Goal: Task Accomplishment & Management: Manage account settings

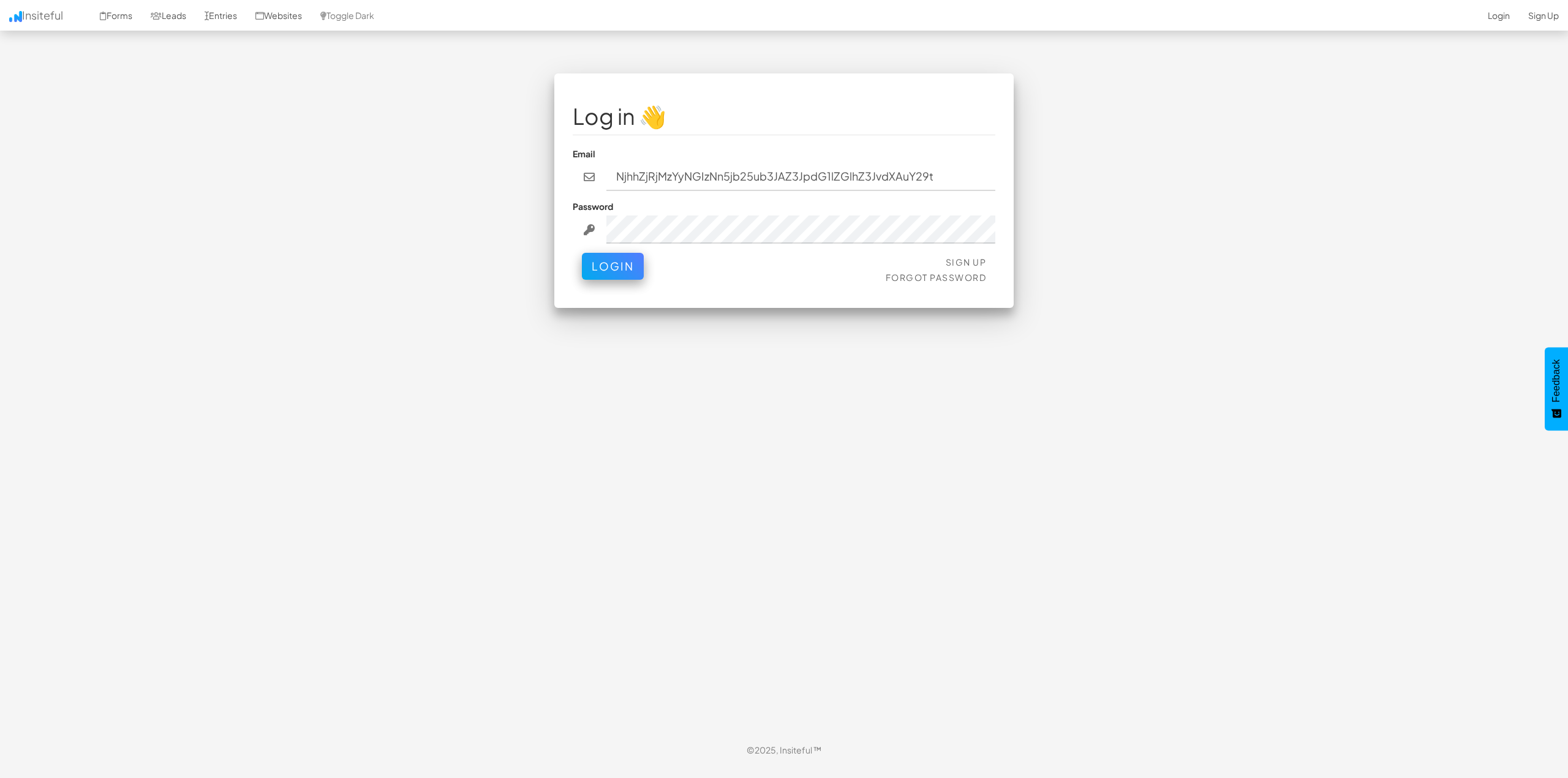
click at [703, 182] on input "NjhhZjRjMzYyNGIzNn5jb25ub3JAZ3JpdG1lZGlhZ3JvdXAuY29t" at bounding box center [801, 176] width 389 height 28
type input "connor@gritmediagroup.com"
click at [600, 273] on button "Login" at bounding box center [613, 263] width 62 height 27
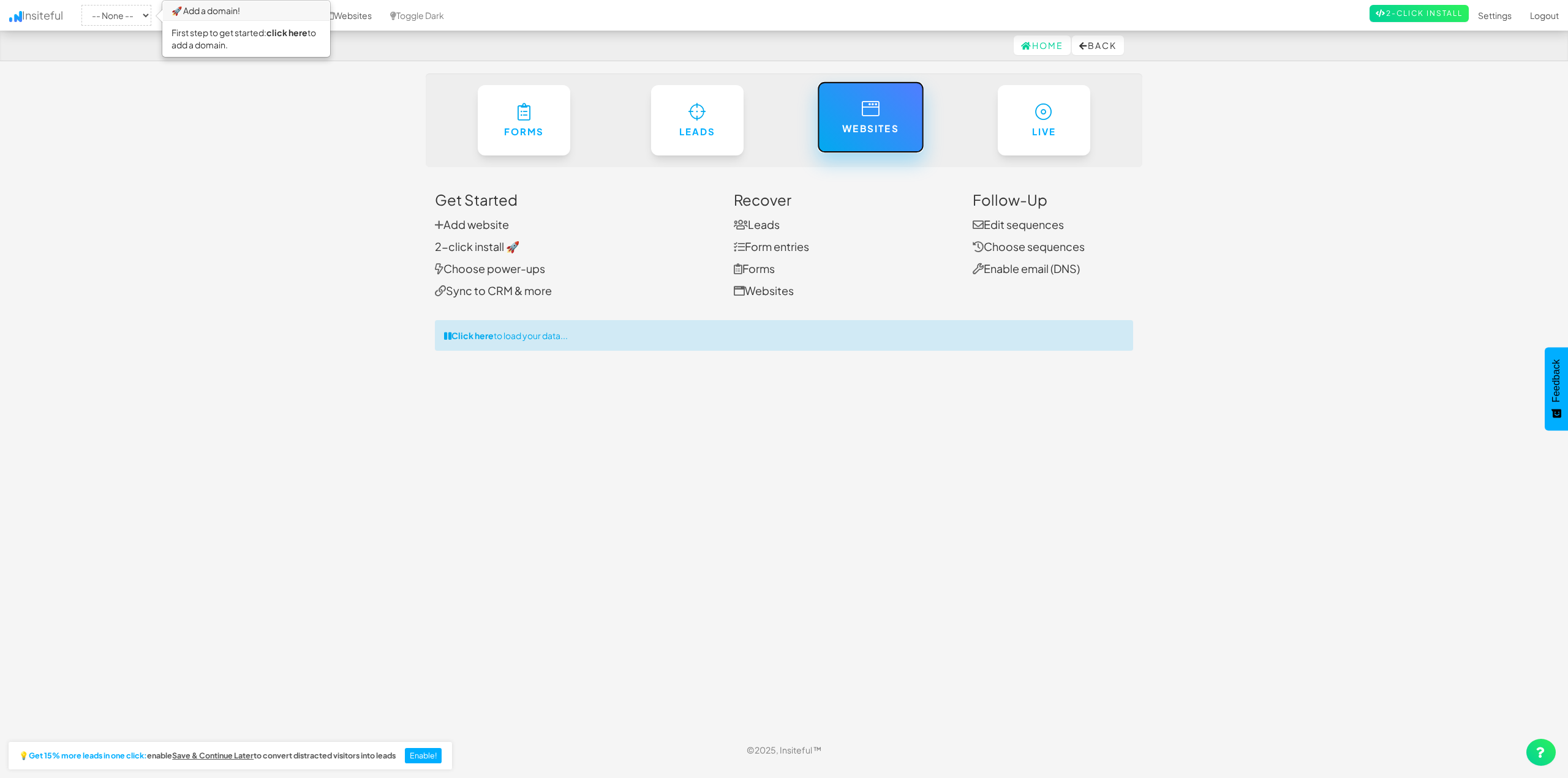
click at [875, 118] on icon at bounding box center [870, 108] width 18 height 18
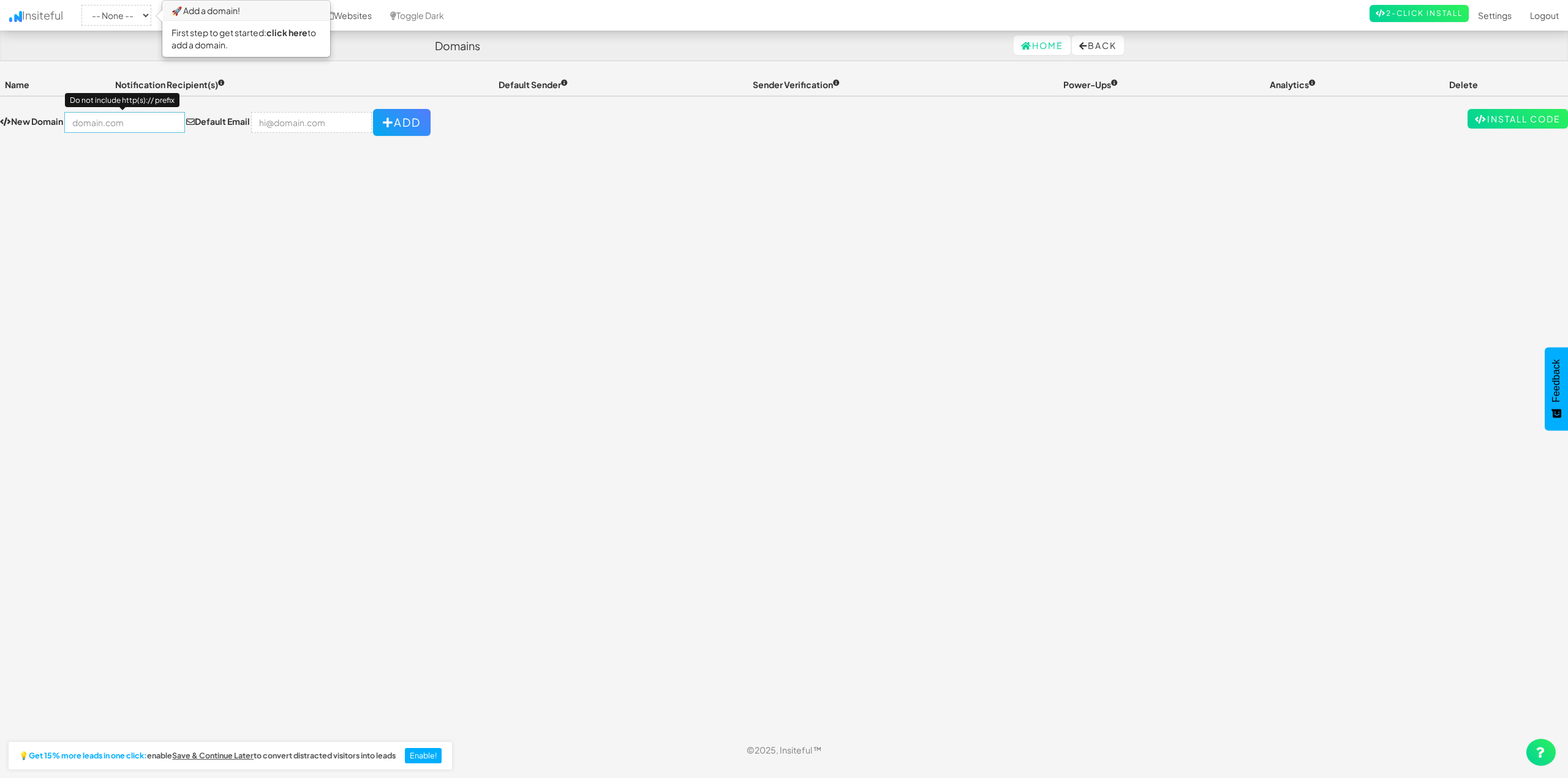
click at [81, 113] on input "text" at bounding box center [124, 122] width 121 height 20
click at [270, 127] on input "email" at bounding box center [311, 122] width 121 height 20
click at [124, 130] on input "text" at bounding box center [124, 122] width 121 height 20
click at [295, 125] on input "email" at bounding box center [311, 122] width 121 height 20
click at [149, 125] on input "text" at bounding box center [124, 122] width 121 height 20
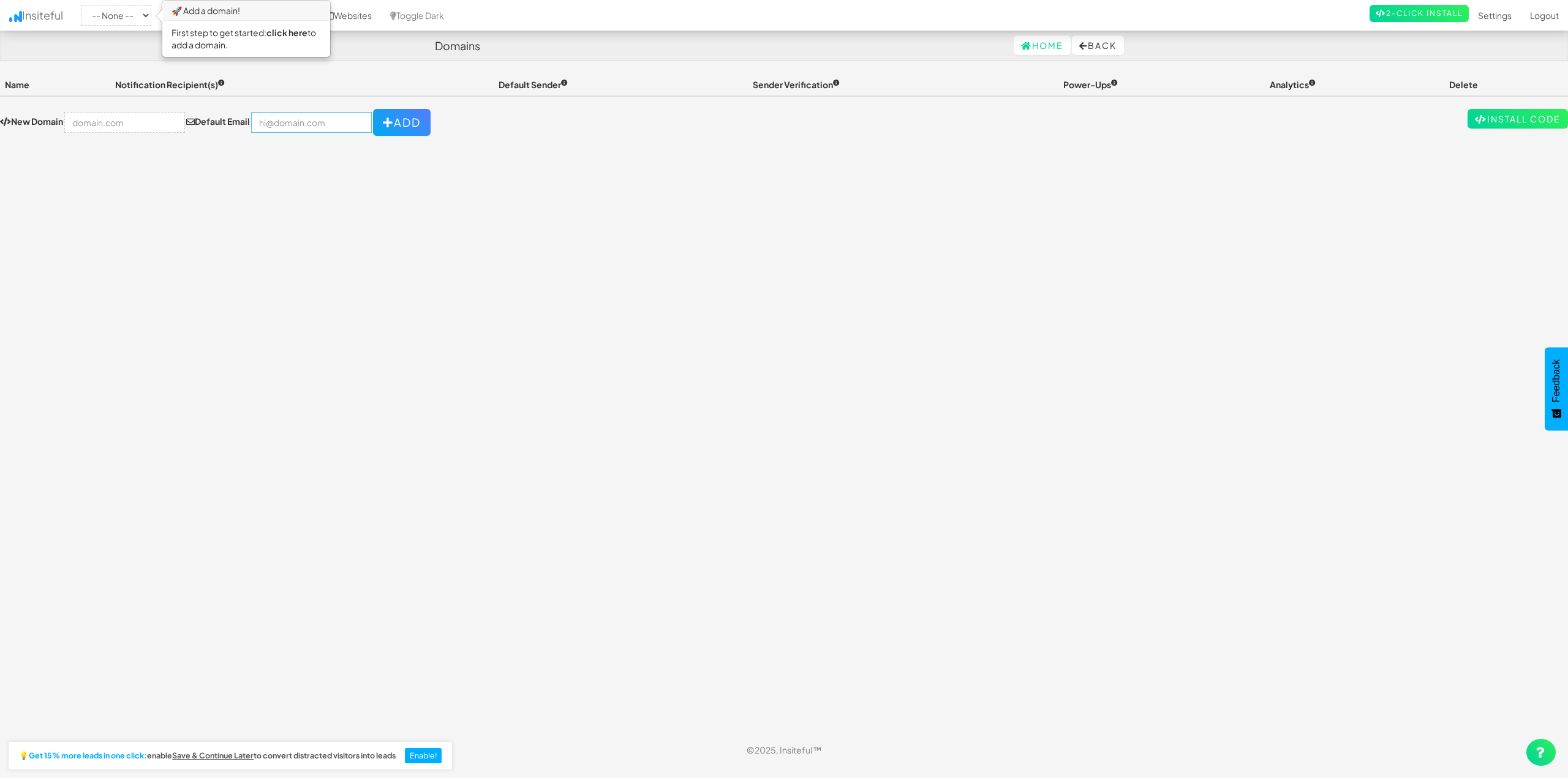
click at [291, 126] on input "email" at bounding box center [311, 122] width 121 height 20
click at [283, 176] on div "Toggle navigation Insiteful -- None -- 🚀 Add a domain! First step to get starte…" at bounding box center [784, 404] width 1568 height 662
click at [277, 123] on input "email" at bounding box center [311, 122] width 121 height 20
click at [391, 124] on button "Add" at bounding box center [401, 122] width 58 height 27
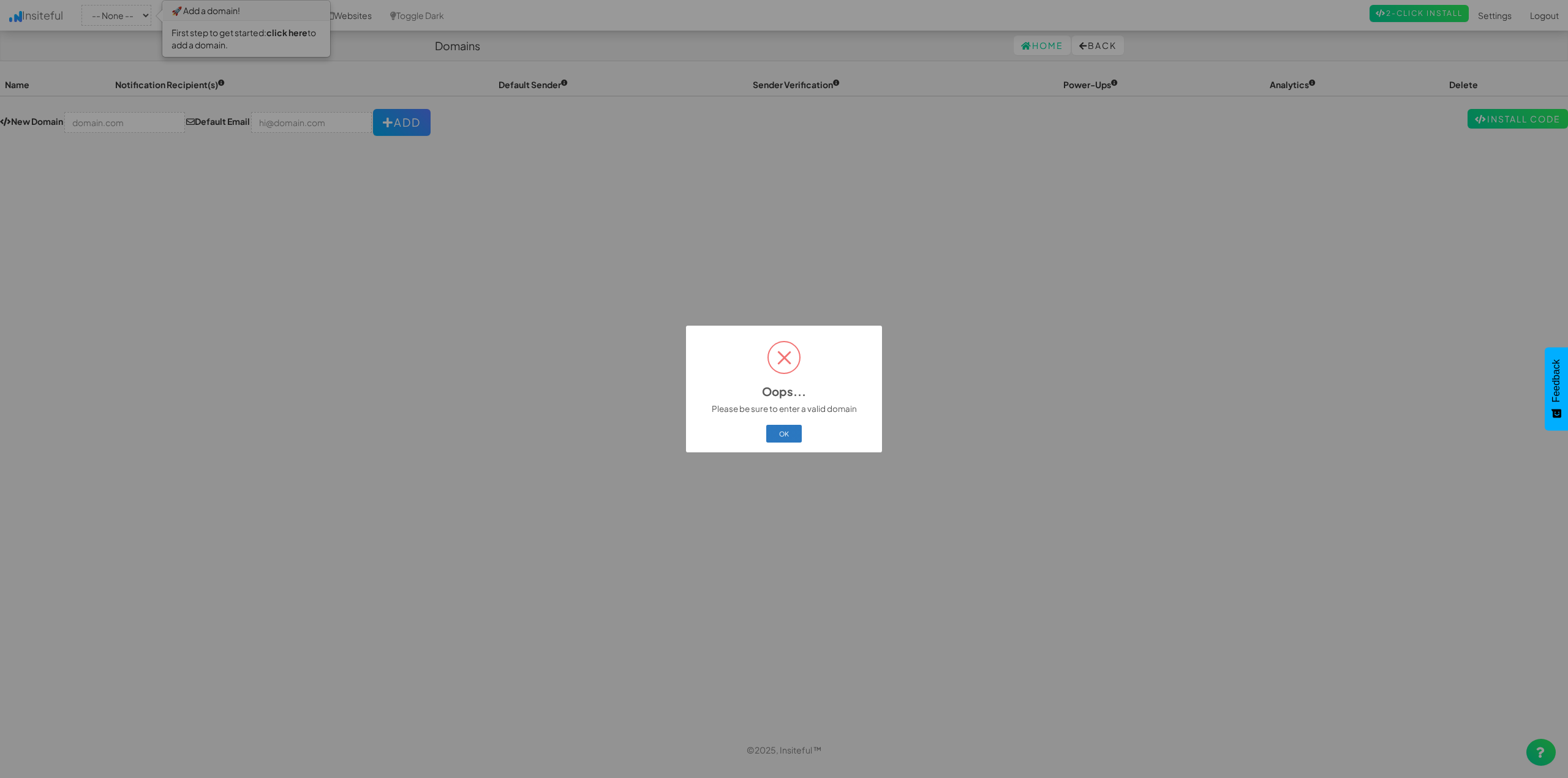
click at [787, 434] on button "OK" at bounding box center [784, 434] width 36 height 17
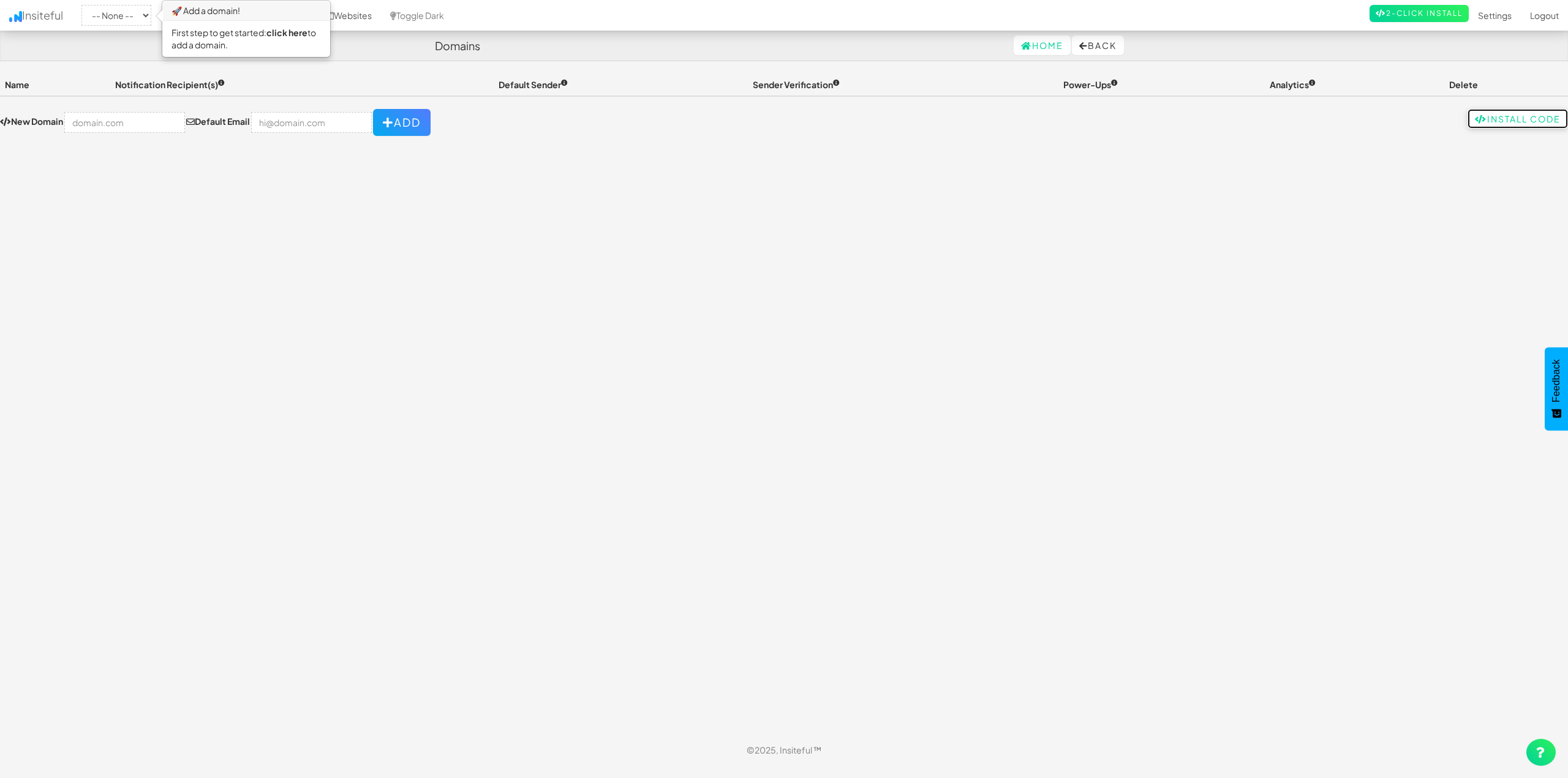
click at [1510, 120] on link "Install Code" at bounding box center [1518, 119] width 100 height 20
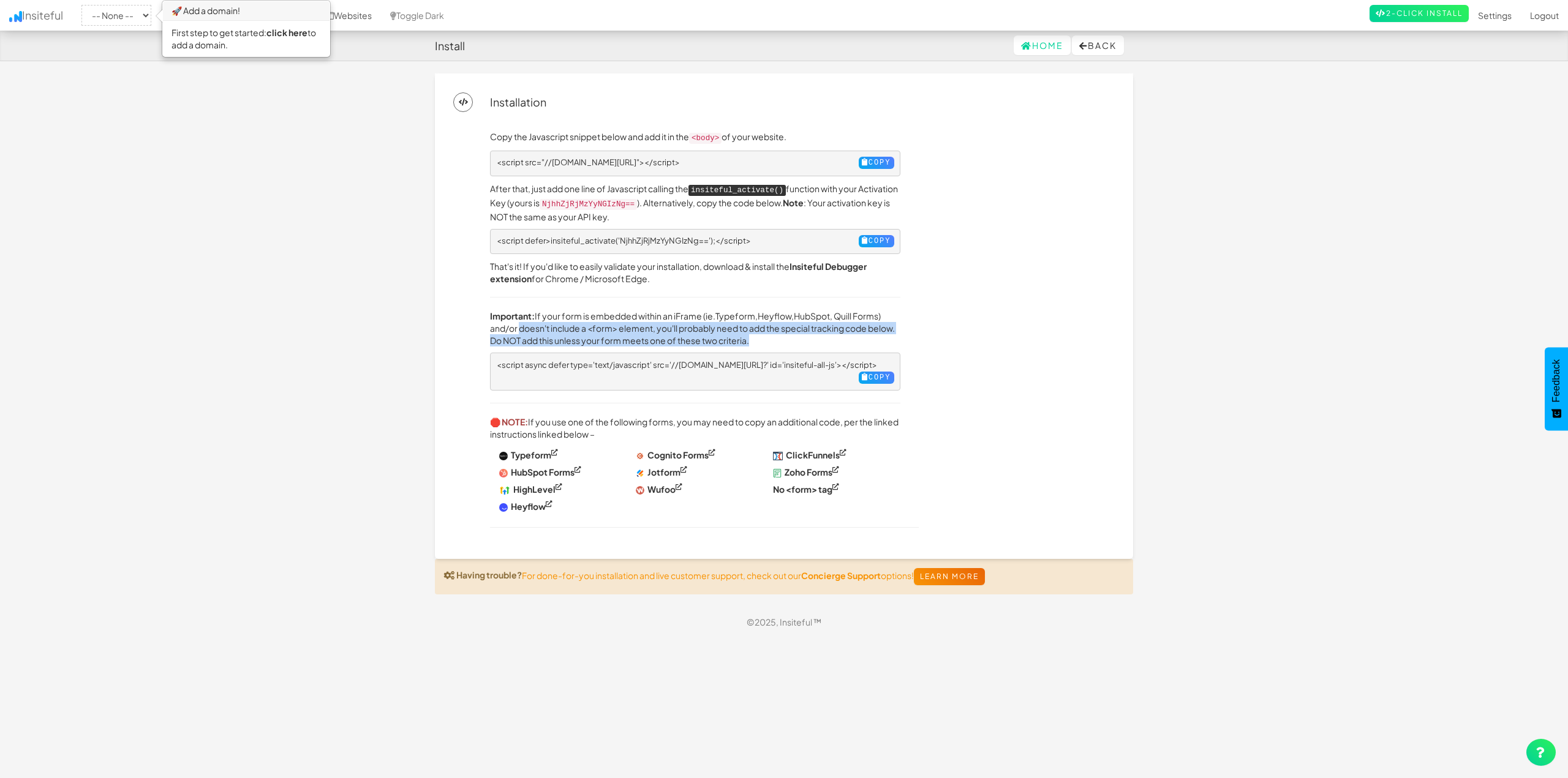
drag, startPoint x: 670, startPoint y: 324, endPoint x: 897, endPoint y: 327, distance: 227.0
click at [836, 337] on p "Important: If your form is embedded within an iFrame (ie. Typeform , Heyflow , …" at bounding box center [695, 329] width 411 height 37
click at [941, 317] on div "Copy the Javascript snippet below and add it in the <body> of your website. <sc…" at bounding box center [802, 335] width 643 height 410
drag, startPoint x: 811, startPoint y: 313, endPoint x: 930, endPoint y: 325, distance: 119.6
click at [874, 319] on p "Important: If your form is embedded within an iFrame (ie. Typeform , Heyflow , …" at bounding box center [695, 329] width 411 height 37
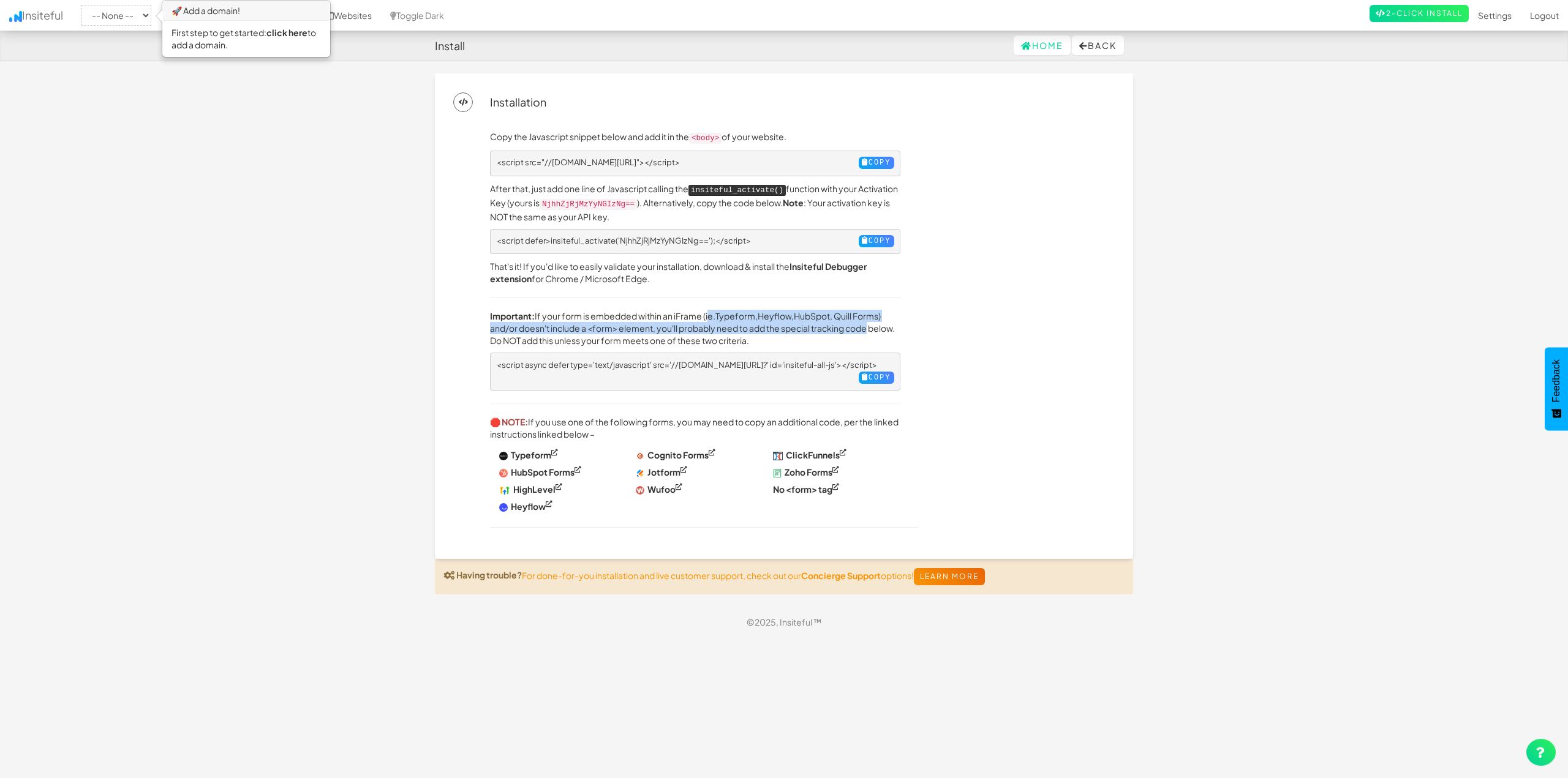
click at [955, 329] on div "Copy the Javascript snippet below and add it in the <body> of your website. <sc…" at bounding box center [802, 335] width 643 height 410
click at [353, 316] on body "Install Home Back Toggle navigation Insiteful -- None -- 🚀 Add a domain! First …" at bounding box center [784, 368] width 1568 height 735
click at [104, 20] on select "-- None --" at bounding box center [116, 15] width 70 height 20
click at [440, 83] on div "Installation Copy the Javascript snippet below and add it in the <body> of your…" at bounding box center [784, 316] width 698 height 486
click at [280, 15] on h3 "🚀 Add a domain!" at bounding box center [246, 11] width 167 height 20
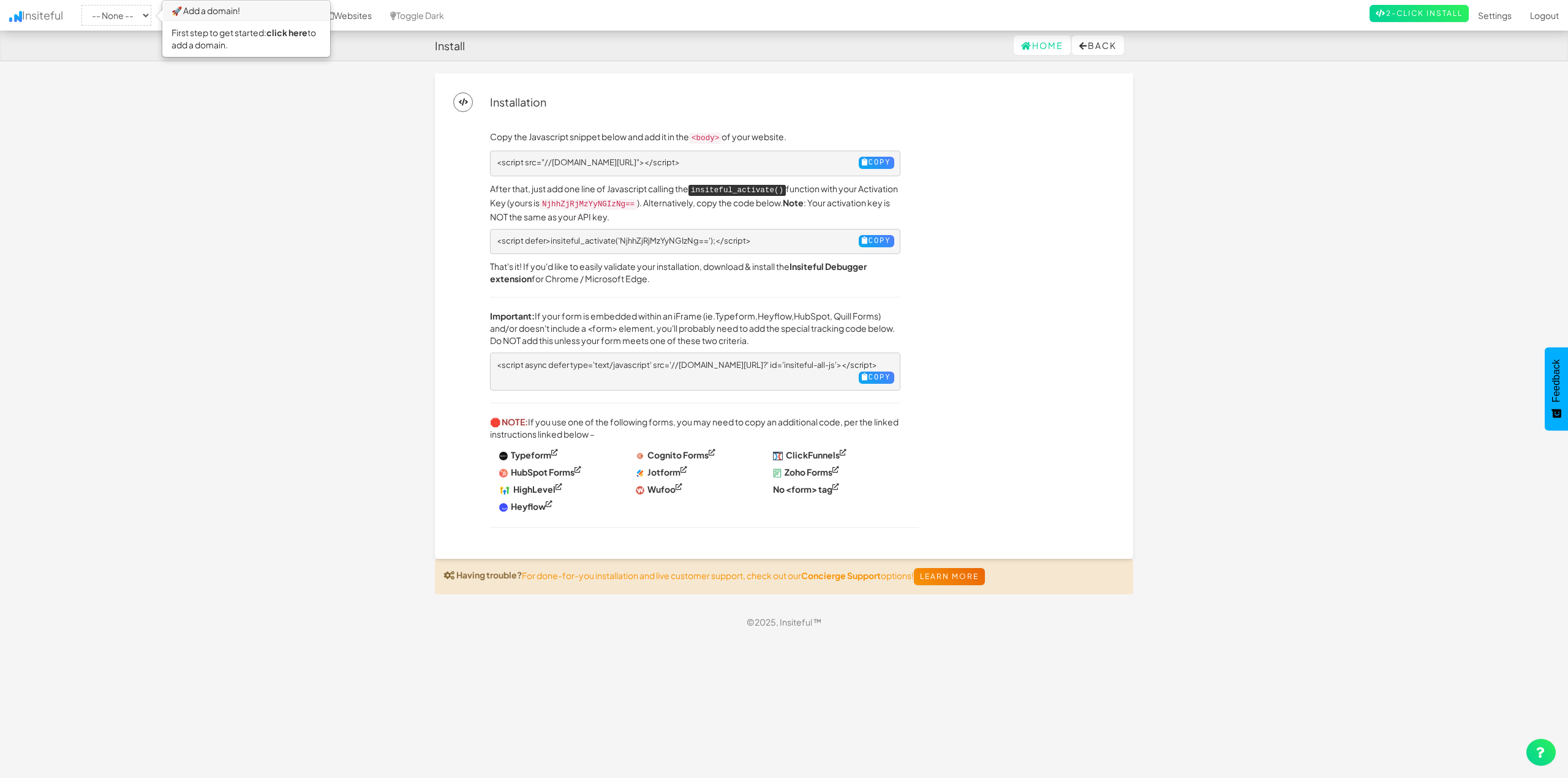
drag, startPoint x: 200, startPoint y: 26, endPoint x: 266, endPoint y: 39, distance: 67.3
click at [200, 27] on div "First step to get started: click here to add a domain." at bounding box center [246, 38] width 167 height 36
click at [270, 37] on div "First step to get started: click here to add a domain." at bounding box center [246, 38] width 167 height 36
click at [284, 33] on link "click here" at bounding box center [287, 32] width 41 height 11
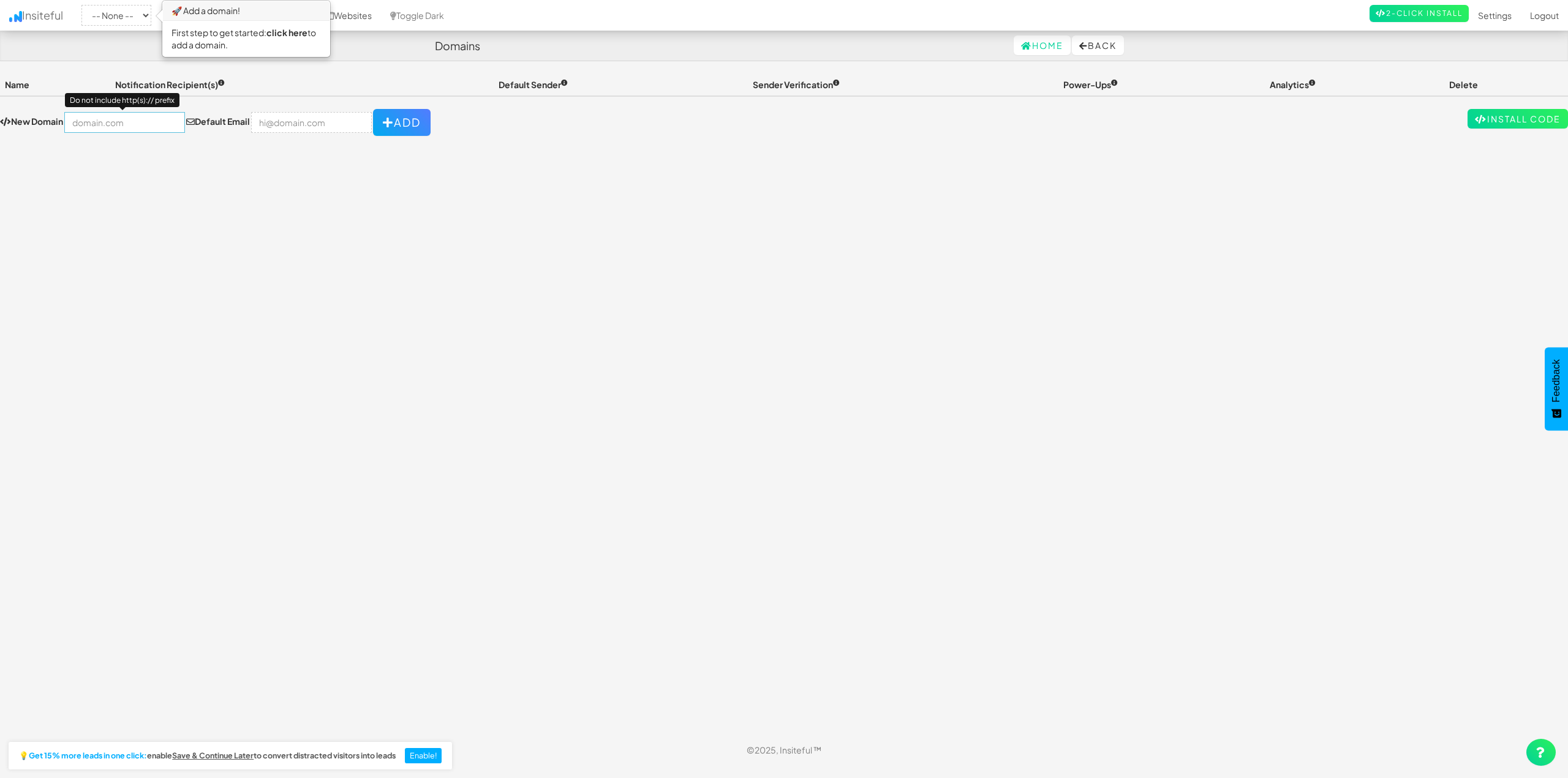
click at [100, 129] on input "text" at bounding box center [124, 122] width 121 height 20
paste input "[DOMAIN_NAME]"
type input "[DOMAIN_NAME]"
click at [406, 110] on button "Add" at bounding box center [401, 122] width 58 height 27
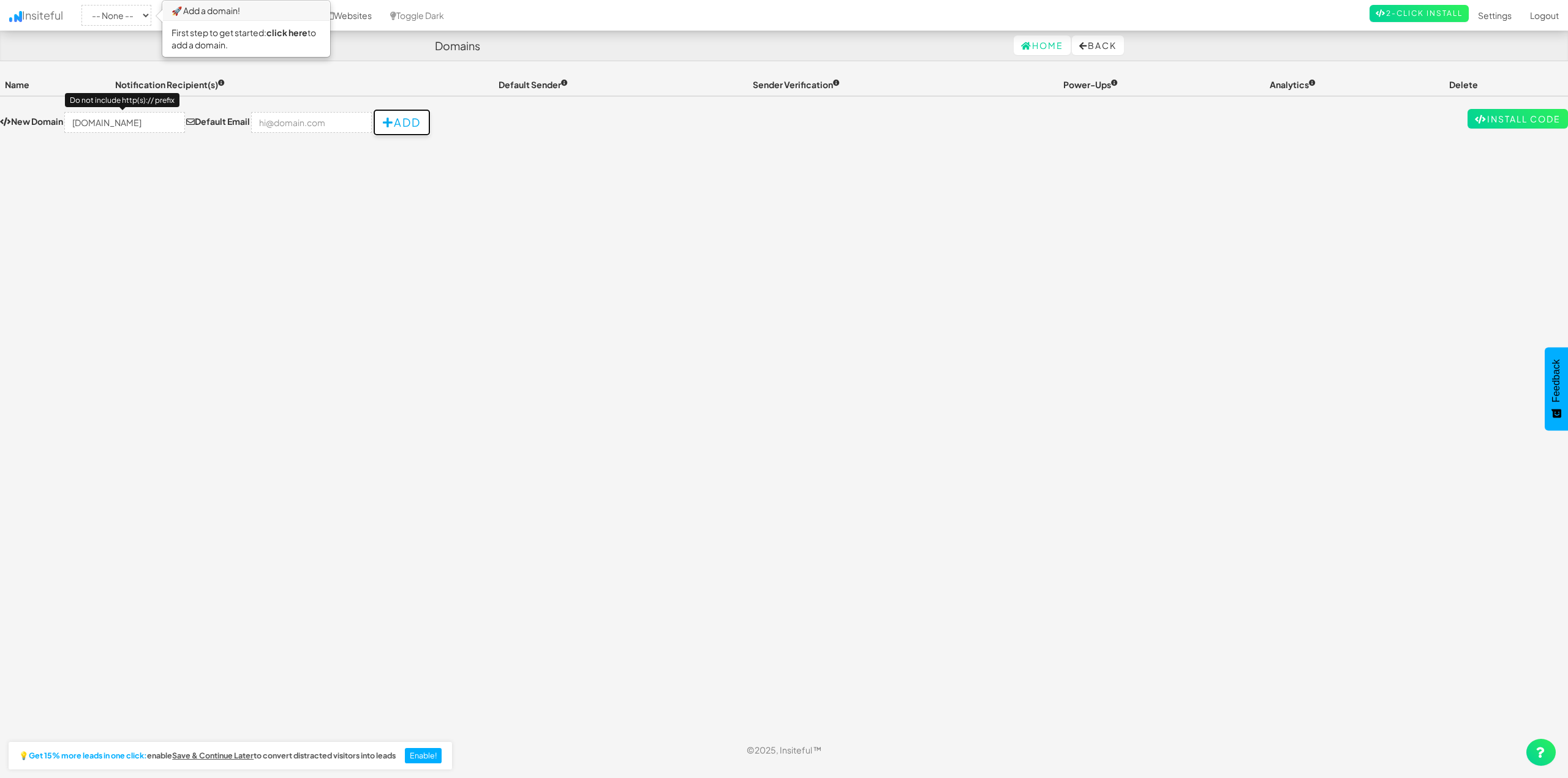
scroll to position [0, 0]
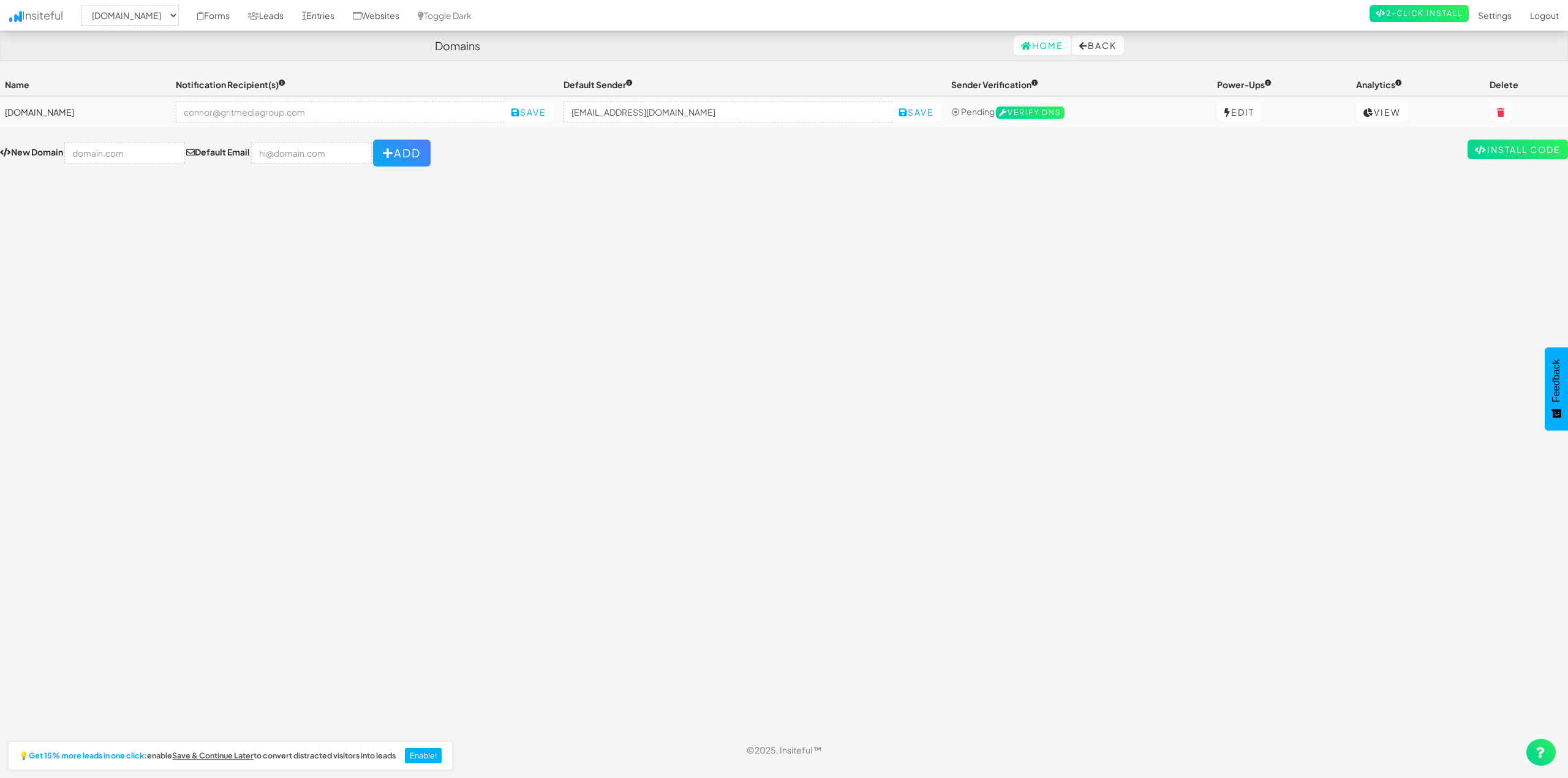
select select "2420"
drag, startPoint x: 638, startPoint y: 173, endPoint x: 644, endPoint y: 315, distance: 142.1
click at [641, 235] on div "Toggle navigation Insiteful -- None -- houstonpaintprotection.com Forms Leads E…" at bounding box center [784, 404] width 1568 height 662
click at [1048, 114] on span "Verify DNS" at bounding box center [1030, 112] width 69 height 13
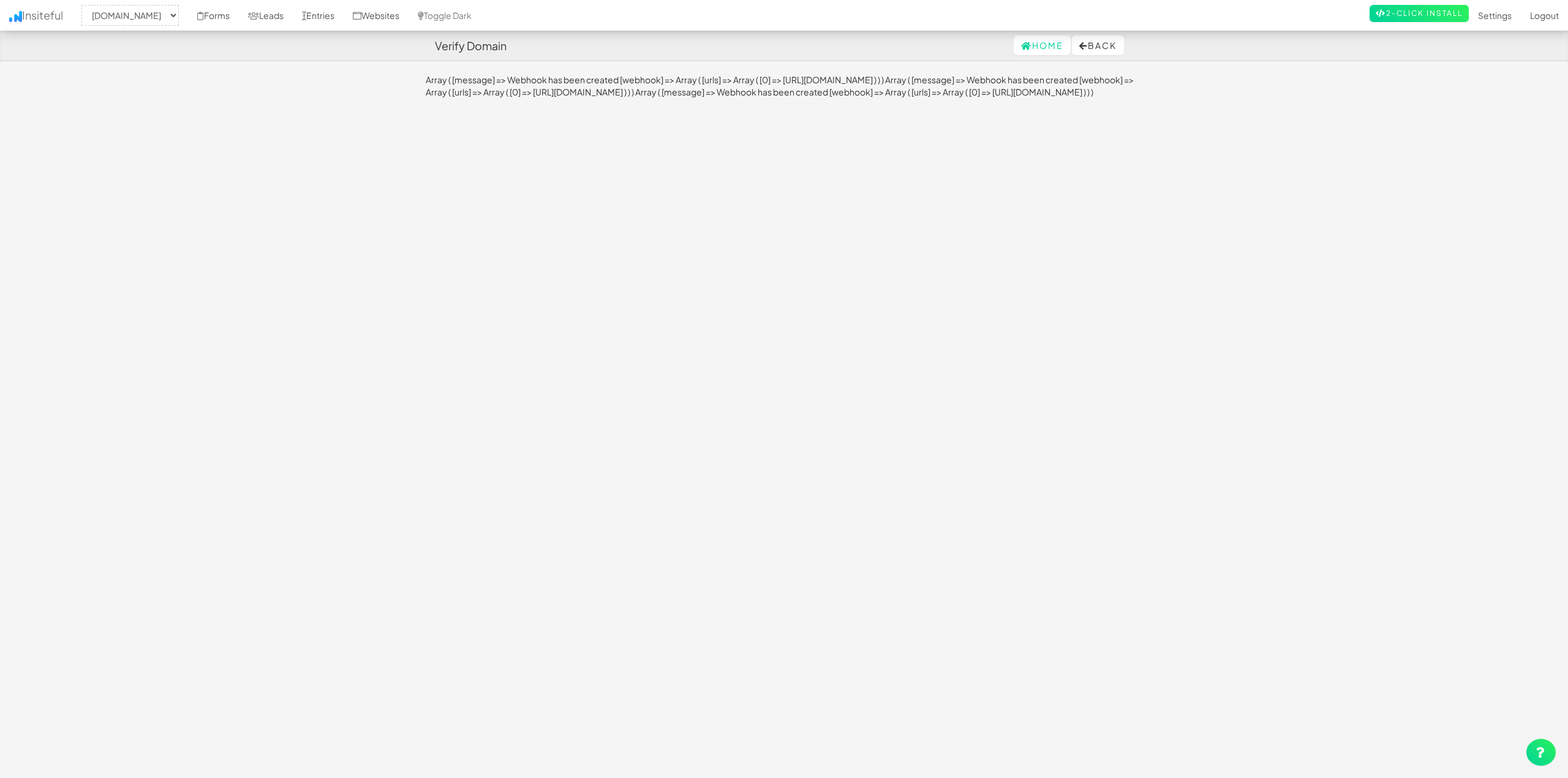
select select "2420"
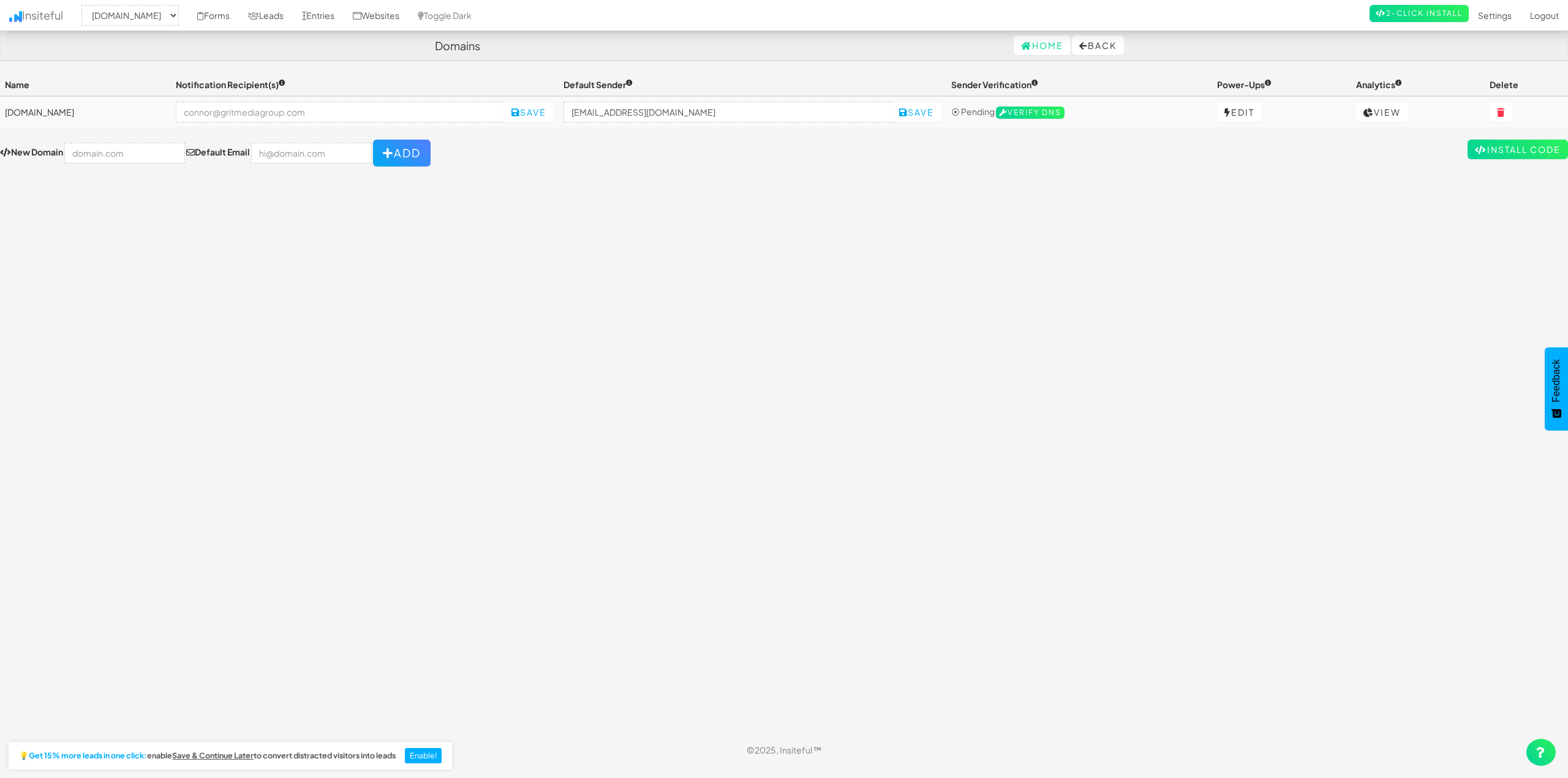
select select "2420"
click at [1253, 112] on link "Edit" at bounding box center [1239, 112] width 45 height 20
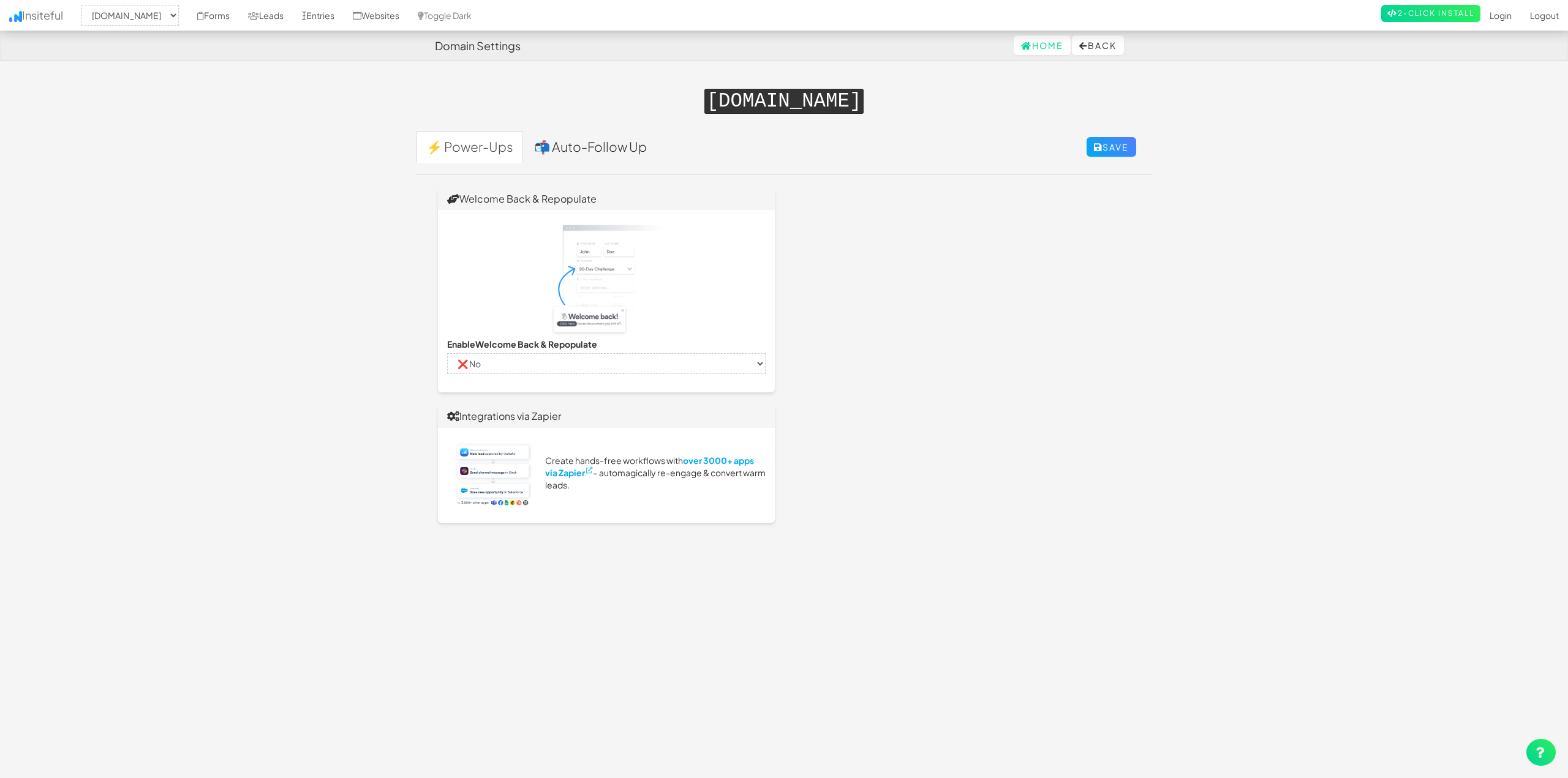
select select "2420"
select select "false"
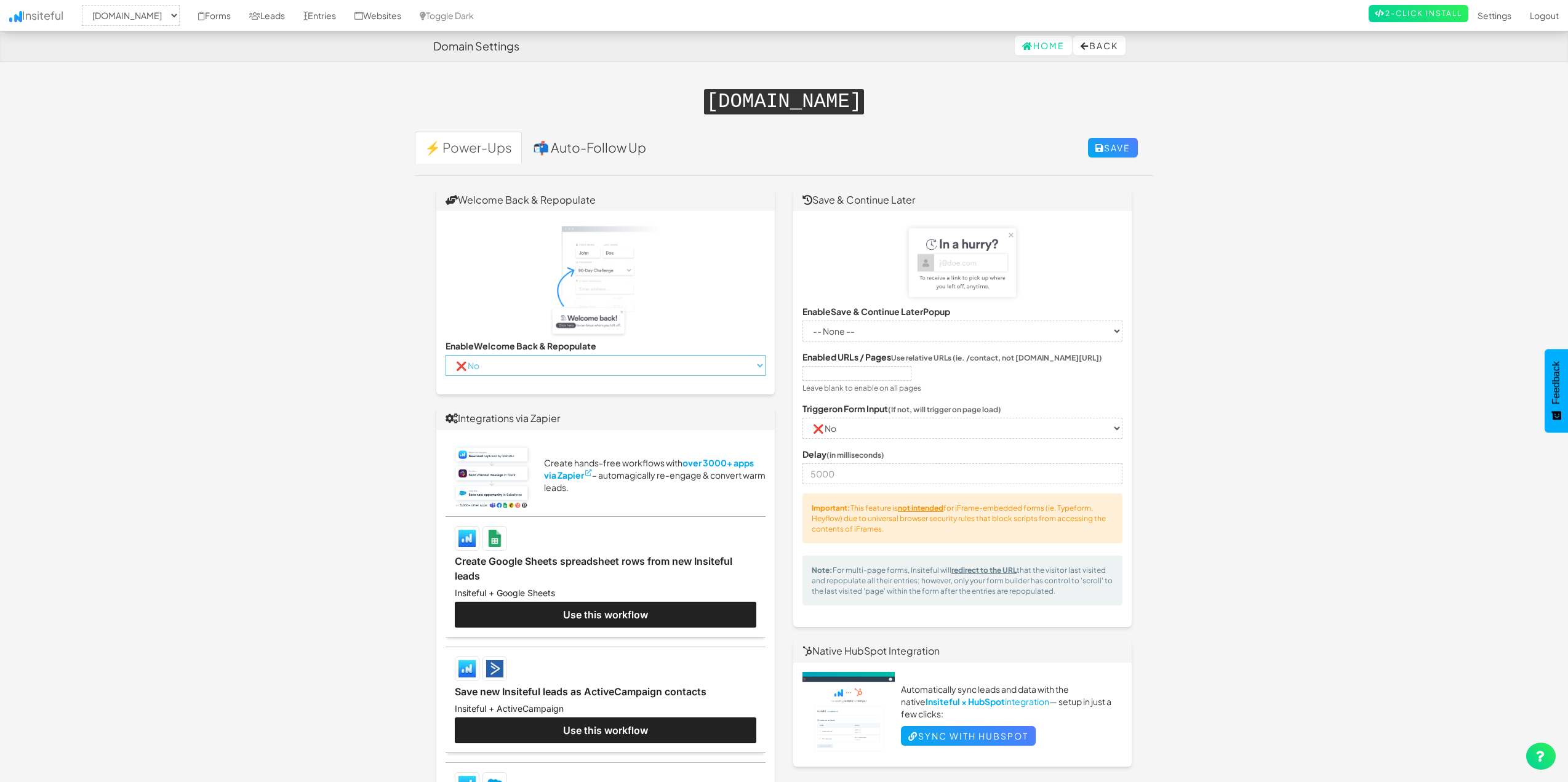
click at [536, 361] on select "-- None -- ✔ Yes ❌ No" at bounding box center [606, 365] width 320 height 21
drag, startPoint x: 302, startPoint y: 320, endPoint x: 311, endPoint y: 319, distance: 9.1
click at [302, 320] on body "Domain Settings Home Back Toggle navigation Insiteful -- None -- houstonpaintpr…" at bounding box center [784, 701] width 1568 height 1402
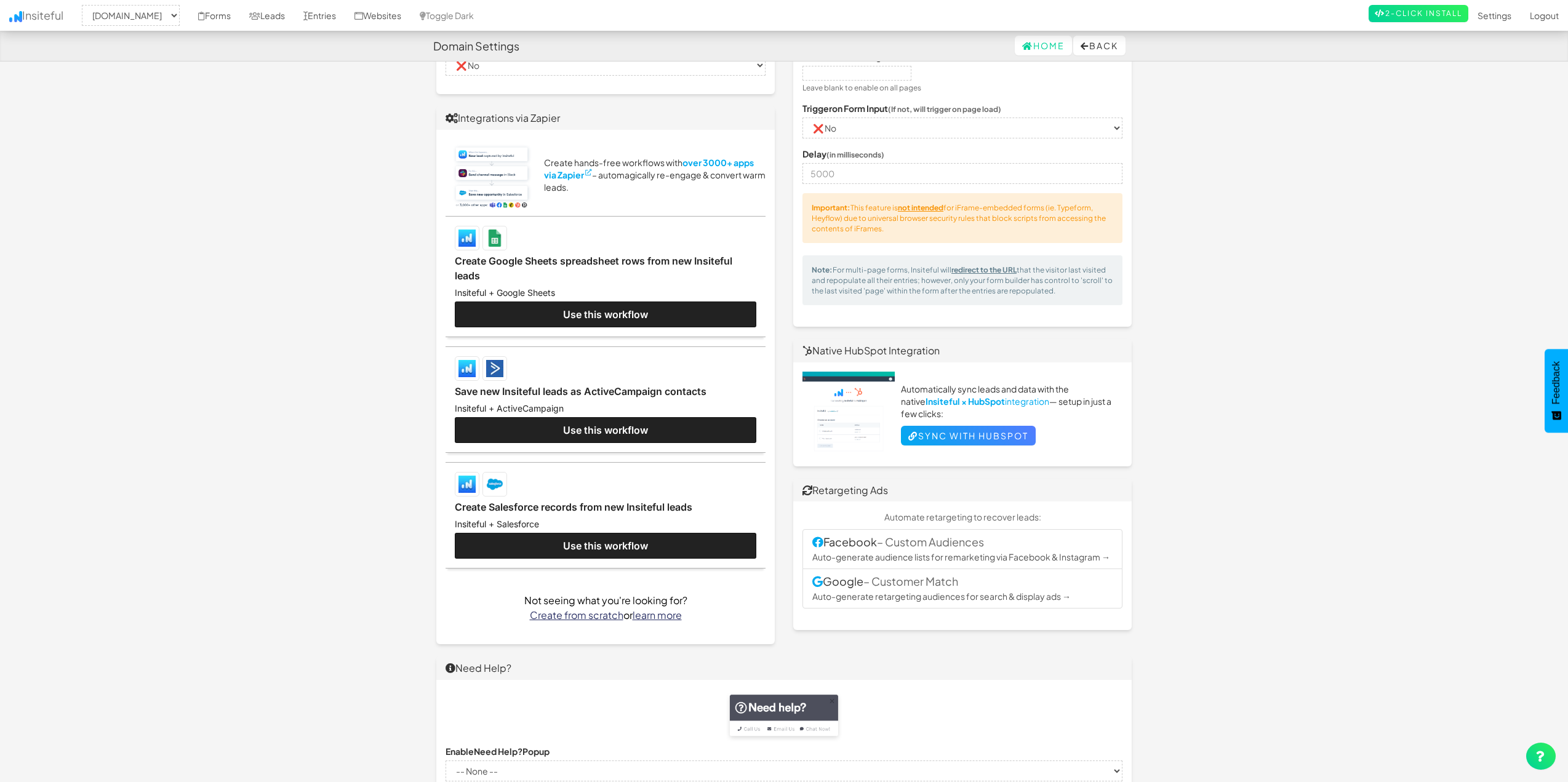
drag, startPoint x: 323, startPoint y: 482, endPoint x: 344, endPoint y: 399, distance: 85.6
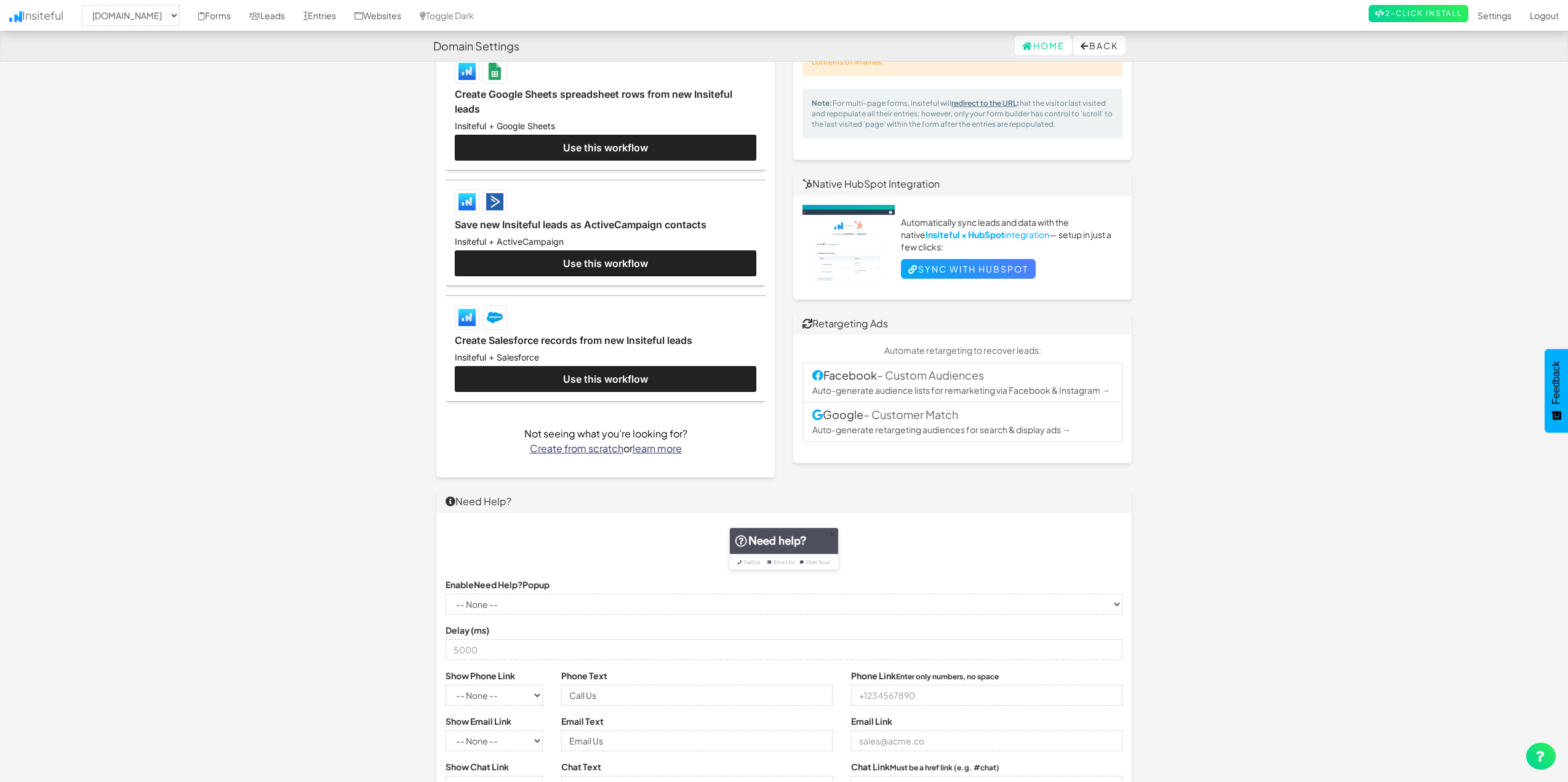
drag, startPoint x: 330, startPoint y: 440, endPoint x: 343, endPoint y: 497, distance: 58.5
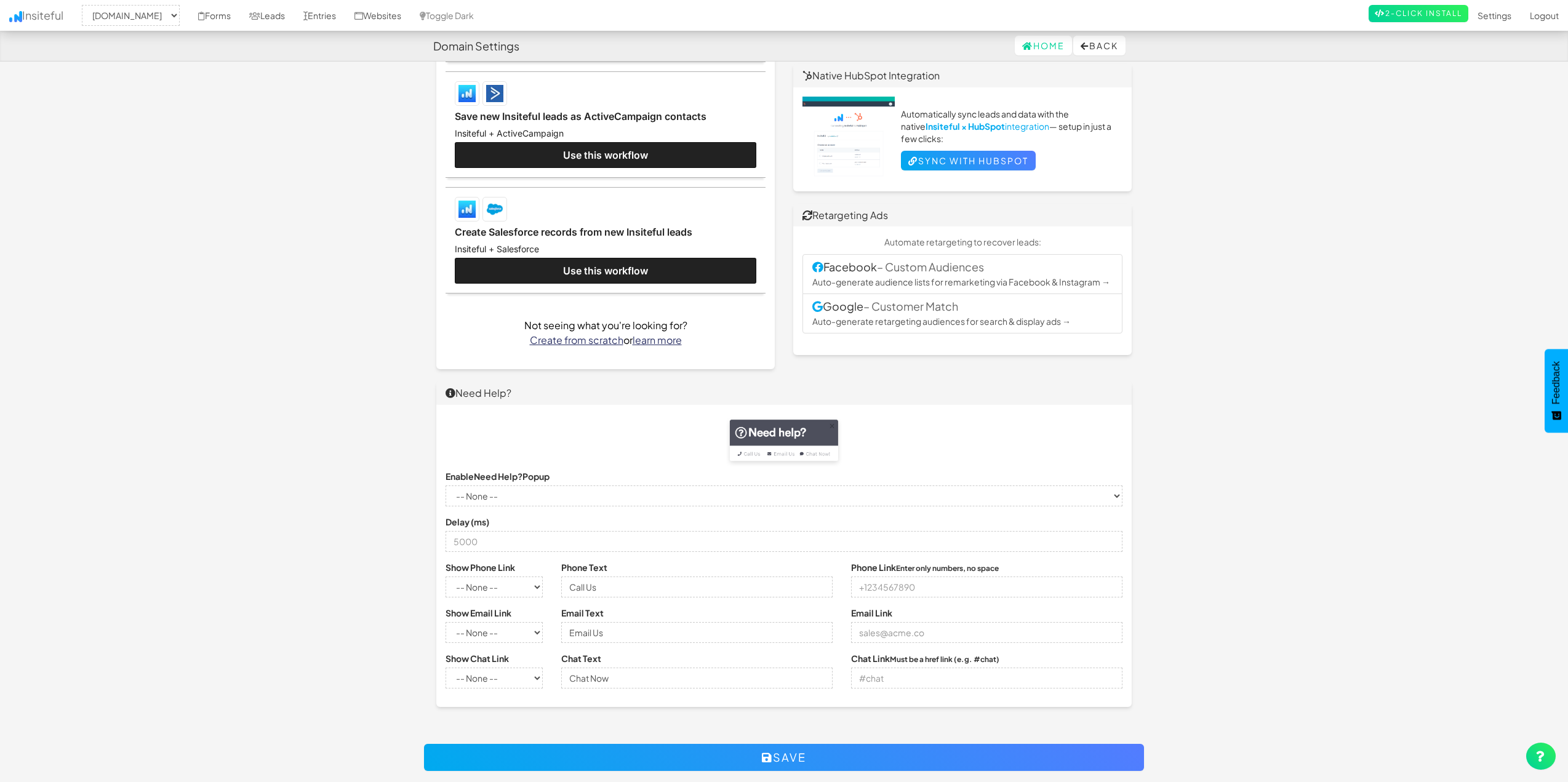
scroll to position [619, 0]
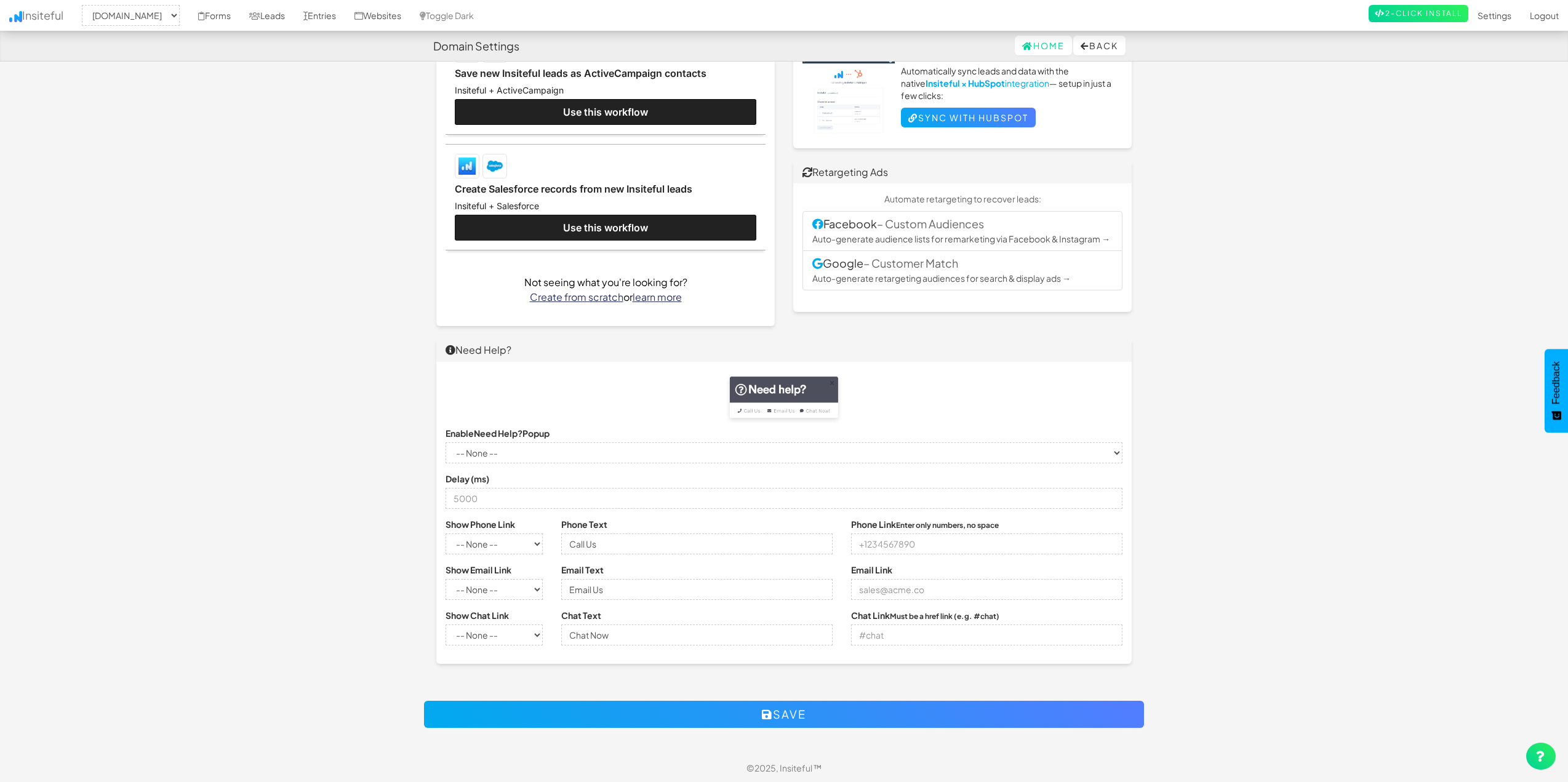
drag, startPoint x: 347, startPoint y: 446, endPoint x: 353, endPoint y: 458, distance: 13.4
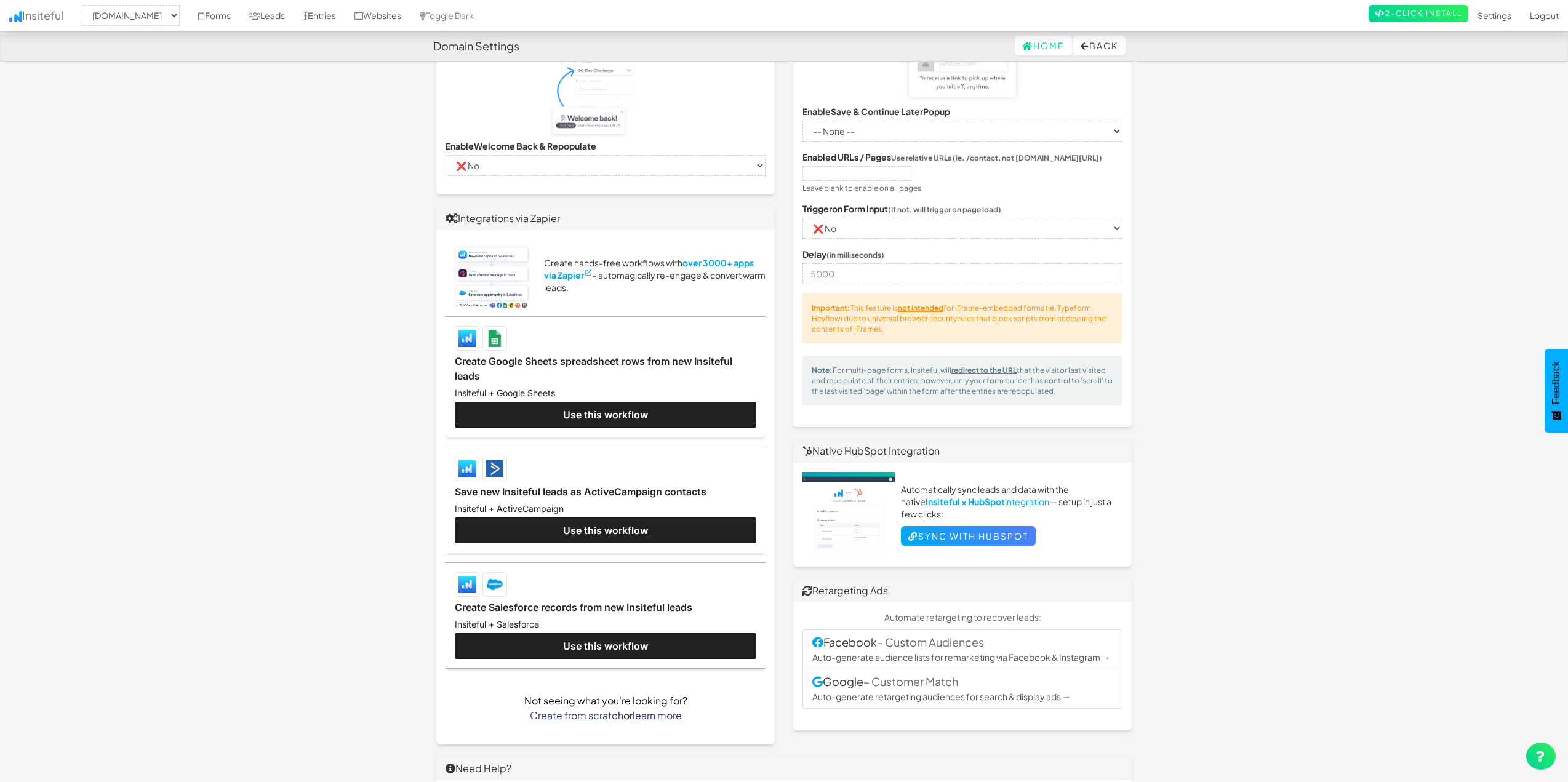
scroll to position [0, 0]
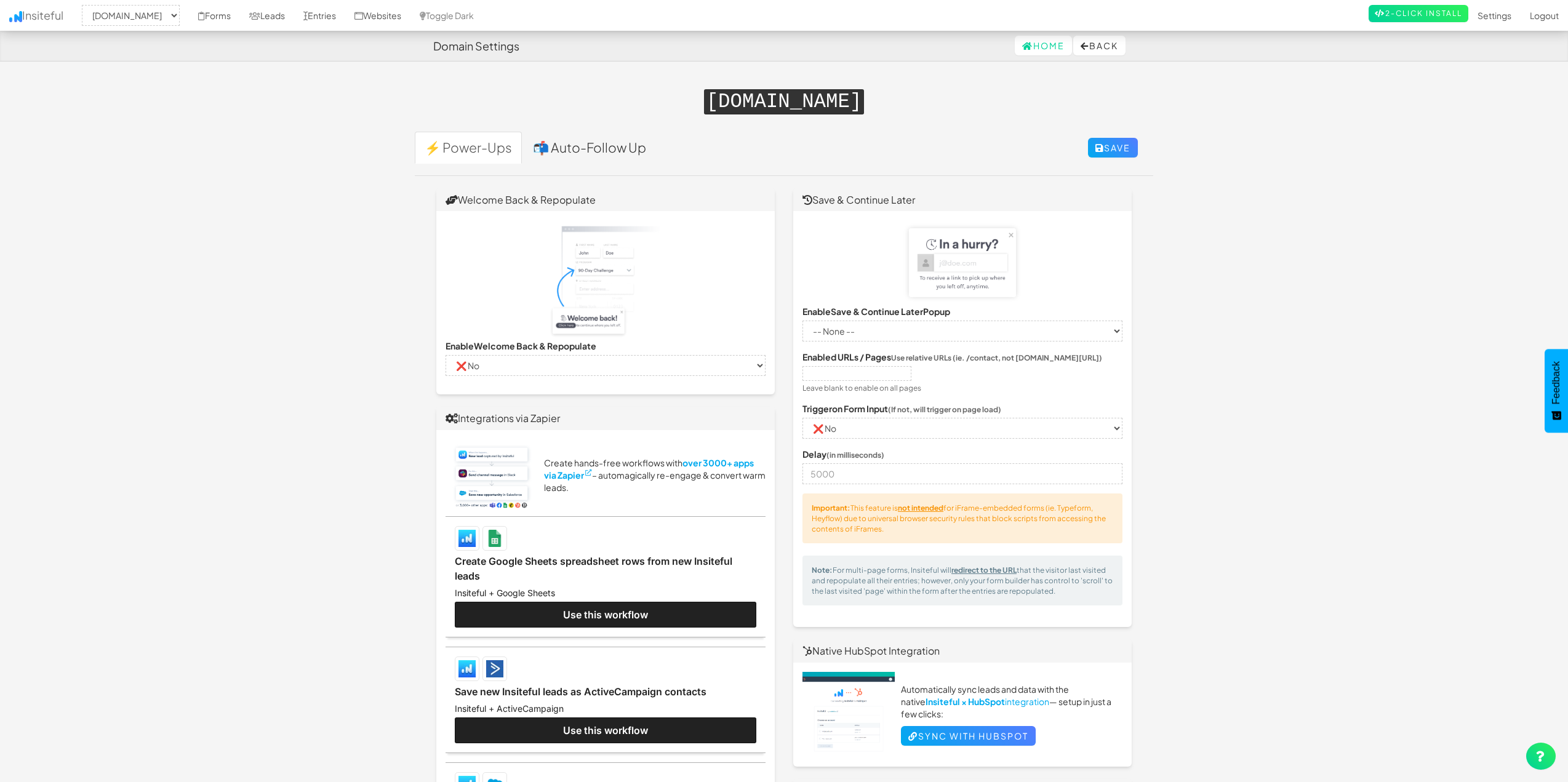
drag, startPoint x: 364, startPoint y: 474, endPoint x: 387, endPoint y: 268, distance: 207.3
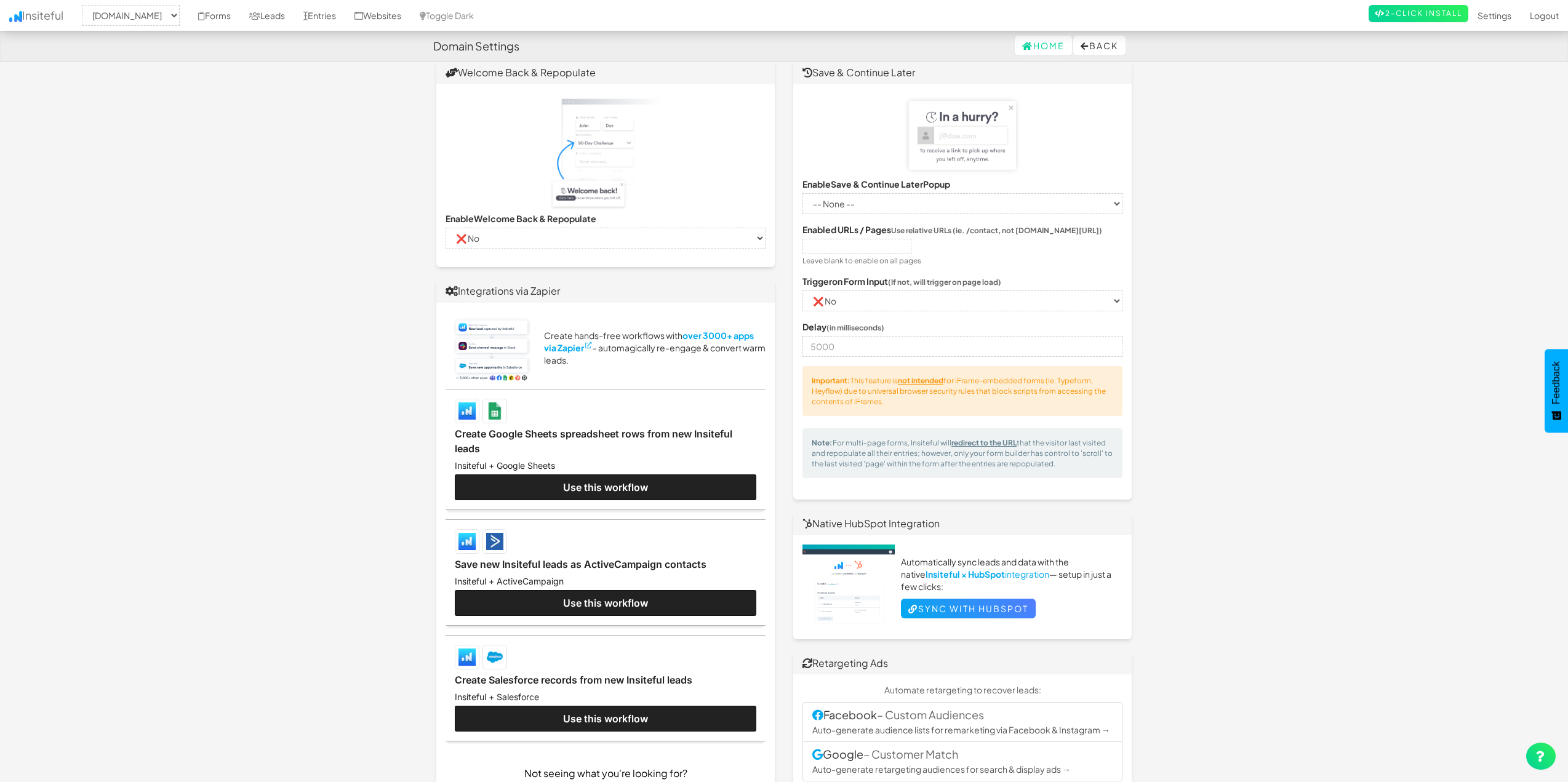
scroll to position [619, 0]
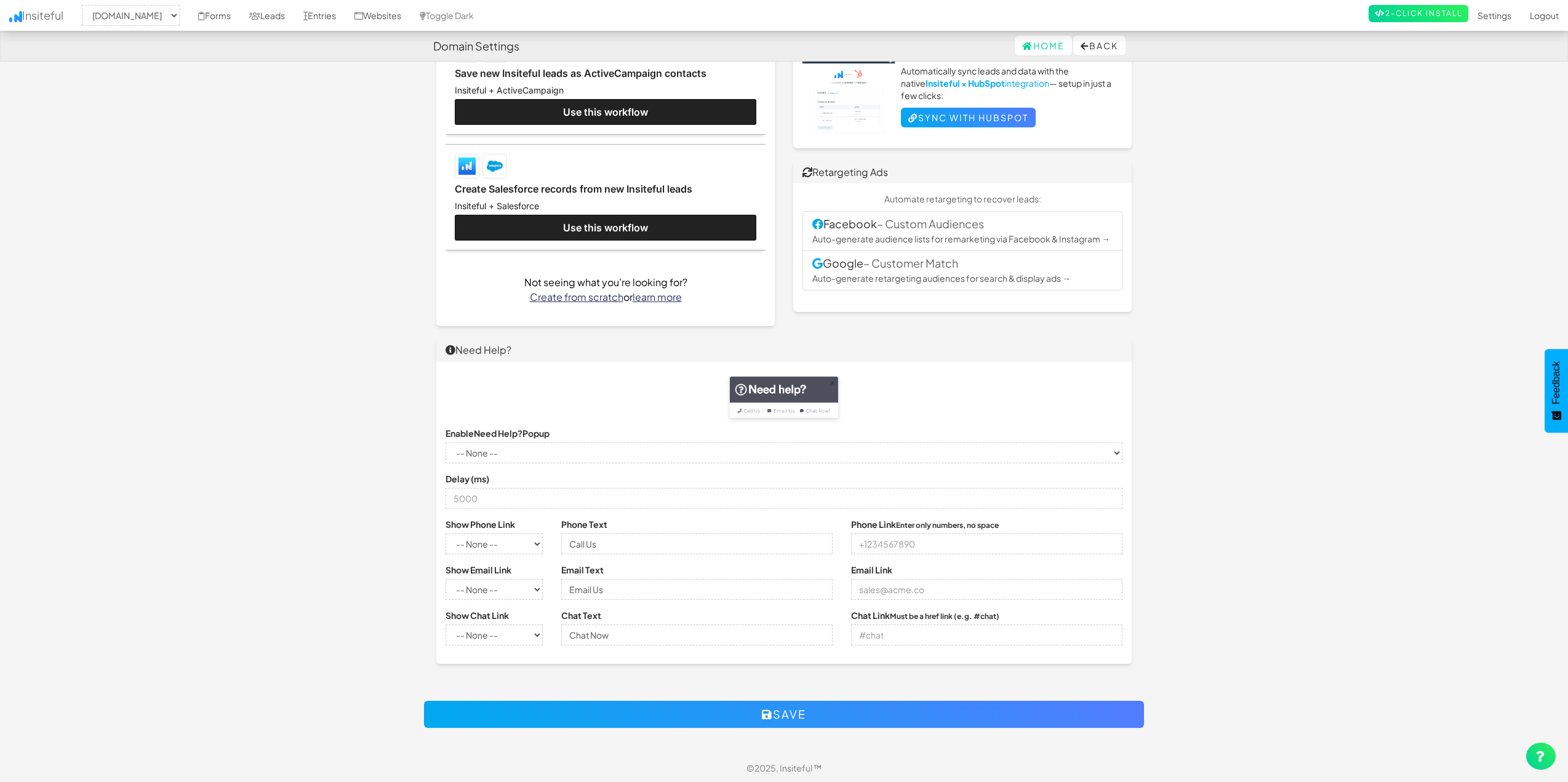
drag, startPoint x: 404, startPoint y: 384, endPoint x: 421, endPoint y: 459, distance: 76.9
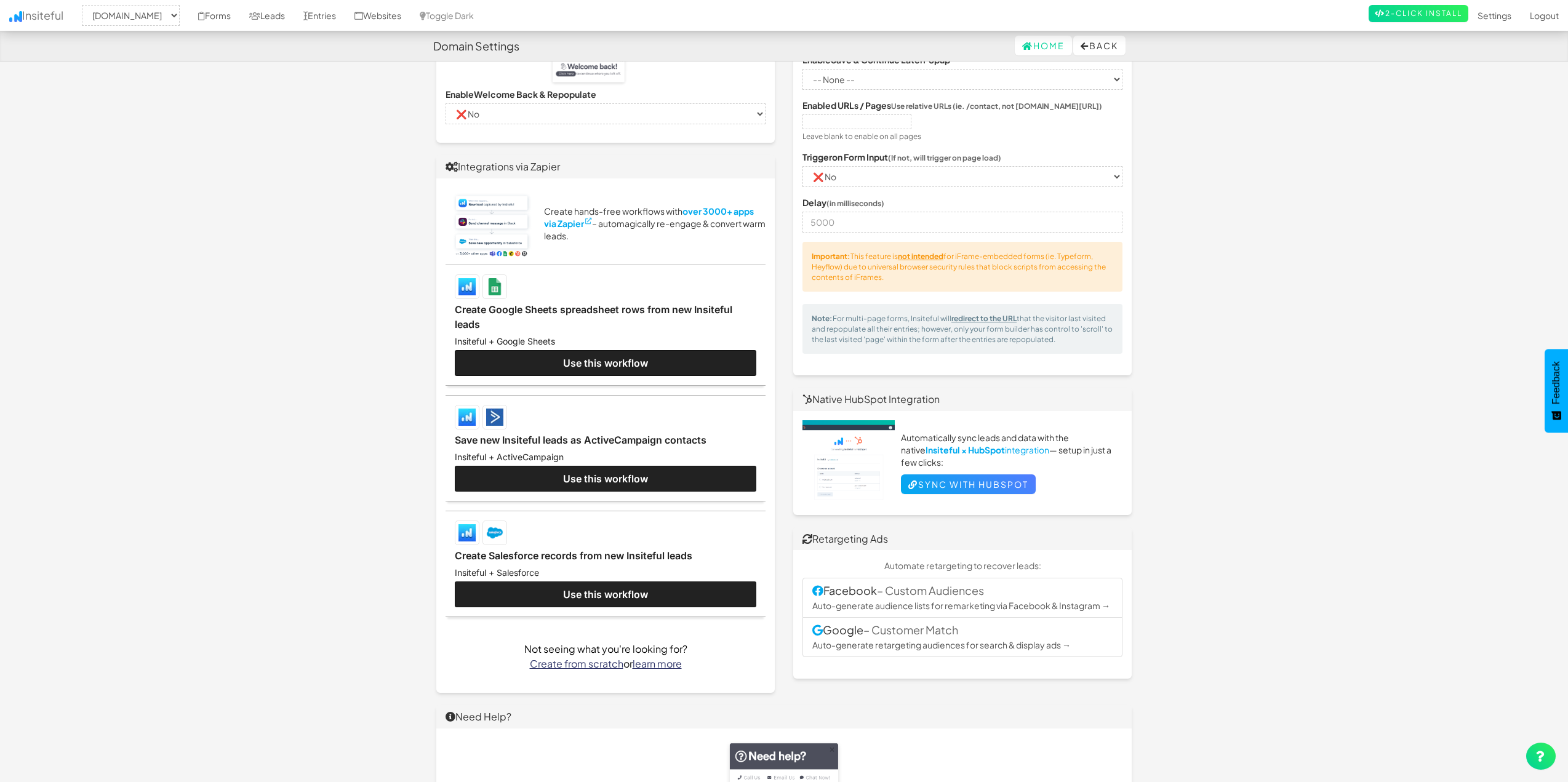
drag, startPoint x: 379, startPoint y: 479, endPoint x: 394, endPoint y: 318, distance: 161.7
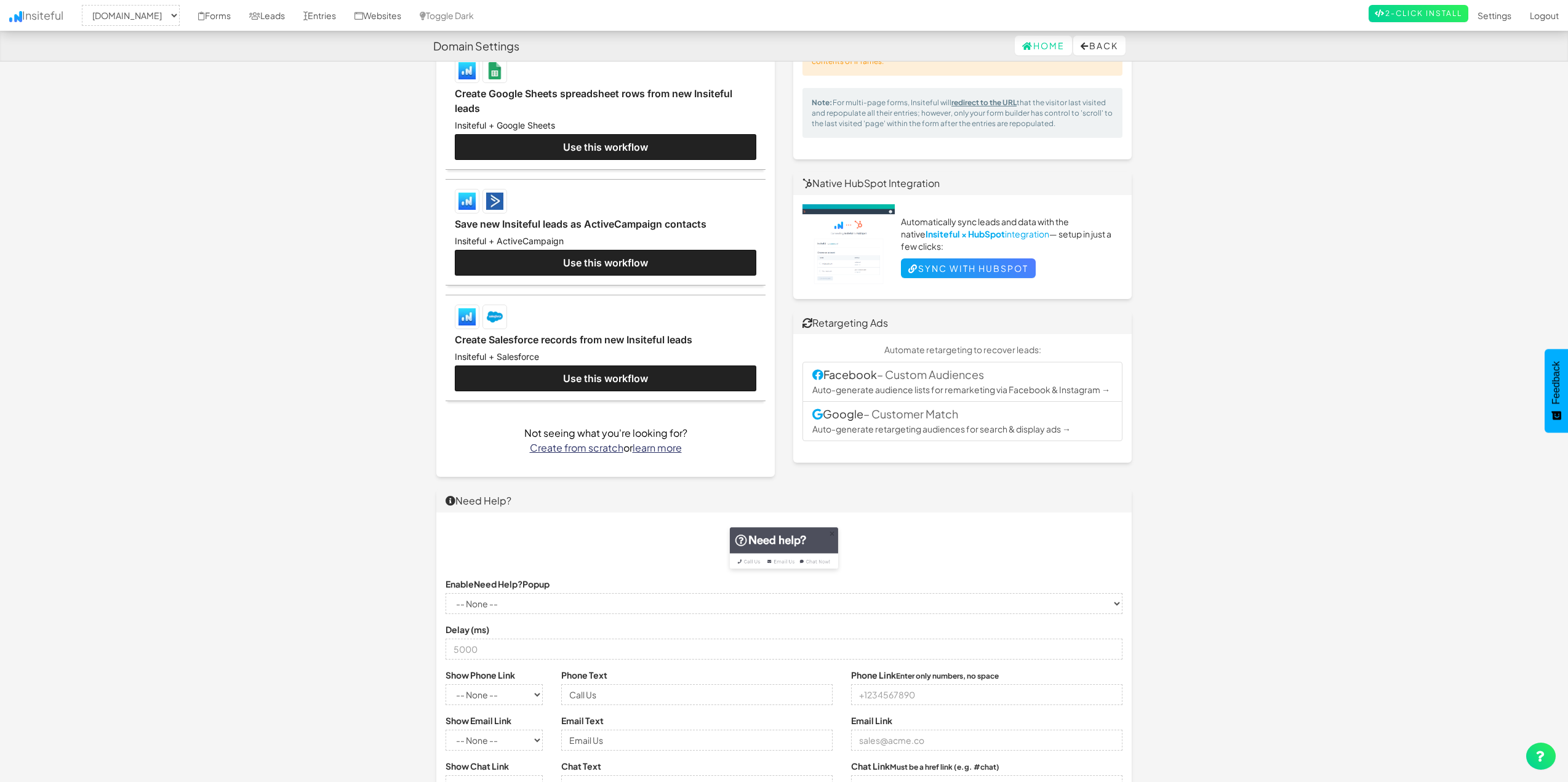
scroll to position [619, 0]
drag, startPoint x: 359, startPoint y: 423, endPoint x: 371, endPoint y: 312, distance: 111.6
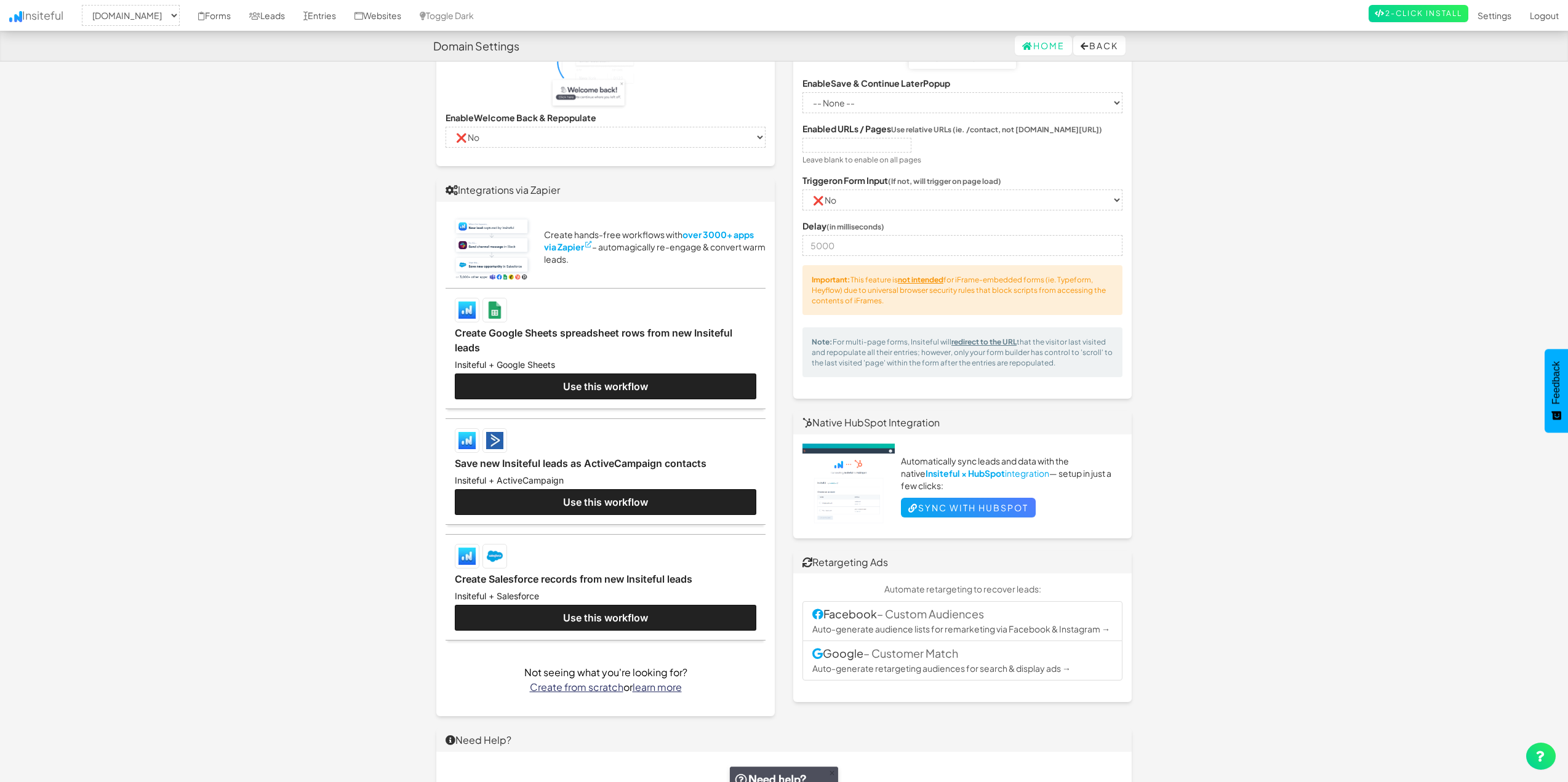
drag, startPoint x: 324, startPoint y: 435, endPoint x: 337, endPoint y: 355, distance: 81.0
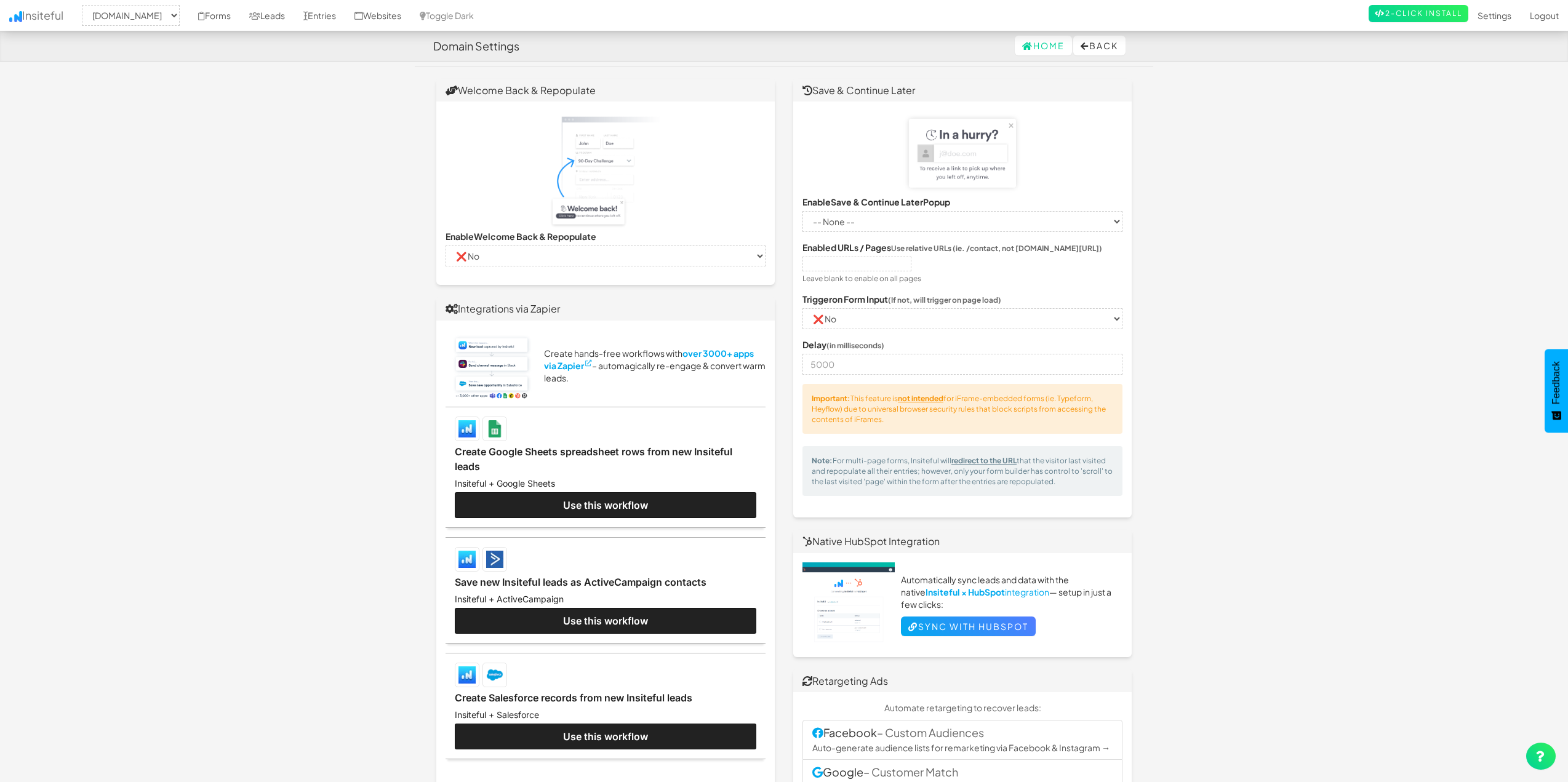
drag, startPoint x: 327, startPoint y: 365, endPoint x: 326, endPoint y: 335, distance: 30.0
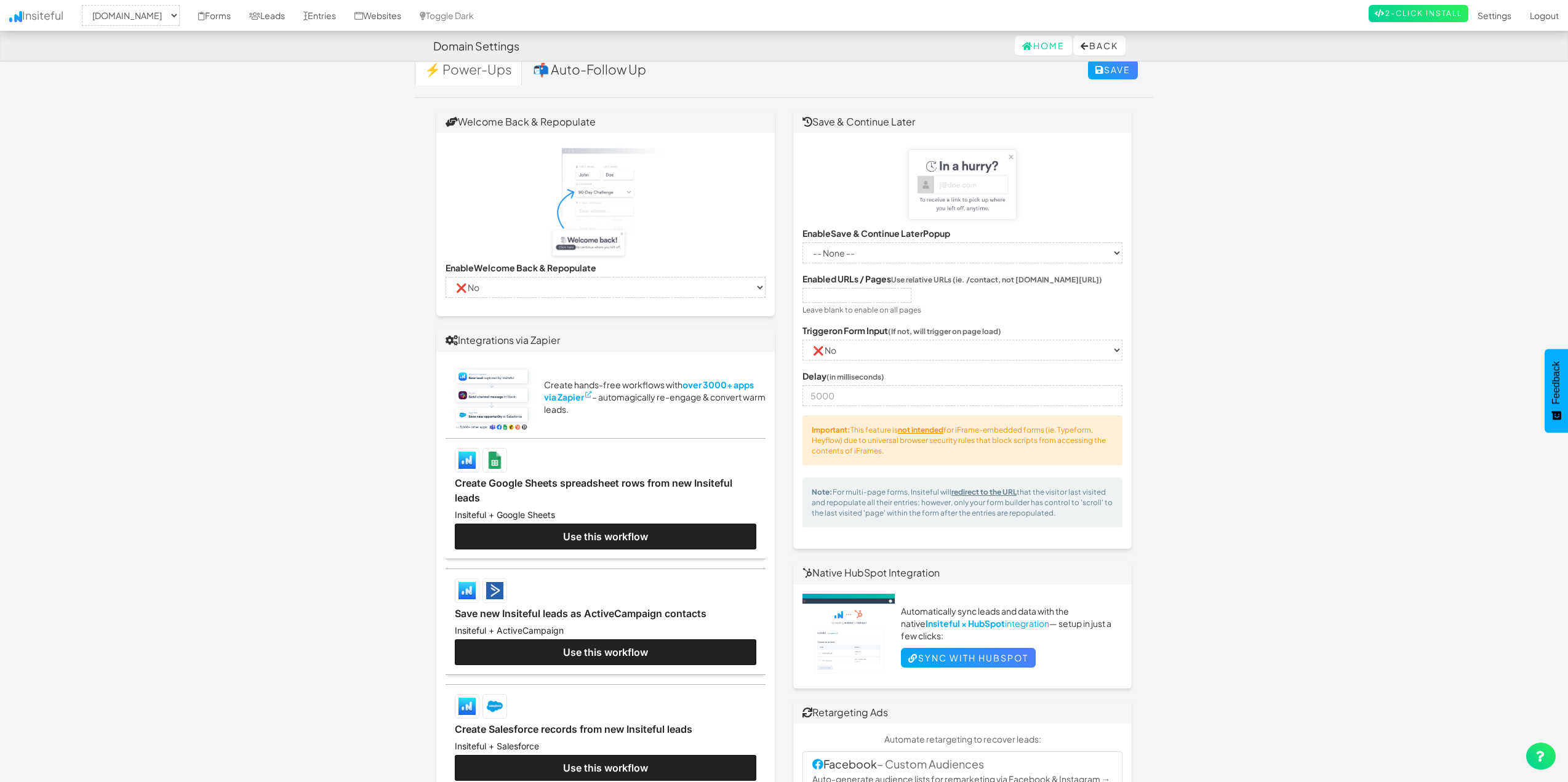
scroll to position [0, 0]
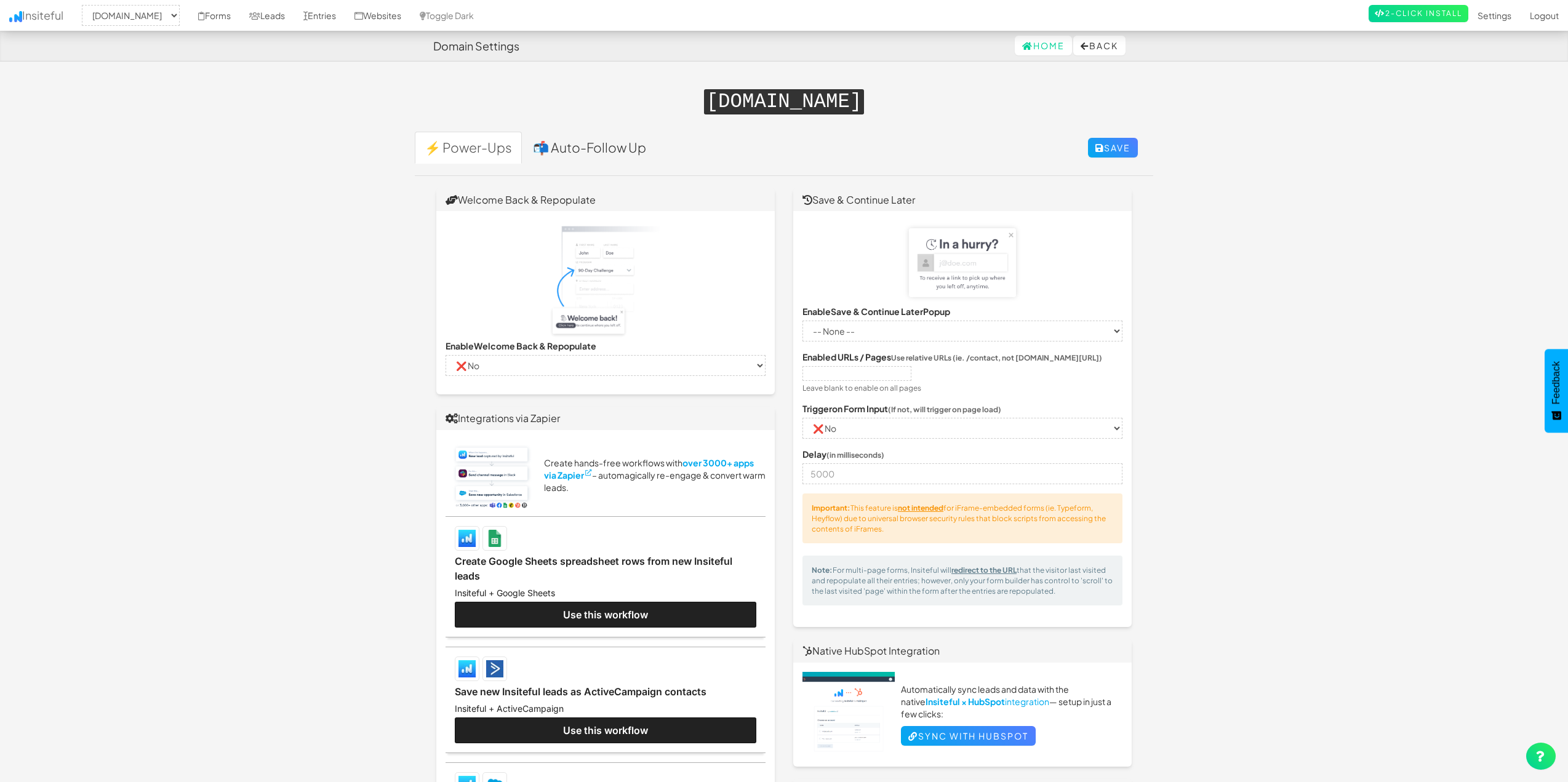
drag, startPoint x: 323, startPoint y: 310, endPoint x: 320, endPoint y: 220, distance: 90.0
click at [153, 9] on select "-- None -- houstonpaintprotection.com" at bounding box center [130, 15] width 98 height 21
click at [86, 5] on select "-- None -- houstonpaintprotection.com" at bounding box center [130, 15] width 98 height 21
click at [240, 15] on link "Forms" at bounding box center [214, 15] width 51 height 31
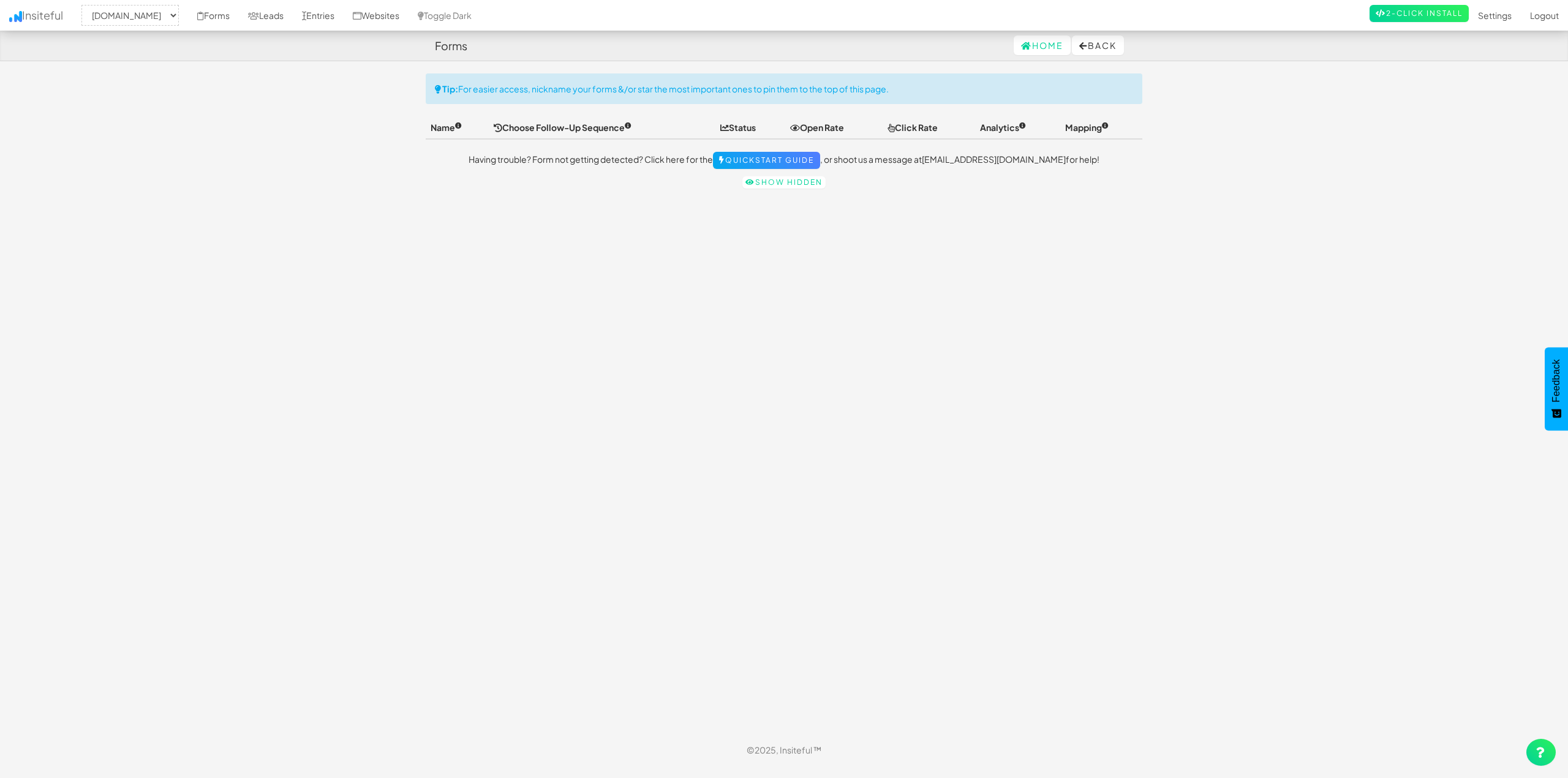
select select "2420"
click at [293, 19] on link "Leads" at bounding box center [266, 15] width 54 height 30
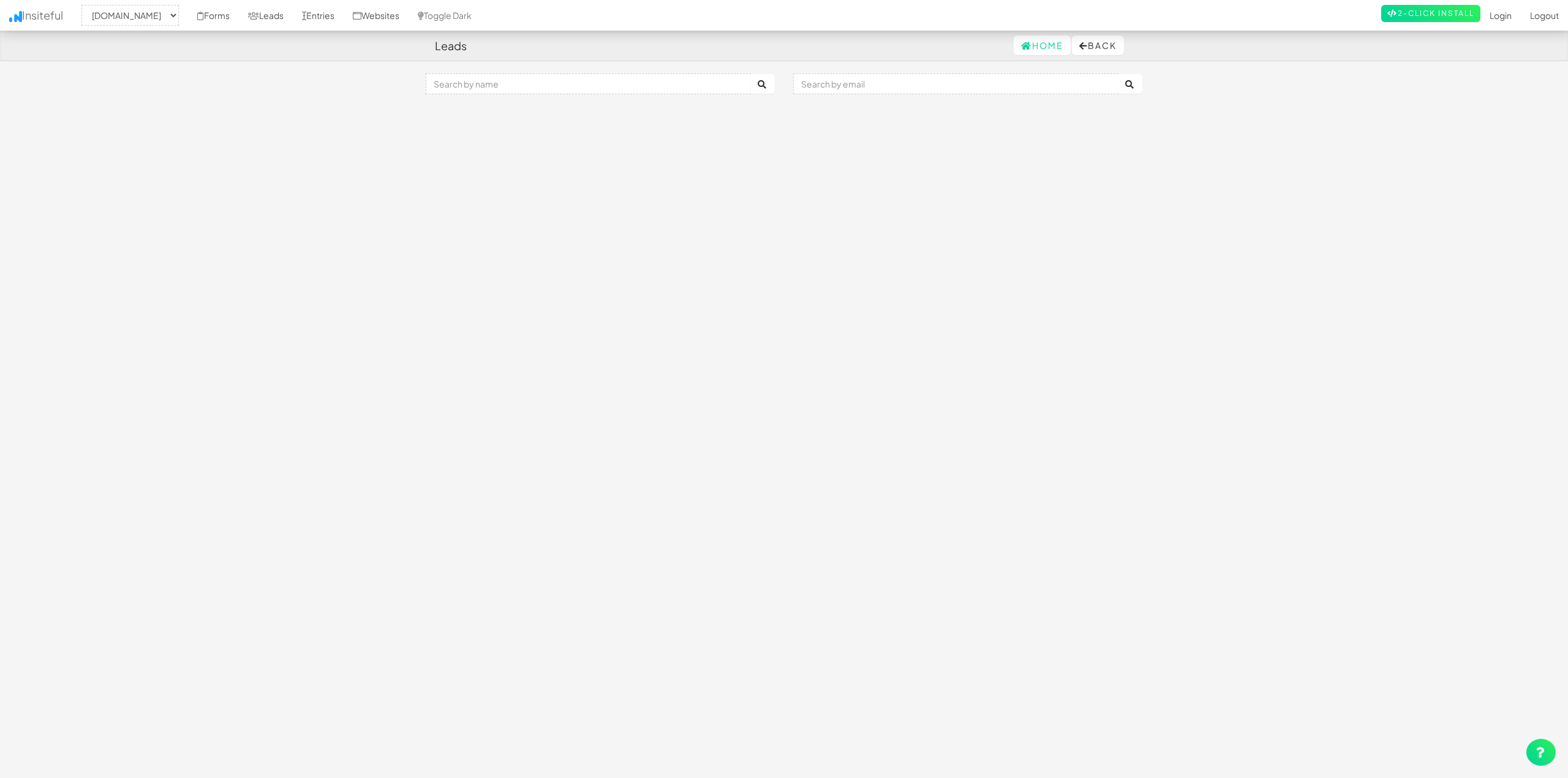
select select "2420"
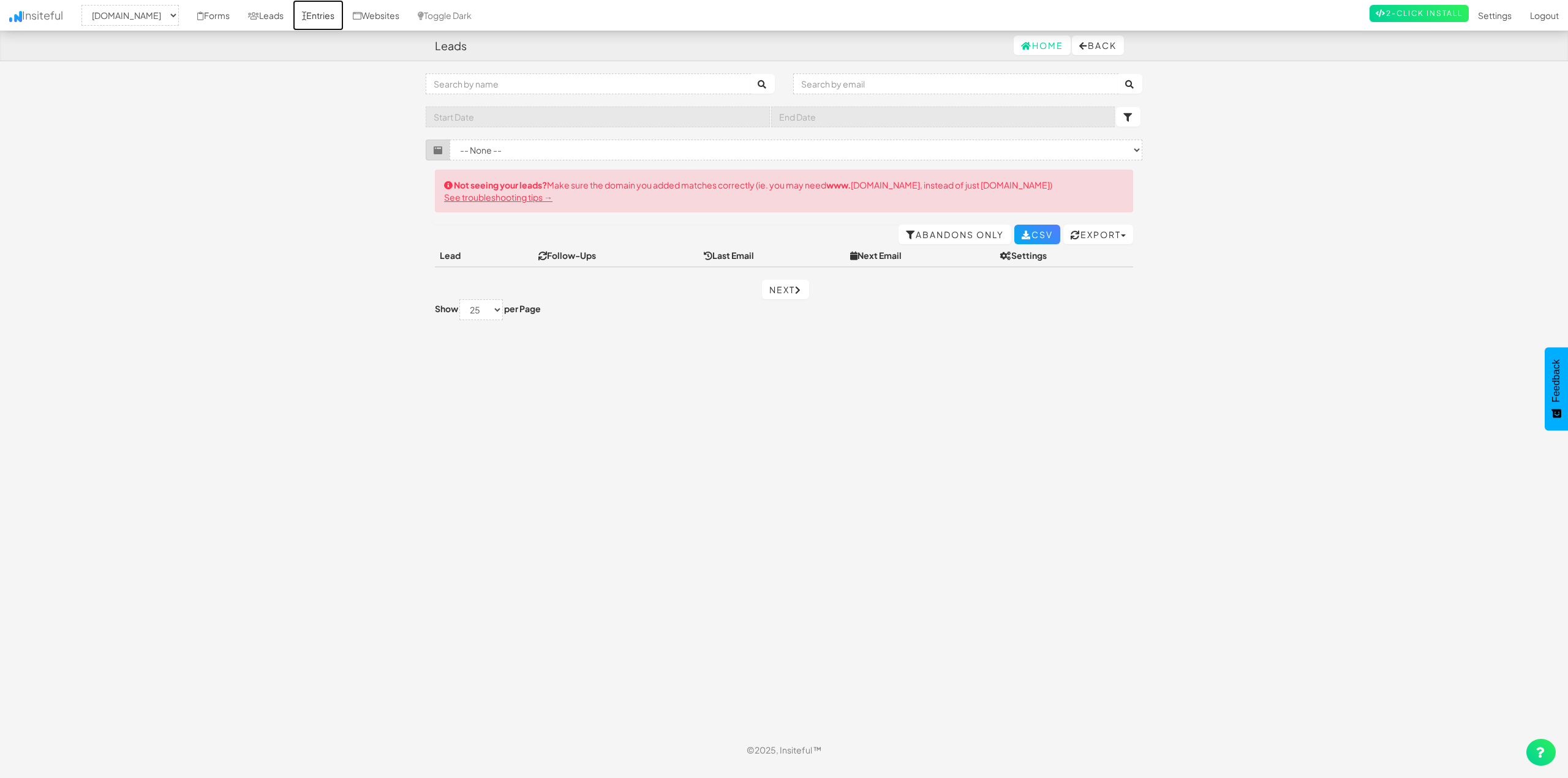
click at [344, 19] on link "Entries" at bounding box center [318, 15] width 51 height 30
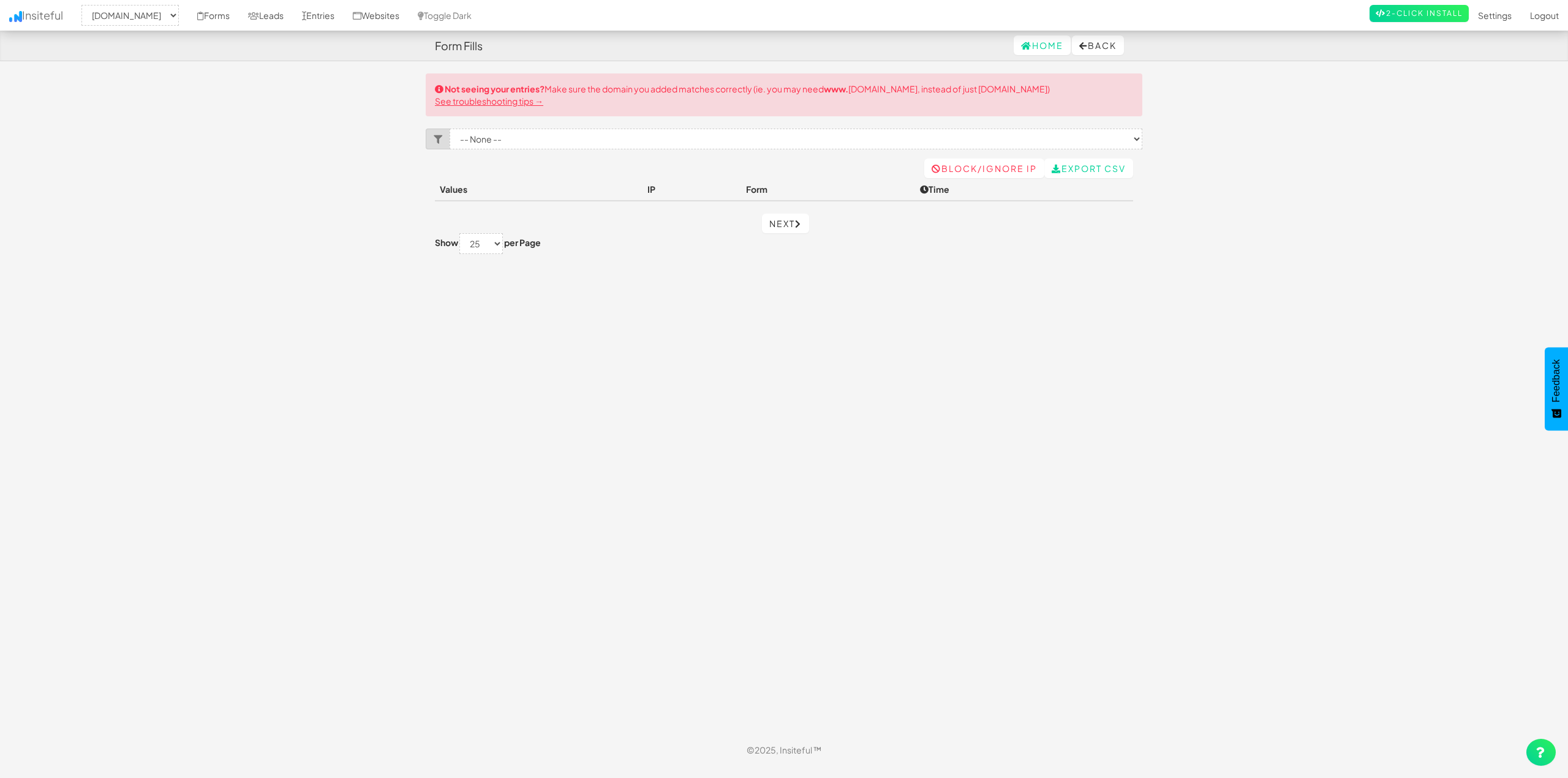
select select "2420"
click at [409, 24] on link "Websites" at bounding box center [376, 15] width 65 height 30
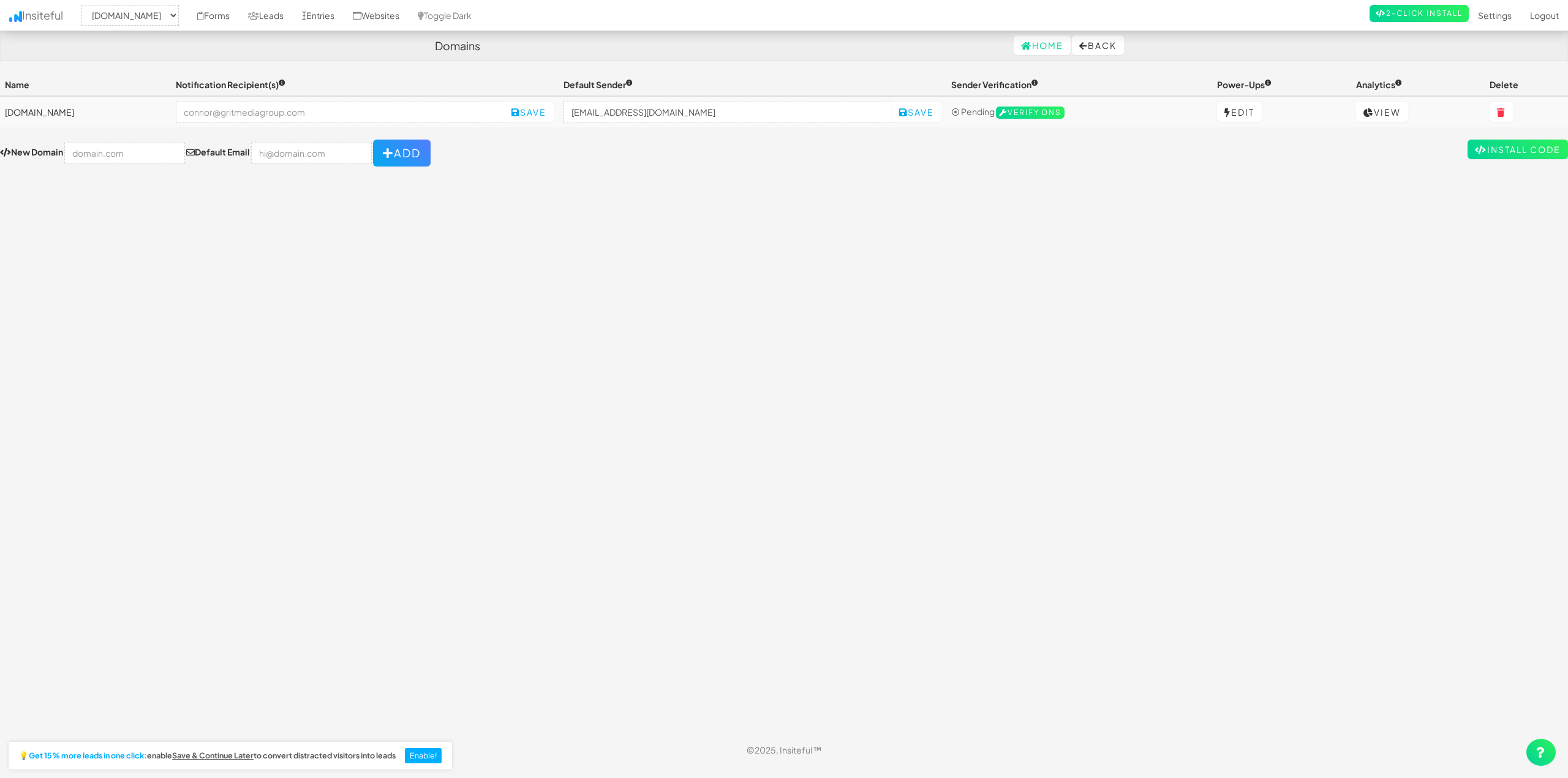
select select "2420"
click at [644, 229] on div "Toggle navigation Insiteful -- None -- houstonpaintprotection.com Forms Leads E…" at bounding box center [784, 404] width 1568 height 662
click at [504, 112] on input "email" at bounding box center [340, 112] width 329 height 20
click at [323, 112] on input "email" at bounding box center [340, 112] width 329 height 20
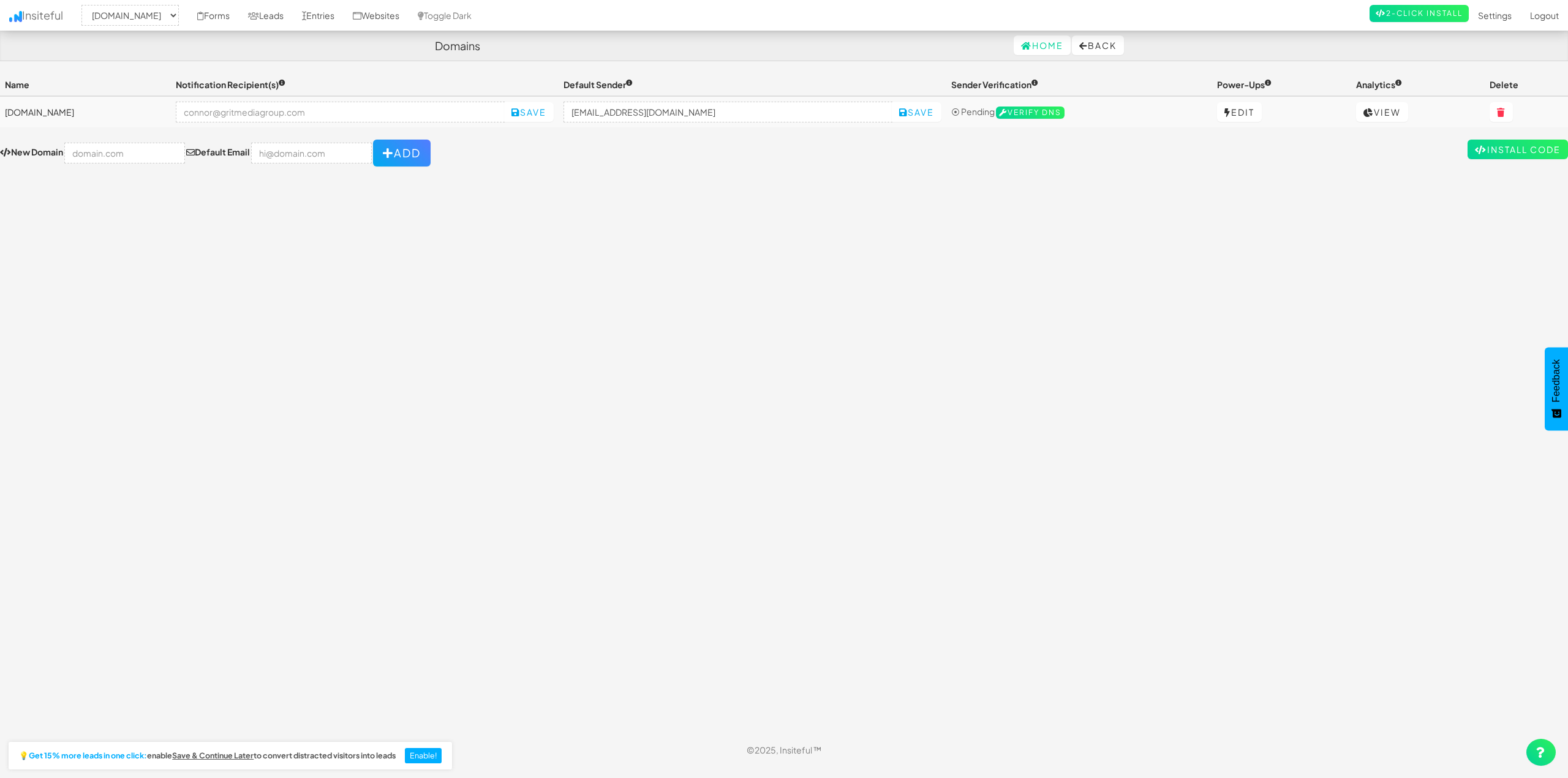
click at [420, 257] on div "Toggle navigation Insiteful -- None -- houstonpaintprotection.com Forms Leads E…" at bounding box center [784, 404] width 1568 height 662
click at [1491, 18] on link "Settings" at bounding box center [1495, 15] width 52 height 30
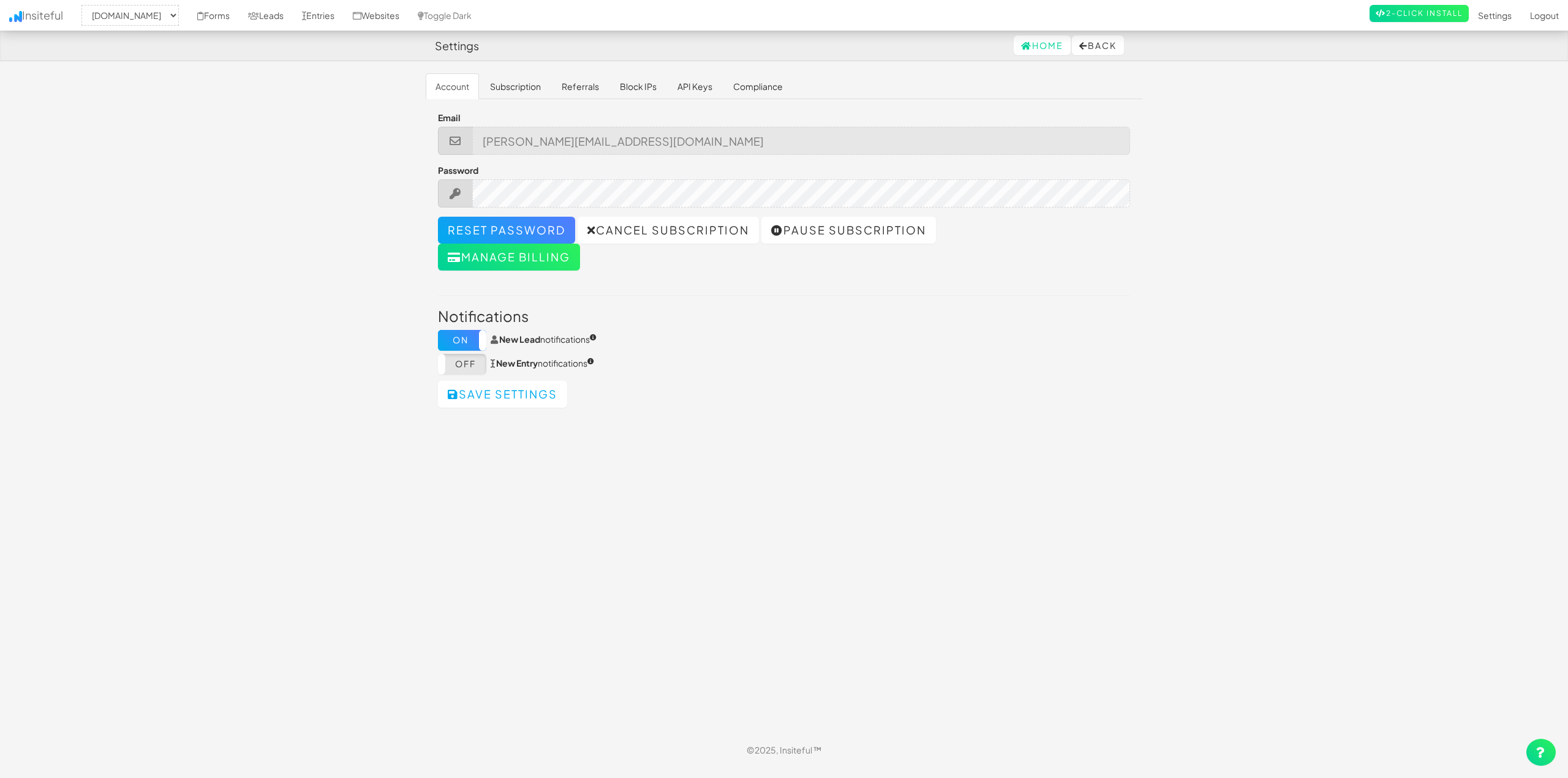
select select "2420"
click at [450, 336] on label "On" at bounding box center [461, 340] width 48 height 20
click at [516, 84] on link "Subscription" at bounding box center [515, 86] width 71 height 26
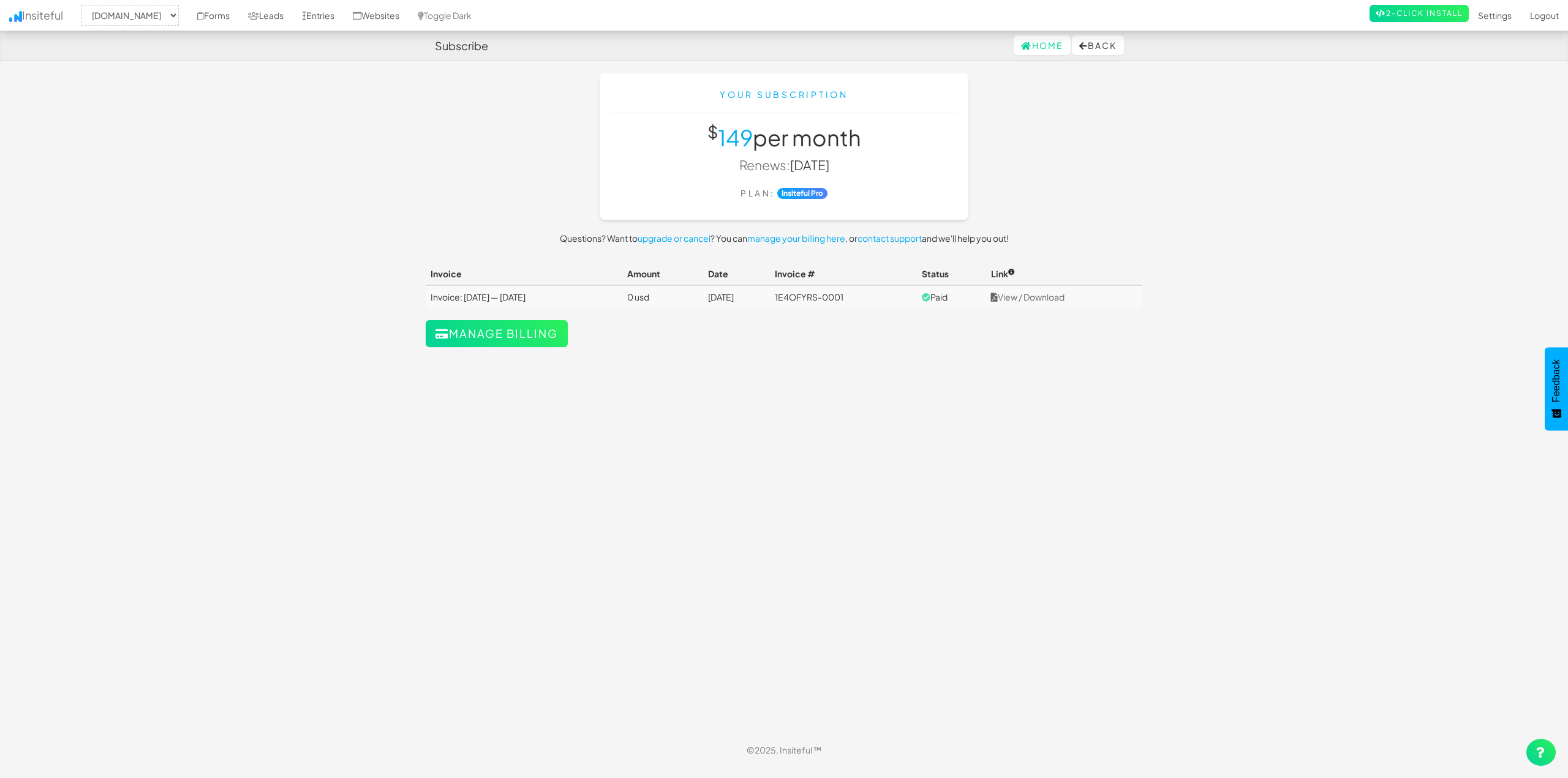
select select "2420"
click at [1099, 48] on button "Back" at bounding box center [1097, 46] width 52 height 20
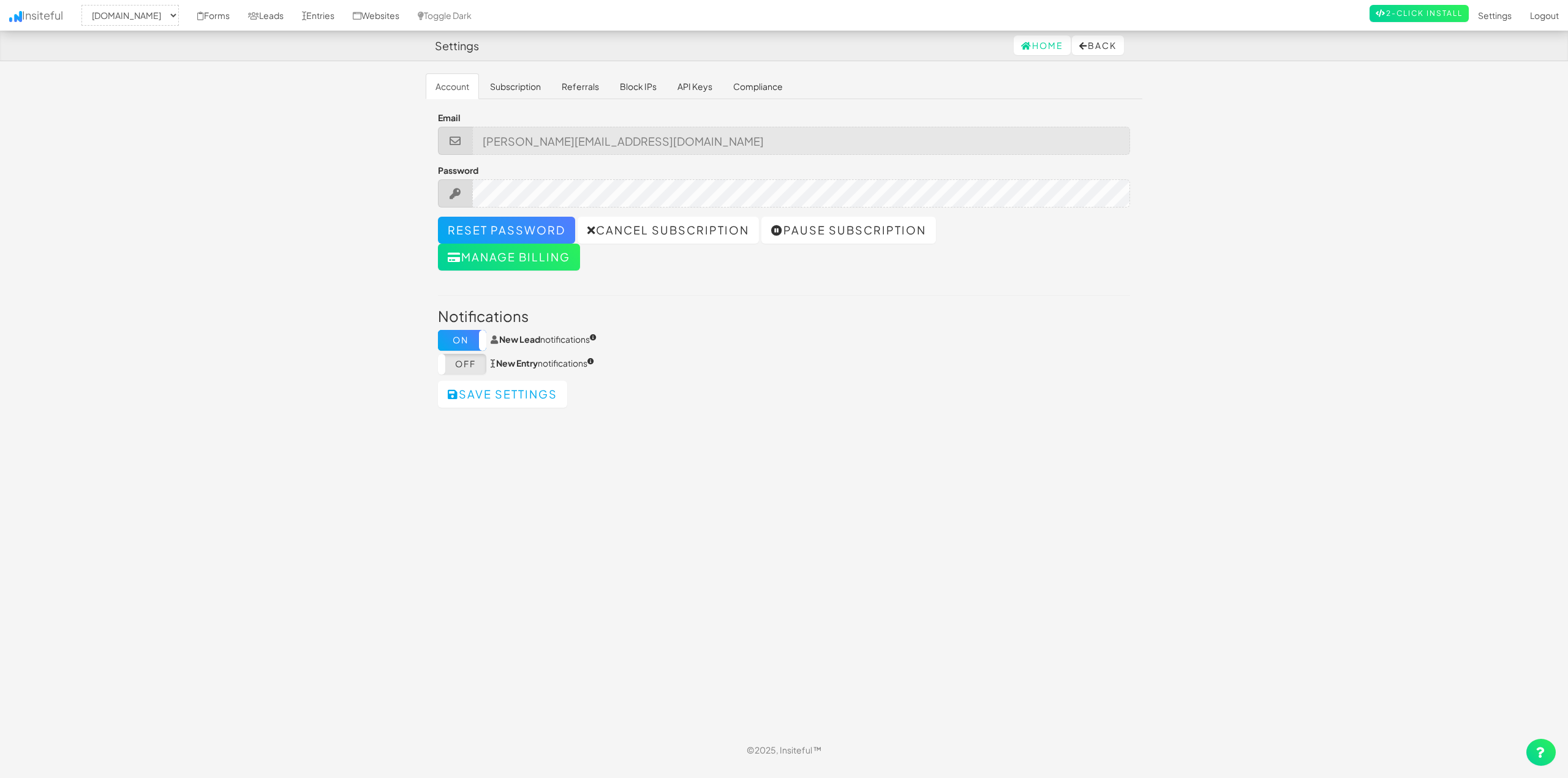
select select "2420"
drag, startPoint x: 705, startPoint y: 90, endPoint x: 693, endPoint y: 87, distance: 12.4
click at [703, 90] on link "API Keys" at bounding box center [695, 86] width 54 height 26
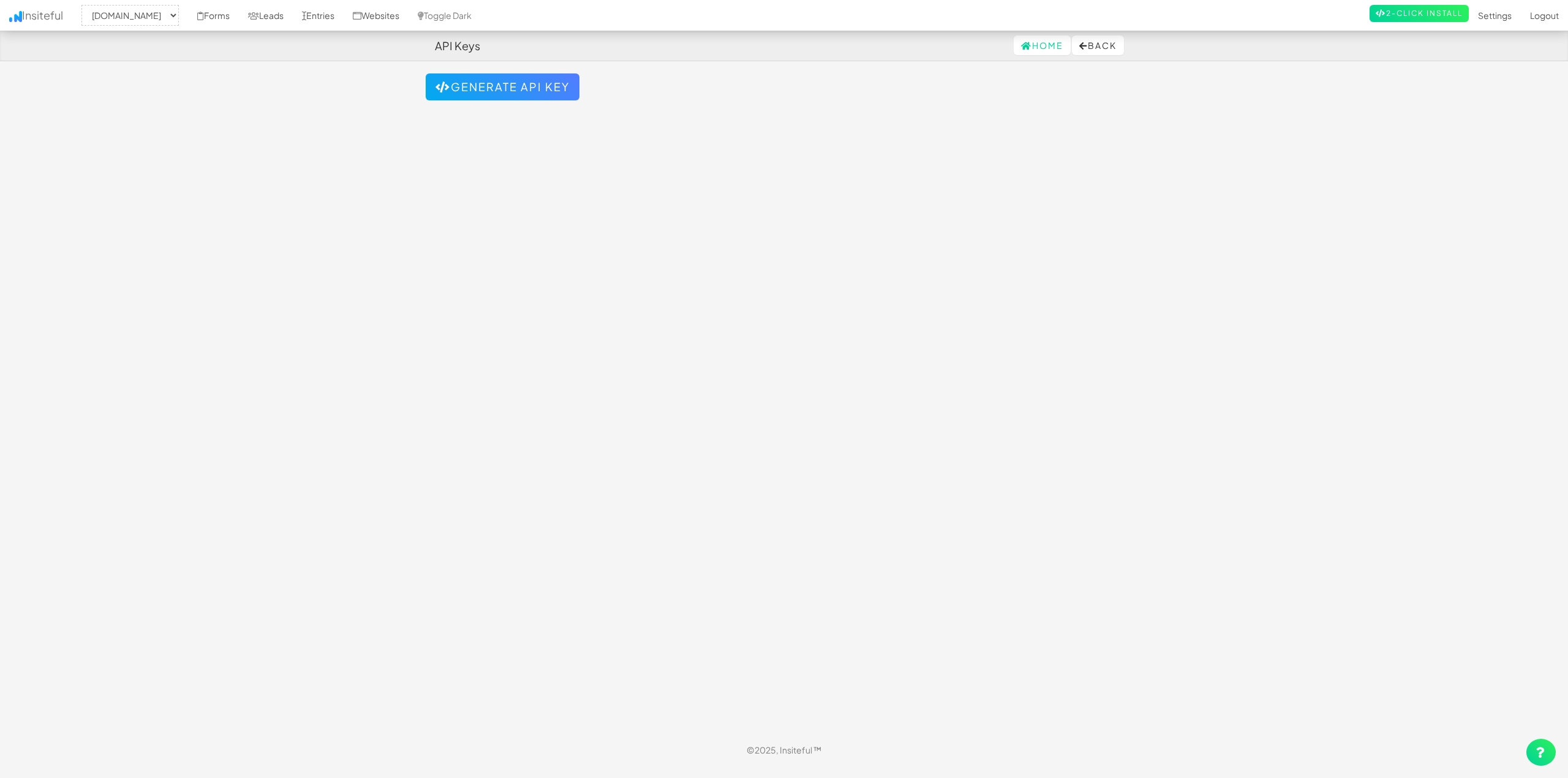
select select "2420"
click at [501, 83] on button "Generate API Key" at bounding box center [502, 87] width 154 height 27
select select "2420"
click at [514, 106] on td "JLGZTPnLTx7CufNJ0WE209x0hoh9KKPh" at bounding box center [784, 107] width 717 height 22
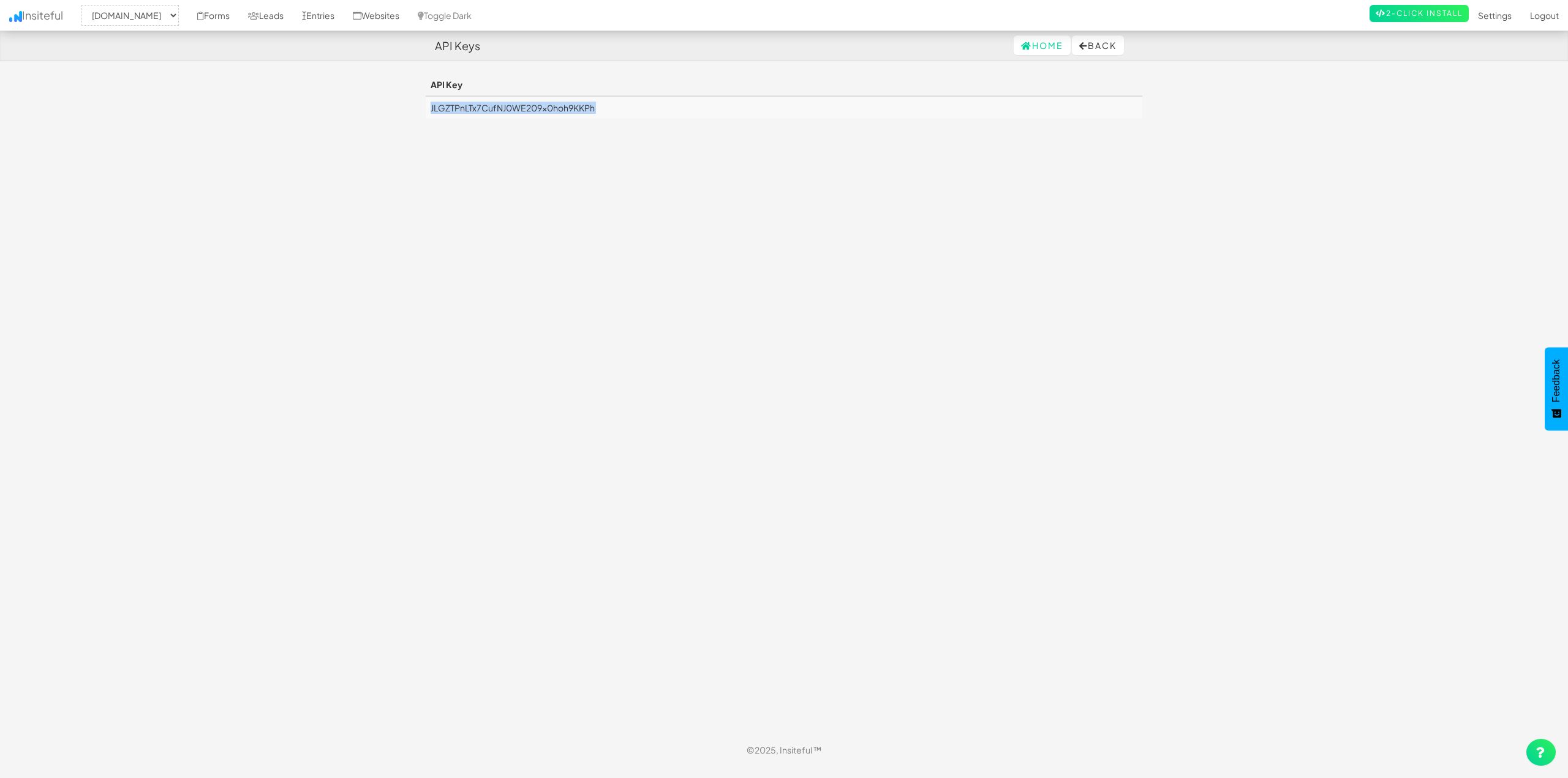
click at [514, 106] on td "JLGZTPnLTx7CufNJ0WE209x0hoh9KKPh" at bounding box center [784, 107] width 717 height 22
copy body "JLGZTPnLTx7CufNJ0WE209x0hoh9KKPh"
click at [272, 177] on body "API Keys Home Back Toggle navigation Insiteful -- None -- [DOMAIN_NAME] Forms L…" at bounding box center [784, 383] width 1568 height 765
click at [239, 20] on link "Forms" at bounding box center [213, 15] width 51 height 30
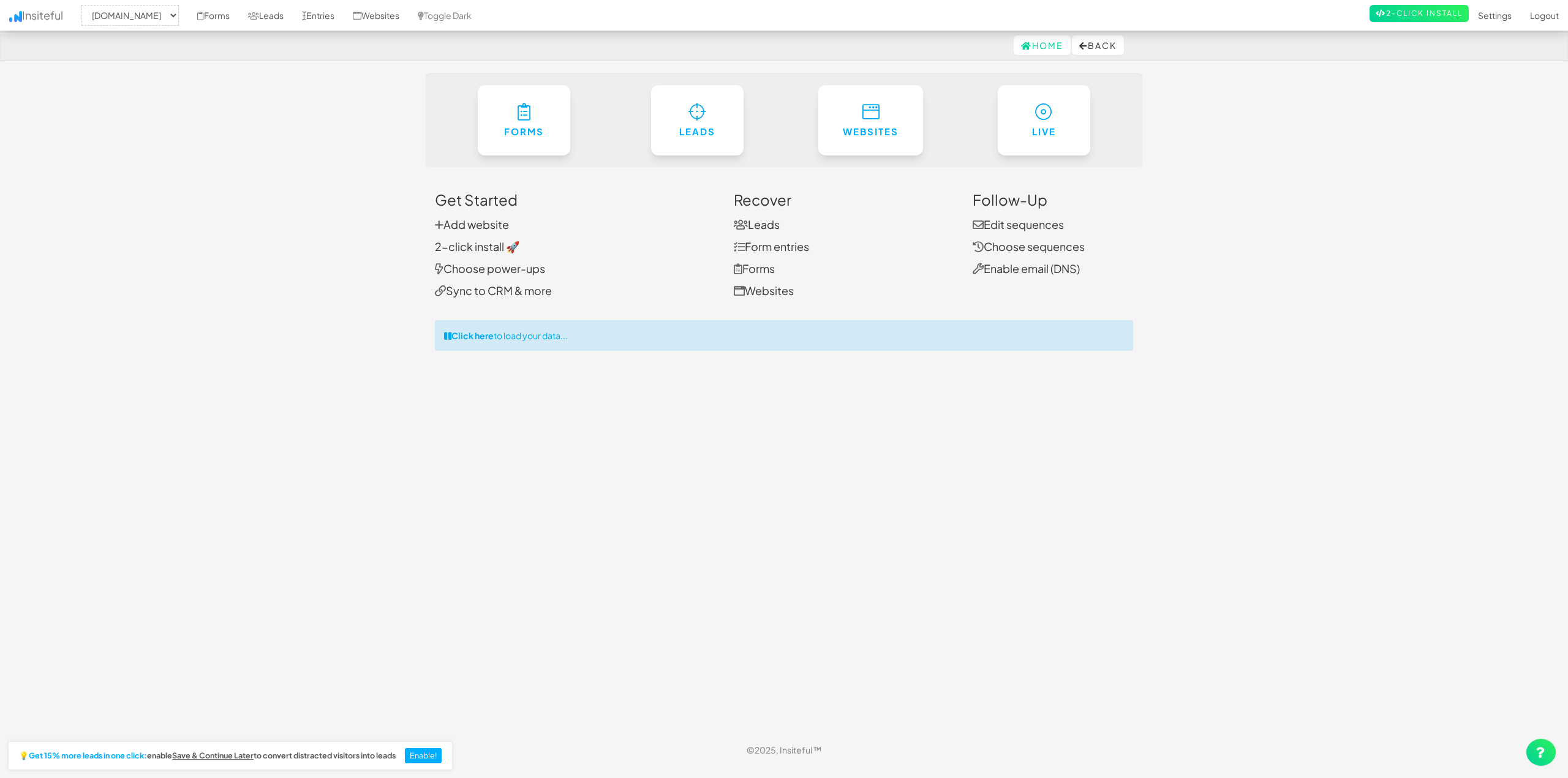
select select "2420"
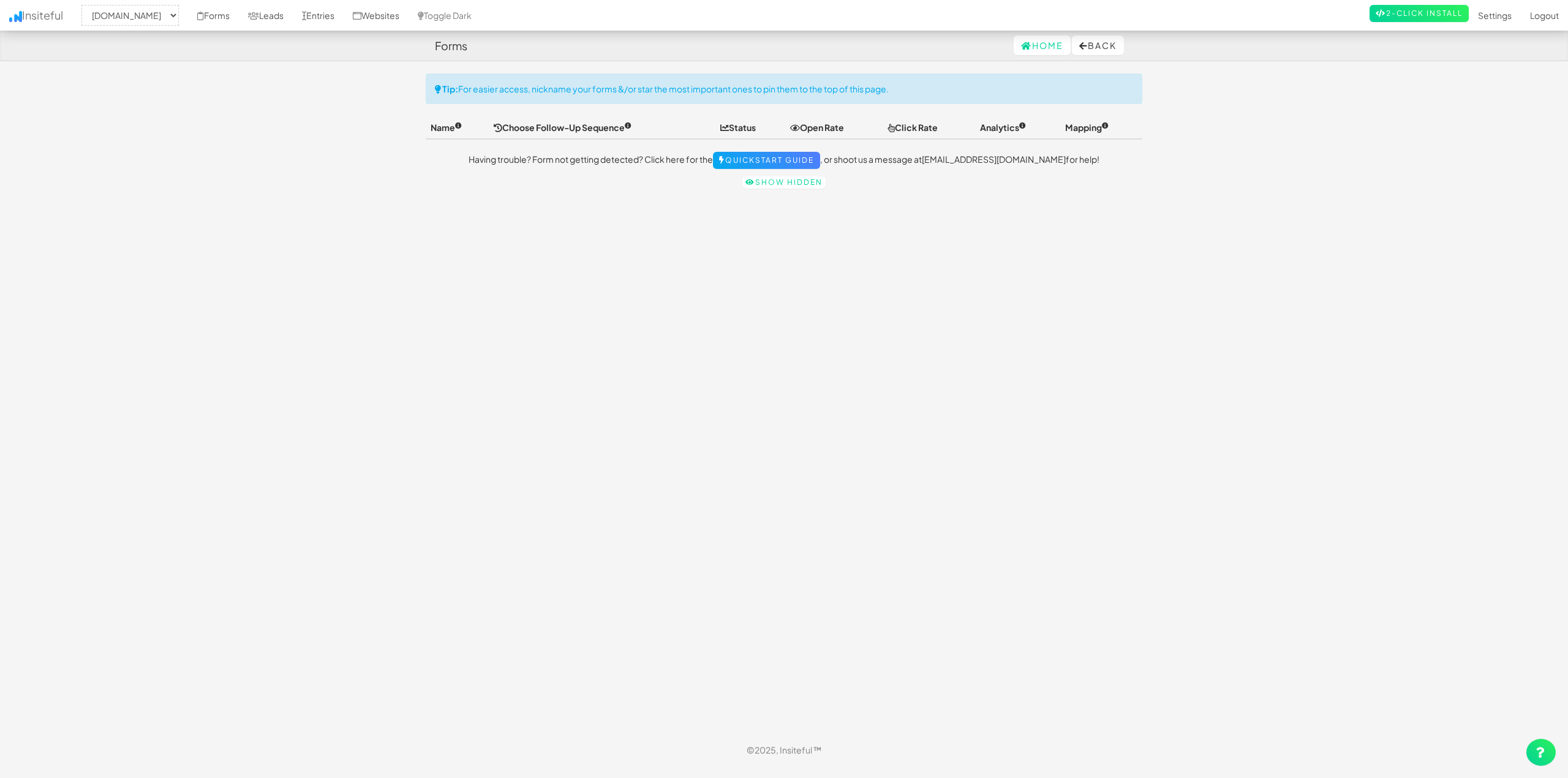
select select "2420"
click at [409, 22] on link "Websites" at bounding box center [376, 15] width 65 height 30
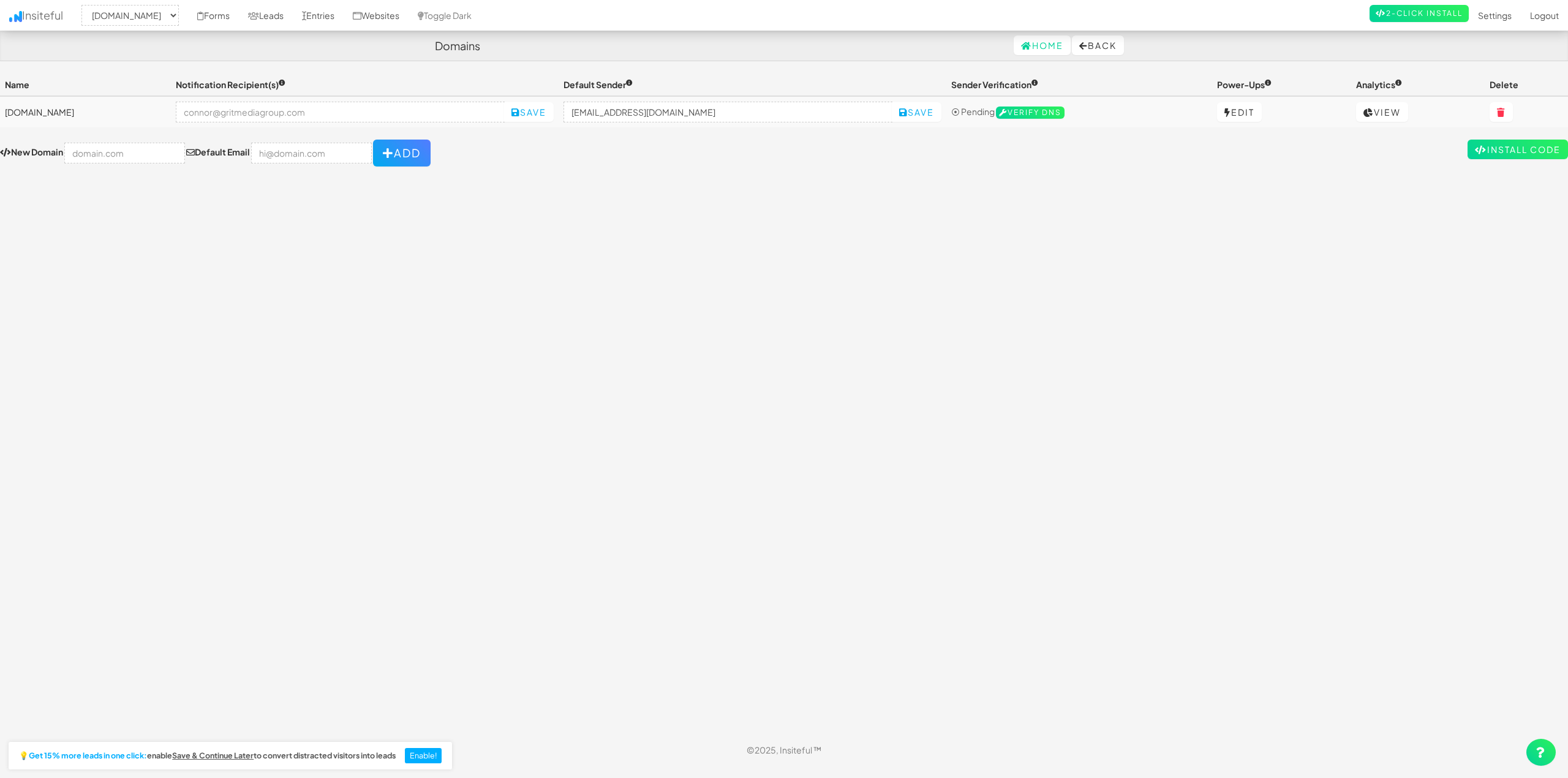
select select "2420"
click at [573, 303] on div "Toggle navigation Insiteful -- None -- houstonpaintprotection.com Forms Leads E…" at bounding box center [784, 404] width 1568 height 662
click at [333, 120] on input "email" at bounding box center [340, 112] width 329 height 20
click at [376, 124] on td "Save" at bounding box center [364, 111] width 387 height 31
click at [324, 118] on input "email" at bounding box center [340, 112] width 329 height 20
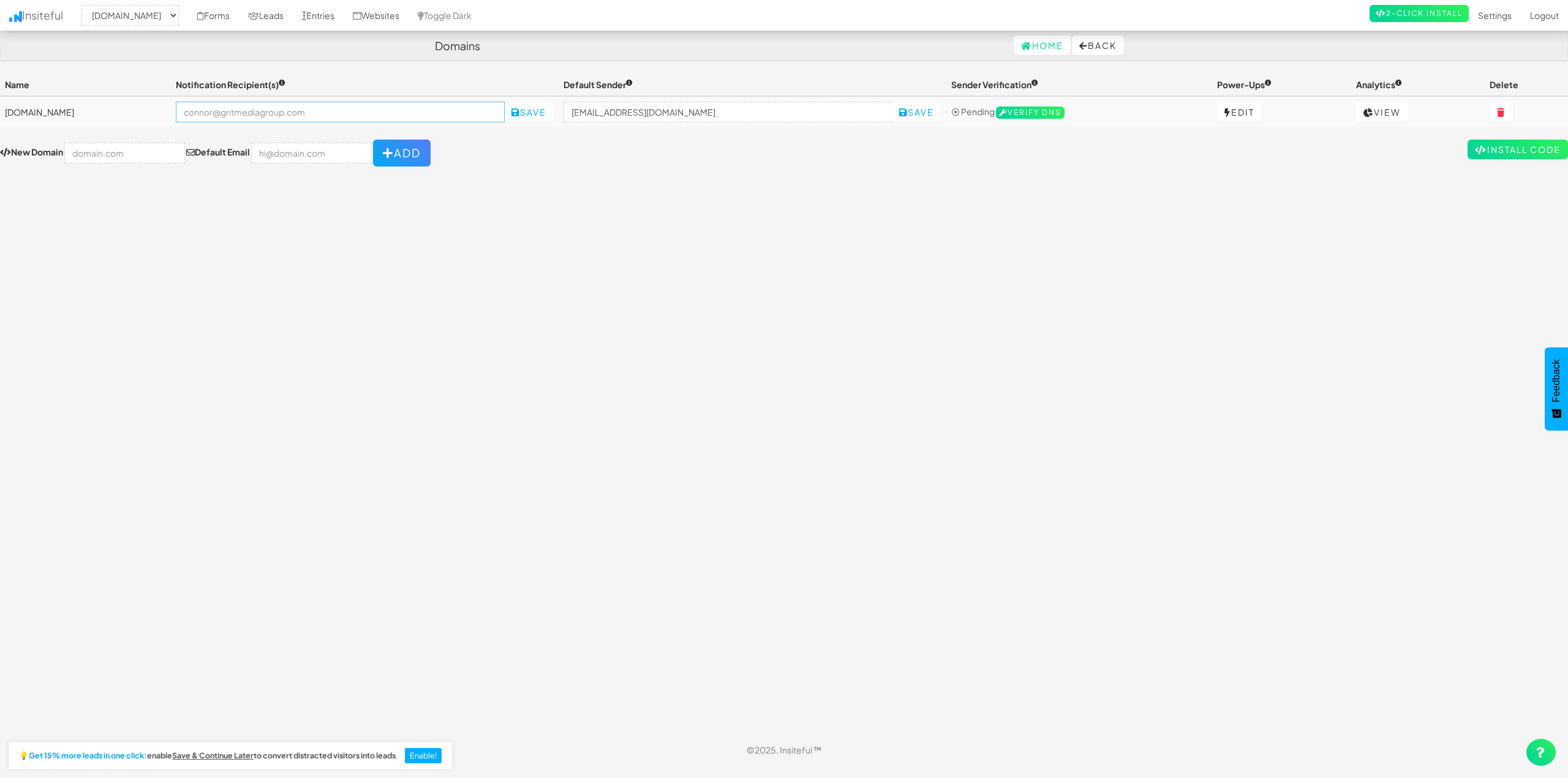
click at [301, 104] on input "email" at bounding box center [340, 112] width 329 height 20
click at [700, 380] on div "Toggle navigation Insiteful -- None -- houstonpaintprotection.com Forms Leads E…" at bounding box center [784, 404] width 1568 height 662
click at [481, 20] on link "Toggle Dark" at bounding box center [444, 15] width 72 height 30
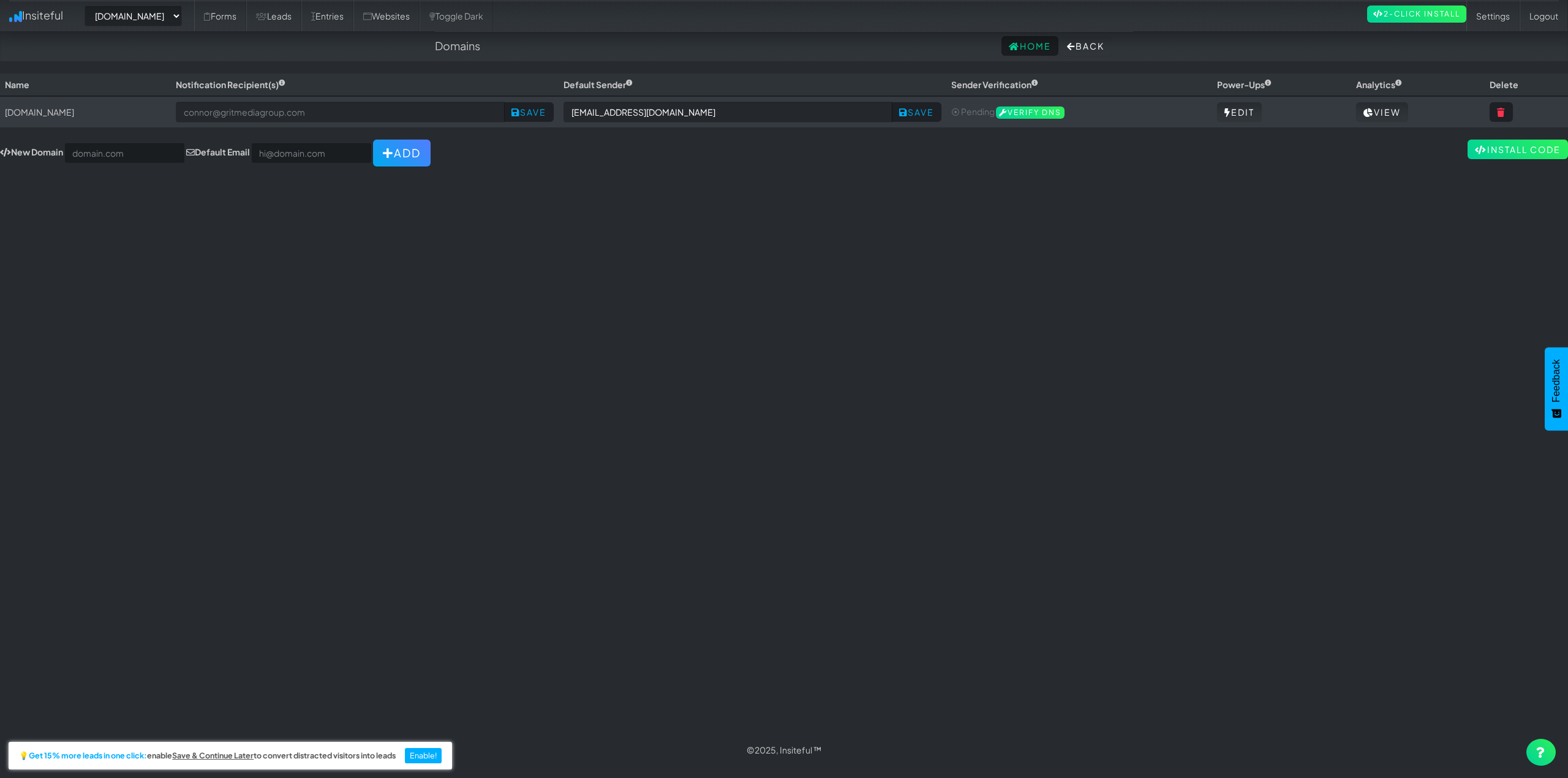
select select "2420"
click at [590, 306] on div "Toggle navigation Insiteful -- None -- [DOMAIN_NAME] Forms Leads Entries Websit…" at bounding box center [784, 404] width 1568 height 662
click at [301, 27] on link "Leads" at bounding box center [273, 16] width 55 height 30
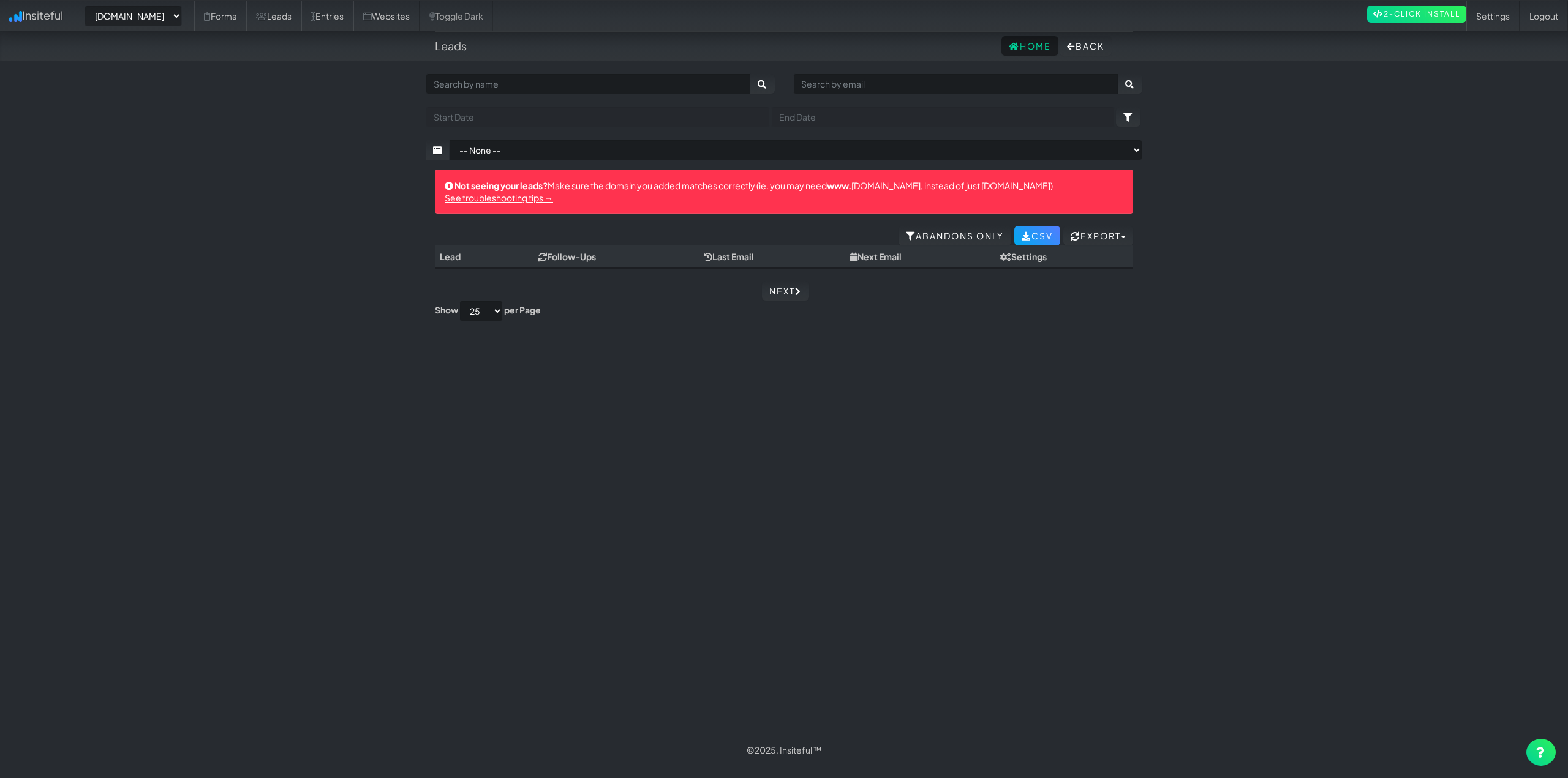
select select "2420"
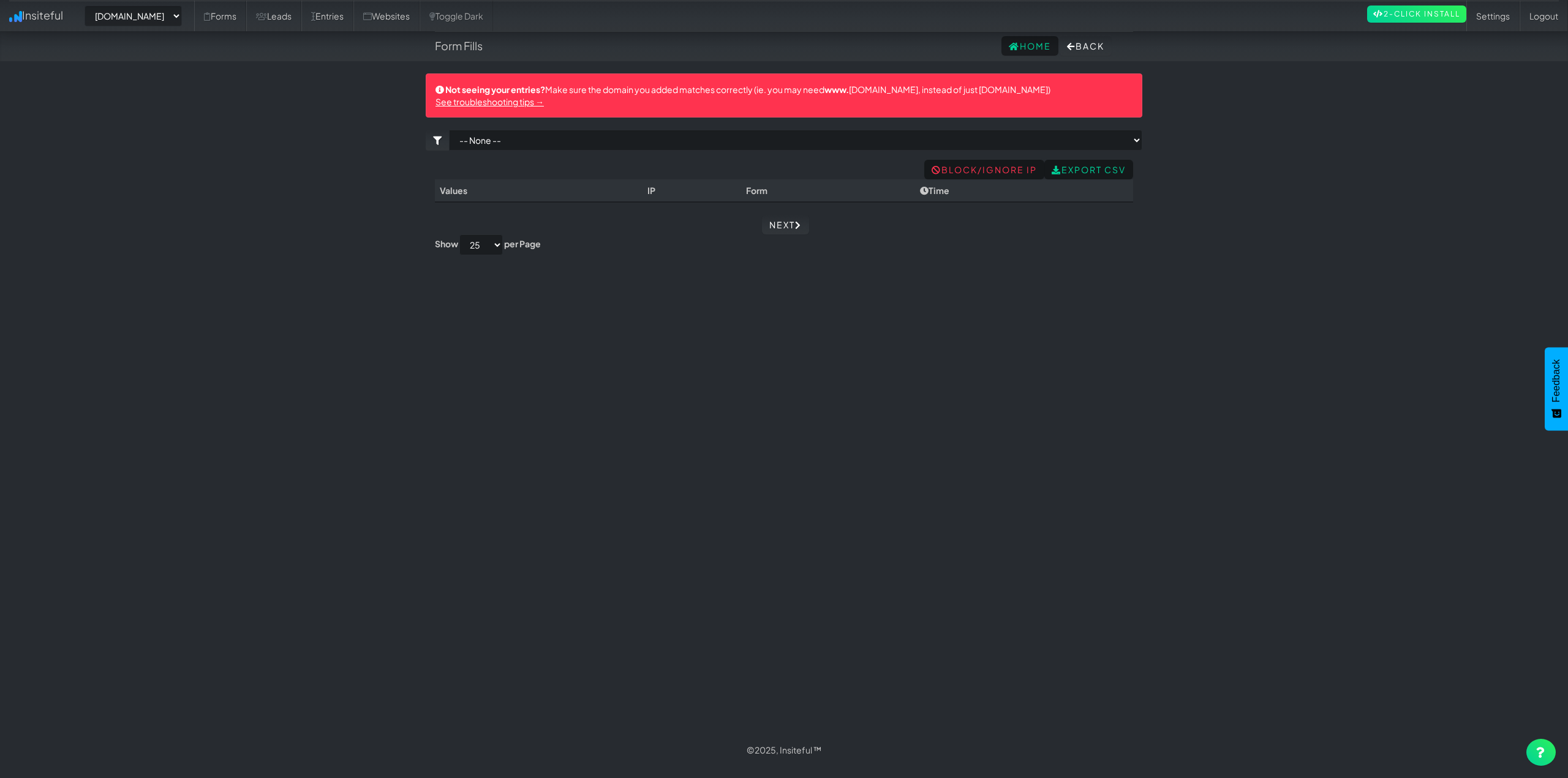
select select "2420"
click at [147, 11] on select "-- None -- [DOMAIN_NAME]" at bounding box center [133, 15] width 97 height 20
click at [146, 13] on select "-- None -- houstonpaintprotection.com" at bounding box center [133, 15] width 97 height 20
click at [275, 223] on body "Form Fills Home Back Toggle navigation Insiteful -- None -- houstonpaintprotect…" at bounding box center [784, 383] width 1568 height 765
drag, startPoint x: 280, startPoint y: 225, endPoint x: 270, endPoint y: 172, distance: 53.9
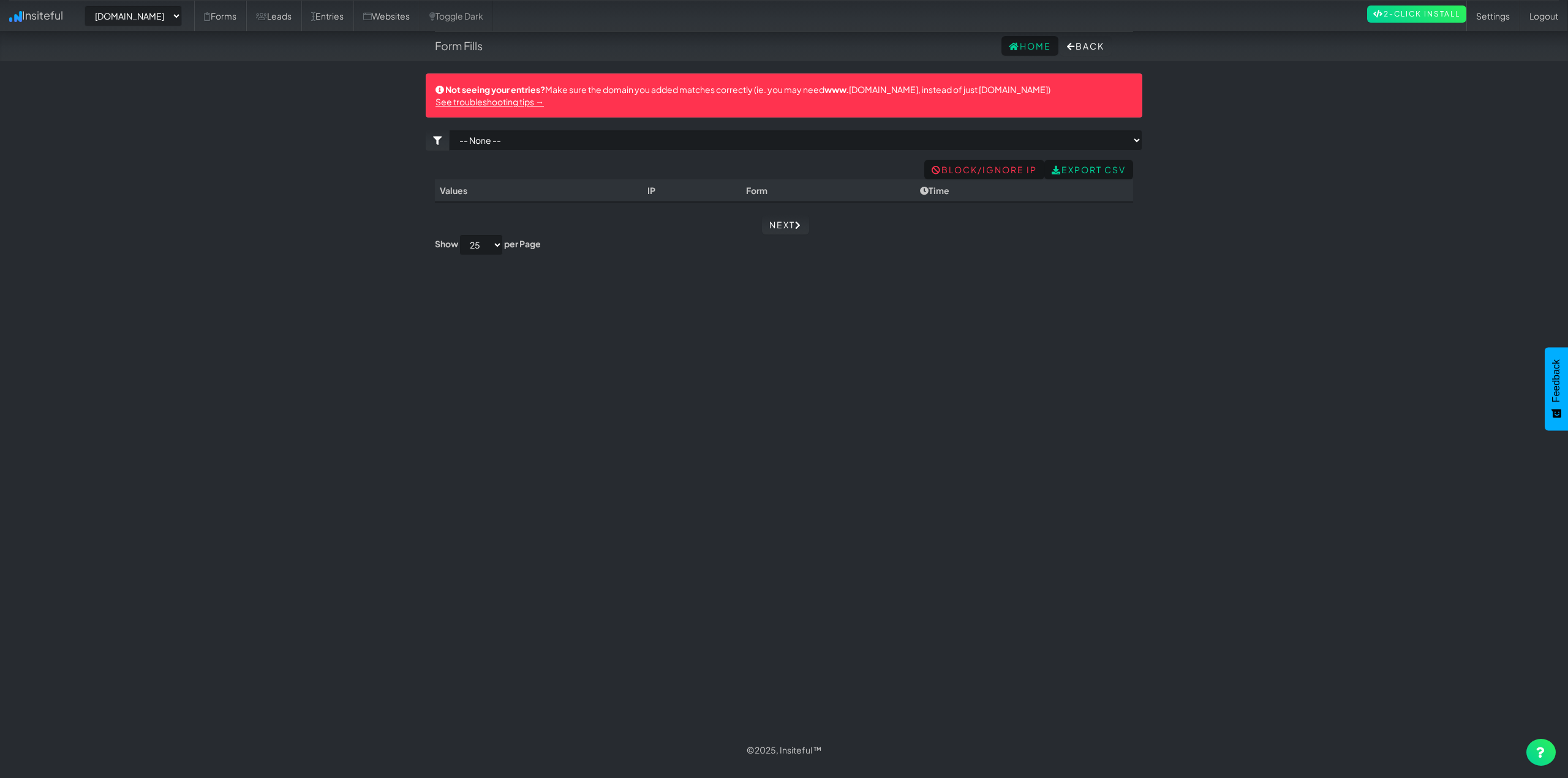
click at [280, 221] on body "Form Fills Home Back Toggle navigation Insiteful -- None -- houstonpaintprotect…" at bounding box center [784, 383] width 1568 height 765
select select "2420"
click at [512, 137] on select "-- None --" at bounding box center [795, 139] width 693 height 20
click at [449, 130] on select "-- None --" at bounding box center [795, 139] width 693 height 20
click at [270, 154] on body "Form Fills Home Back Toggle navigation Insiteful -- None -- houstonpaintprotect…" at bounding box center [784, 383] width 1568 height 765
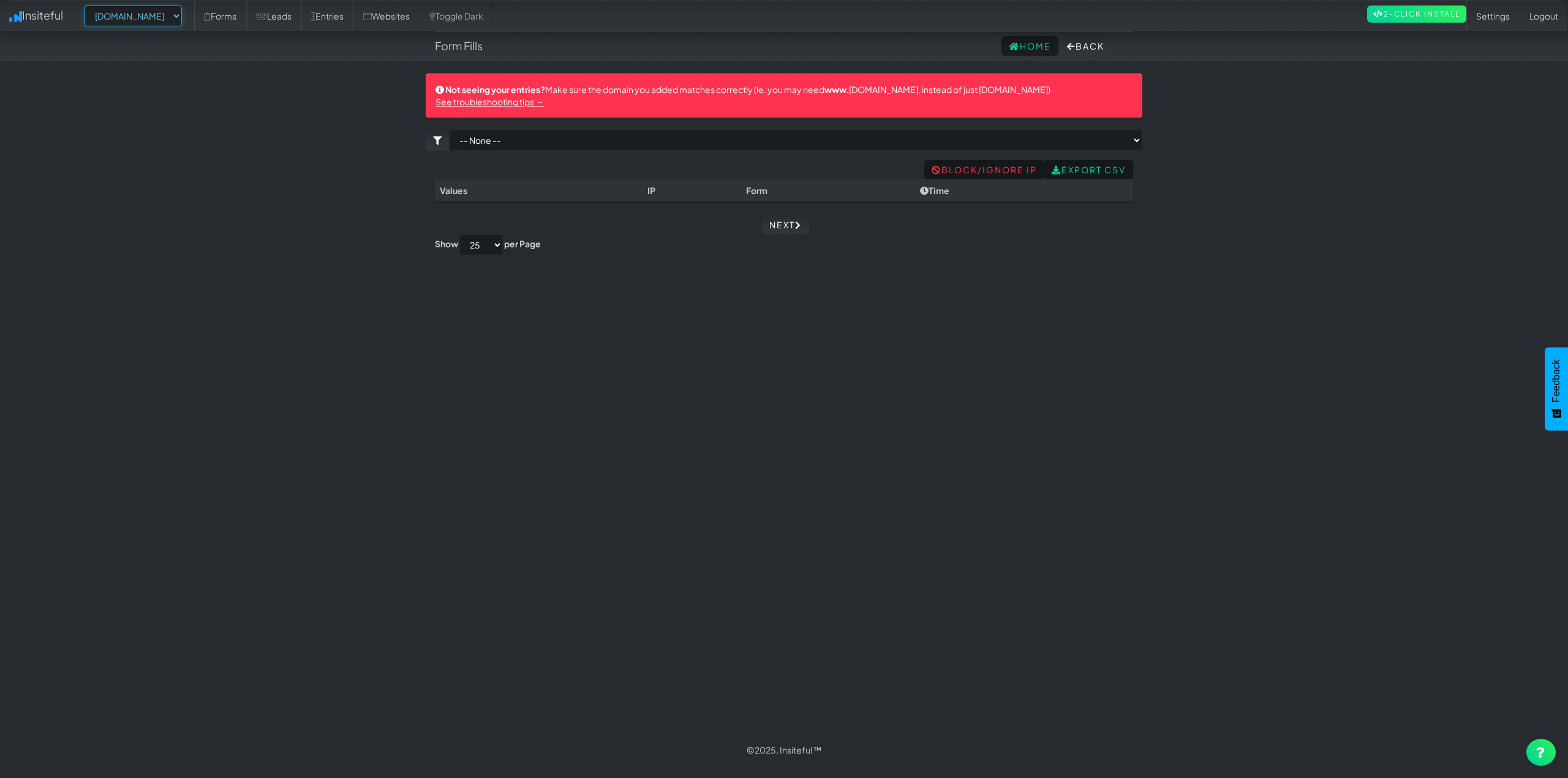
click at [152, 9] on select "-- None -- houstonpaintprotection.com" at bounding box center [133, 15] width 97 height 20
click at [246, 26] on link "Forms" at bounding box center [220, 16] width 52 height 30
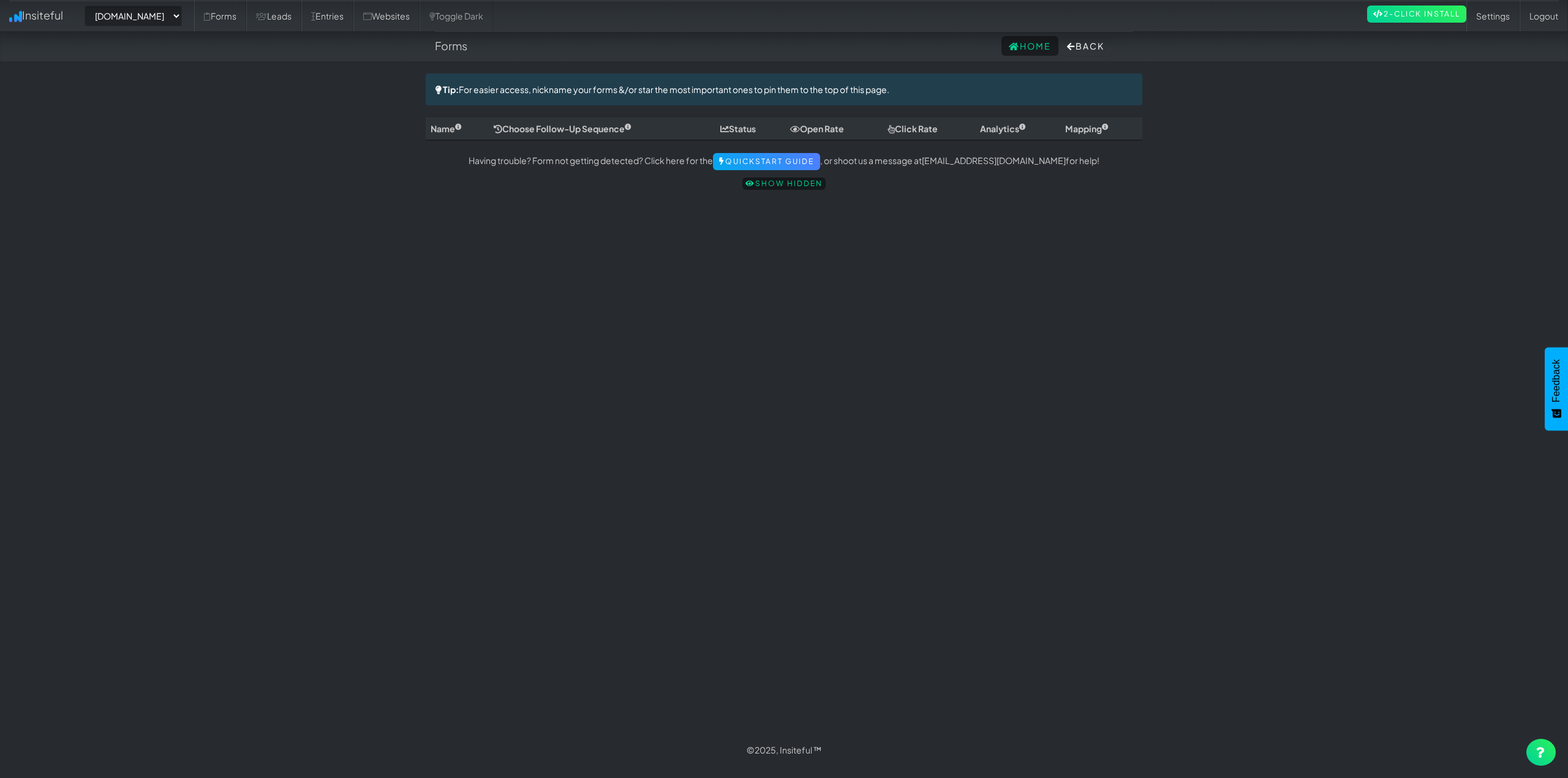
select select "2420"
drag, startPoint x: 262, startPoint y: 11, endPoint x: 292, endPoint y: 19, distance: 31.0
click at [246, 12] on link "Forms" at bounding box center [220, 16] width 52 height 30
select select "2420"
click at [267, 19] on icon at bounding box center [261, 17] width 11 height 9
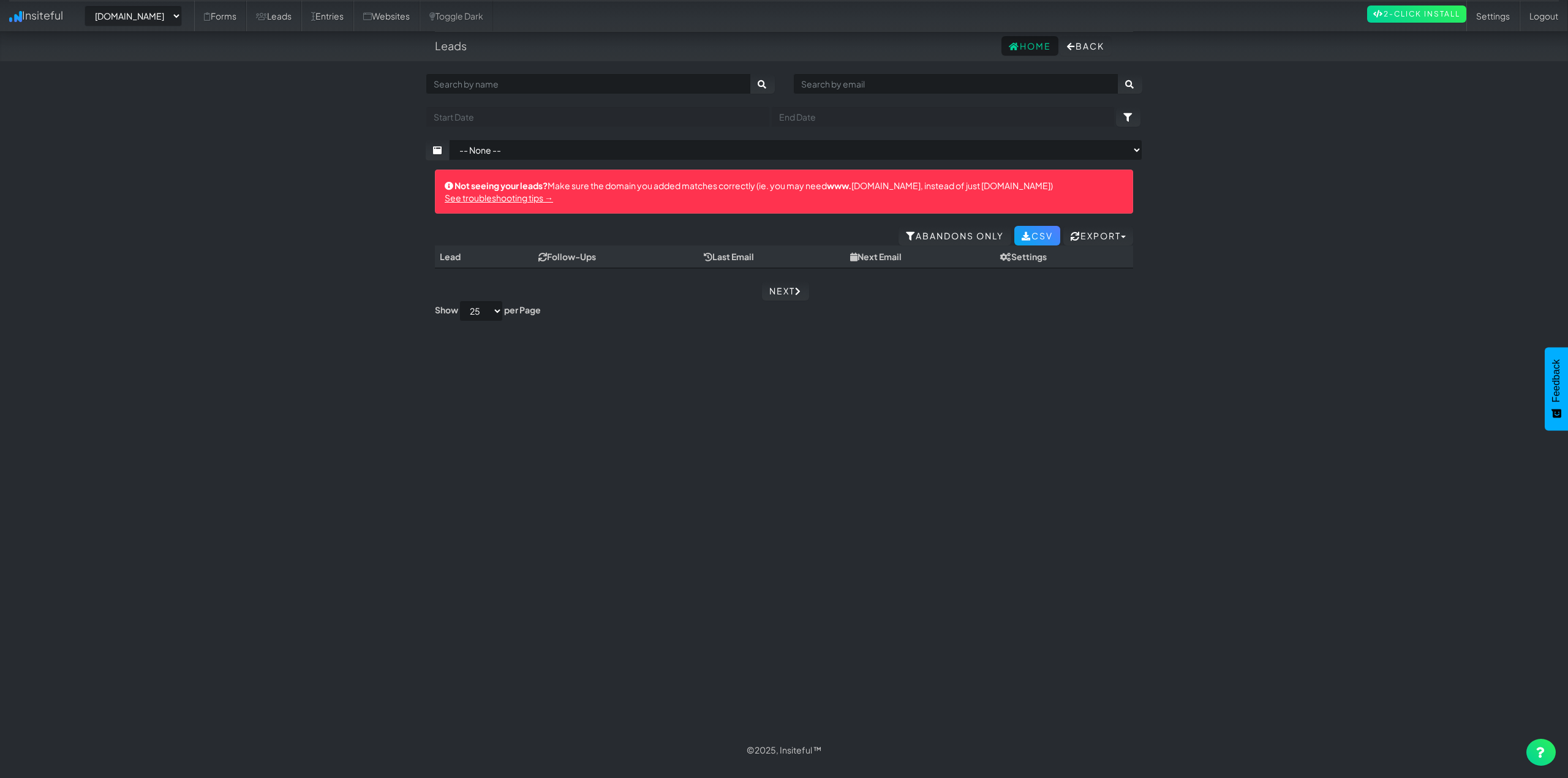
select select "2420"
click at [354, 17] on link "Entries" at bounding box center [327, 16] width 52 height 30
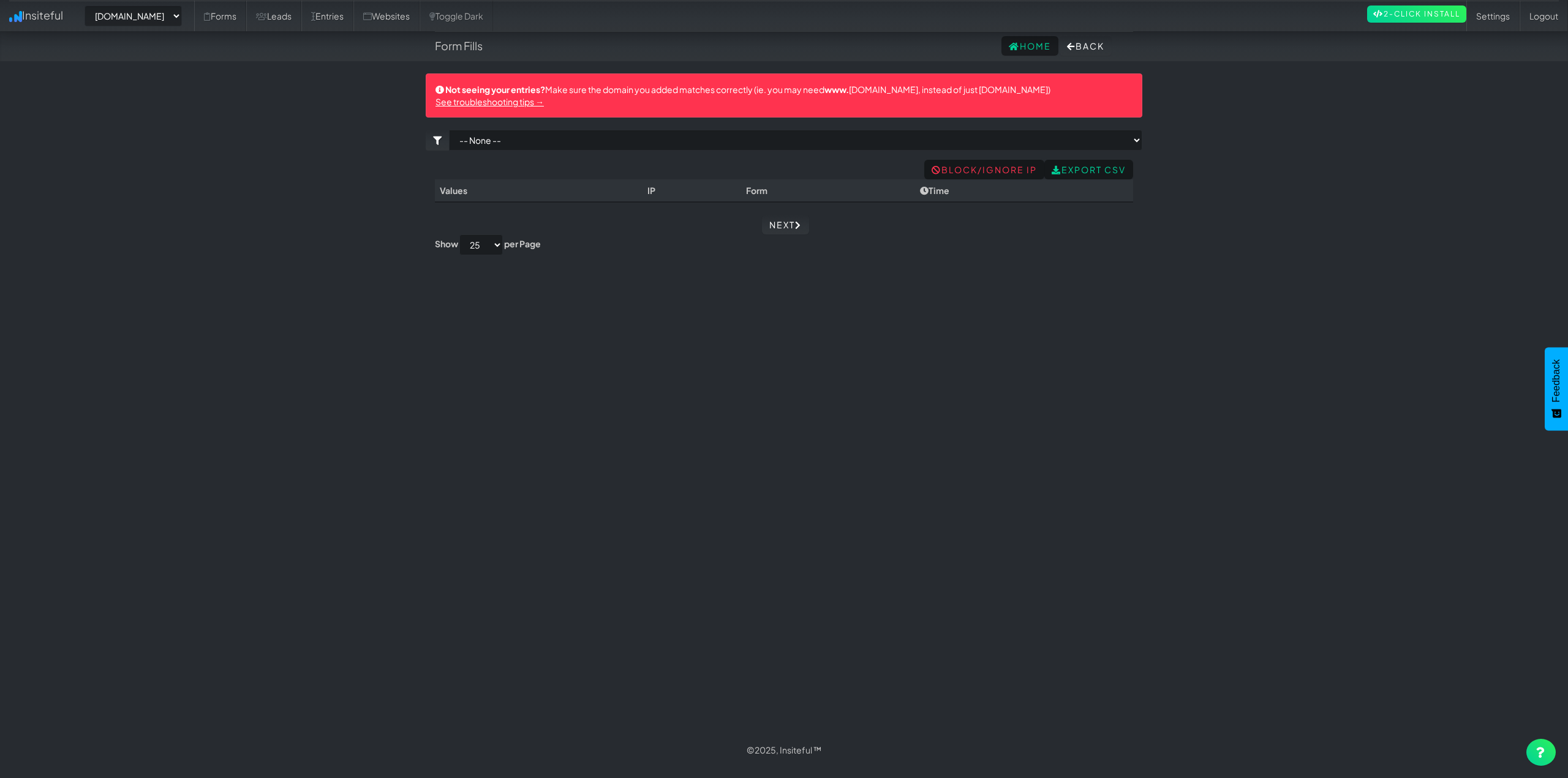
select select "2420"
click at [406, 21] on link "Websites" at bounding box center [387, 16] width 66 height 30
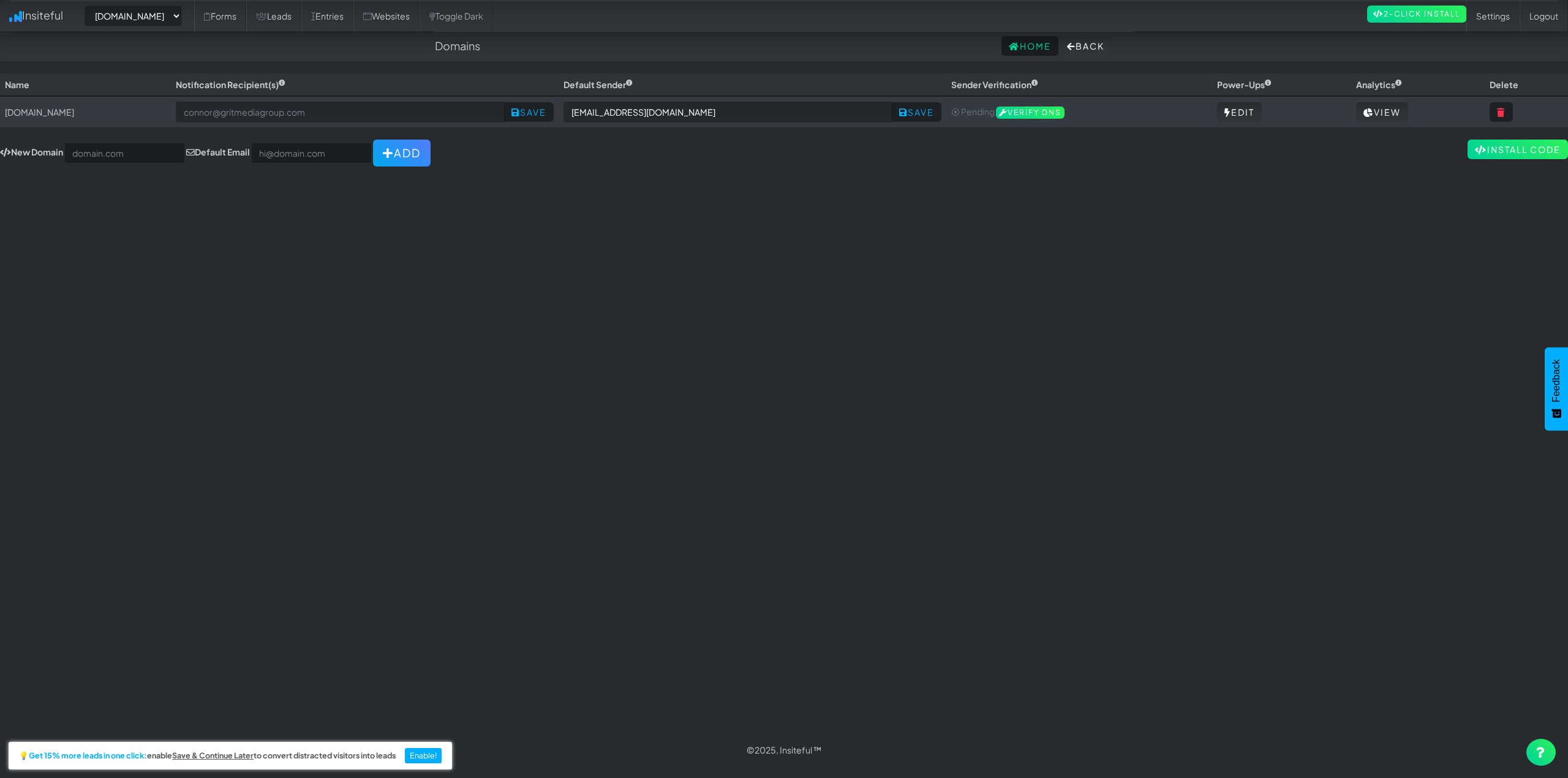
select select "2420"
drag, startPoint x: 270, startPoint y: 17, endPoint x: 280, endPoint y: 19, distance: 10.2
click at [246, 16] on link "Forms" at bounding box center [220, 16] width 52 height 30
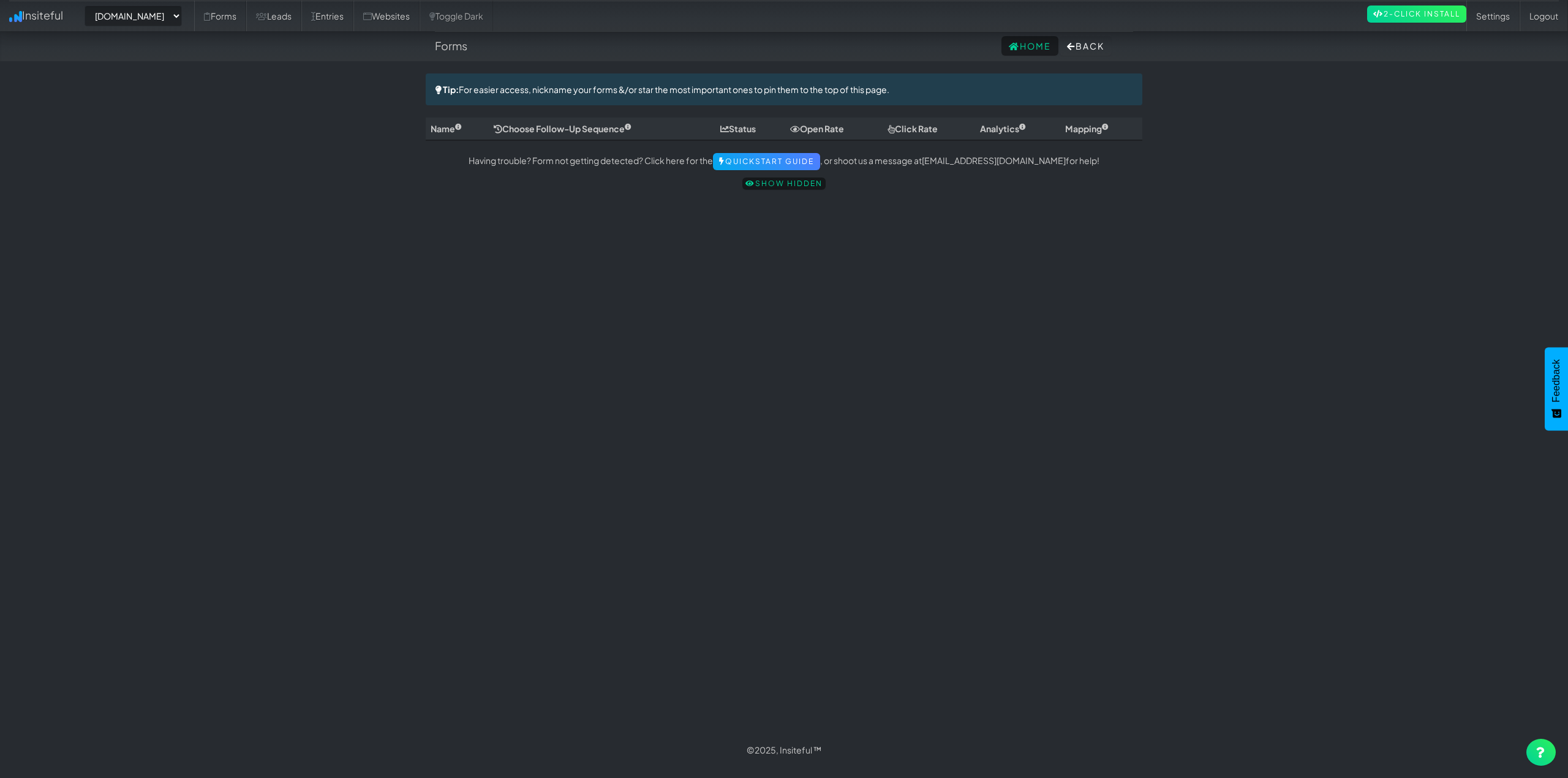
select select "2420"
click at [301, 21] on link "Leads" at bounding box center [273, 16] width 55 height 30
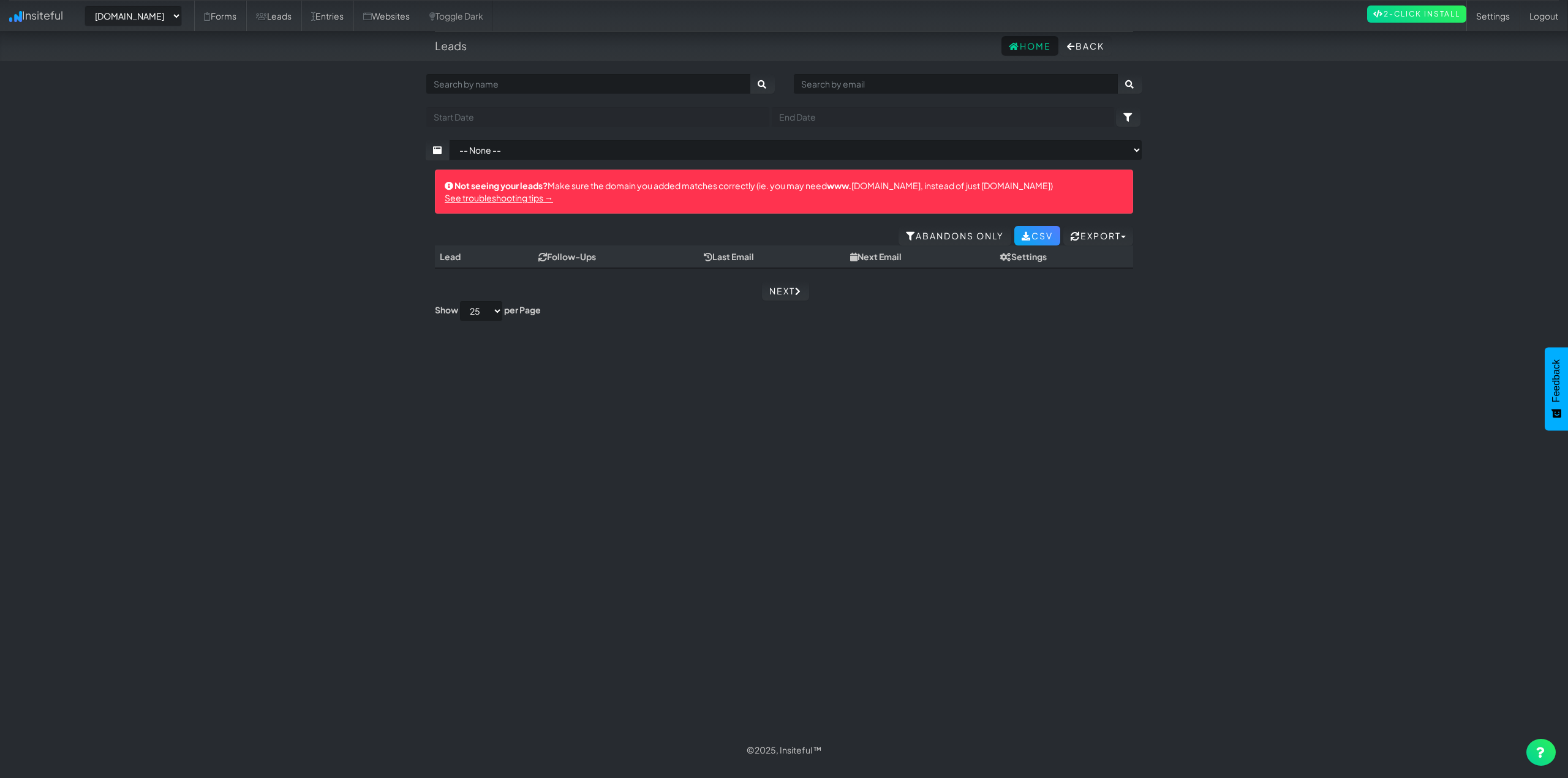
select select "2420"
click at [253, 254] on body "Leads Home Back Toggle navigation Insiteful -- None -- houstonpaintprotection.c…" at bounding box center [784, 383] width 1568 height 765
click at [136, 16] on select "-- None -- houstonpaintprotection.com" at bounding box center [133, 15] width 97 height 20
click at [246, 20] on link "Forms" at bounding box center [220, 16] width 52 height 30
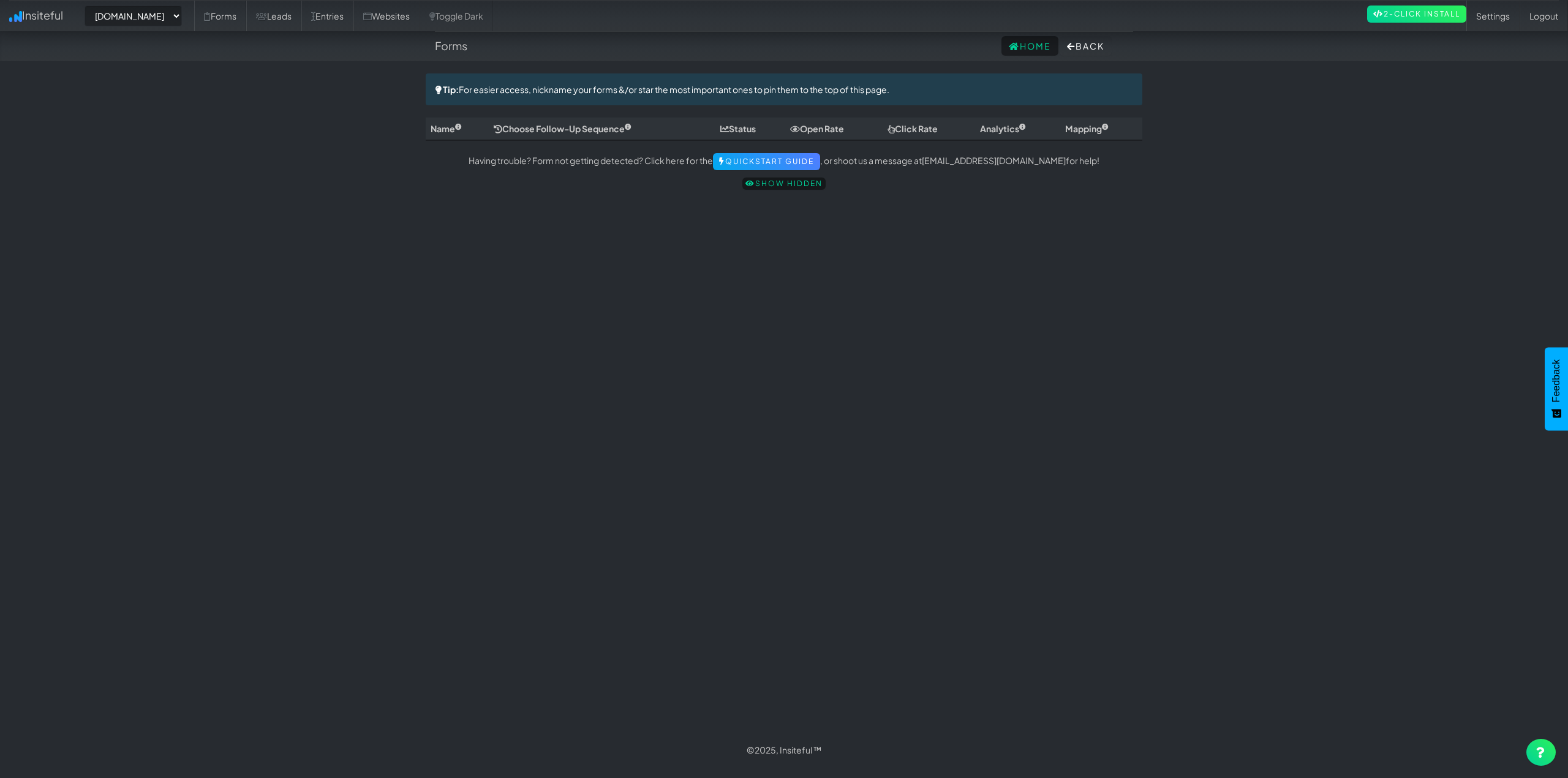
select select "2420"
click at [301, 15] on link "Leads" at bounding box center [273, 16] width 55 height 30
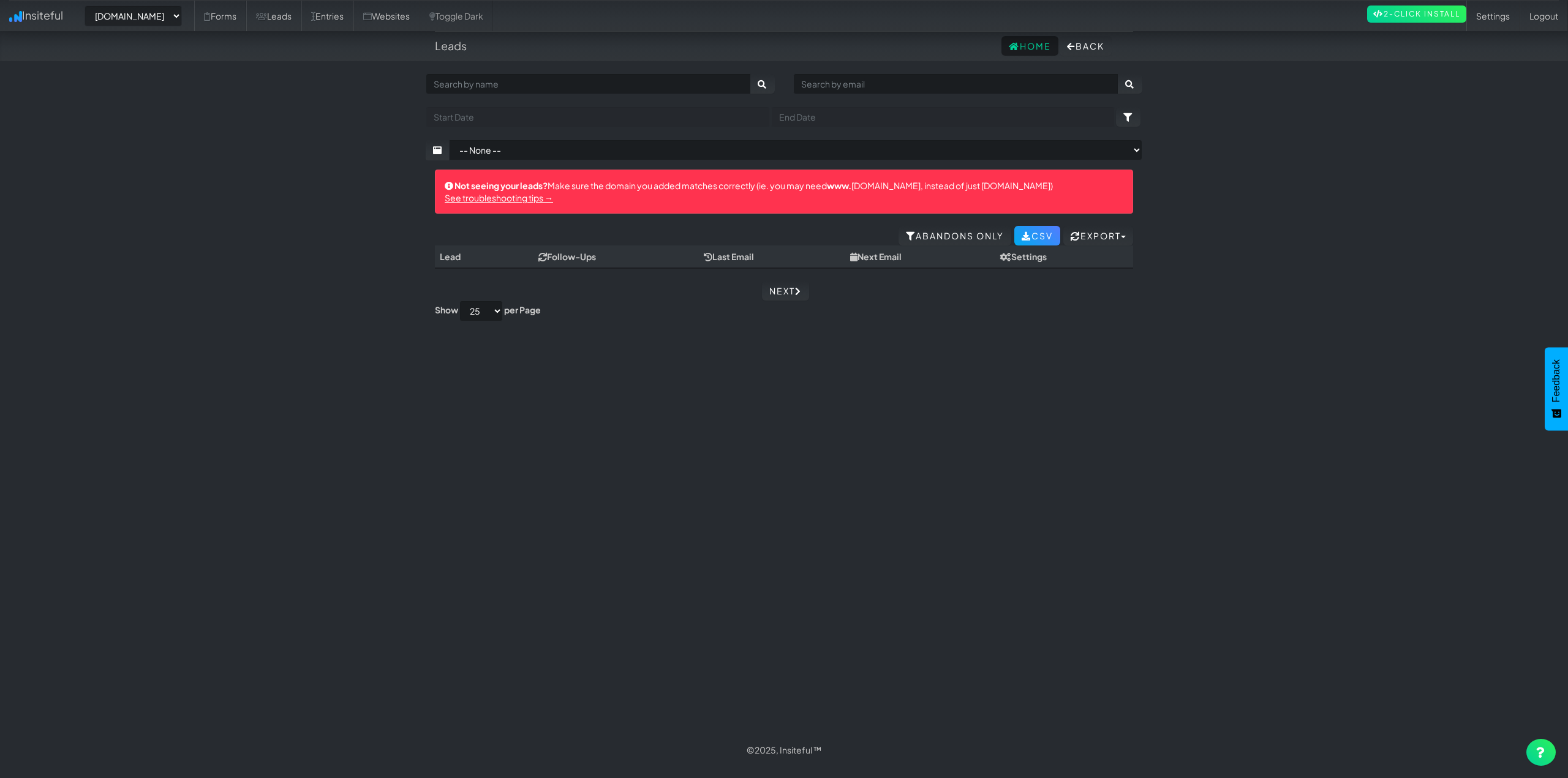
select select "2420"
click at [420, 20] on link "Websites" at bounding box center [387, 16] width 66 height 30
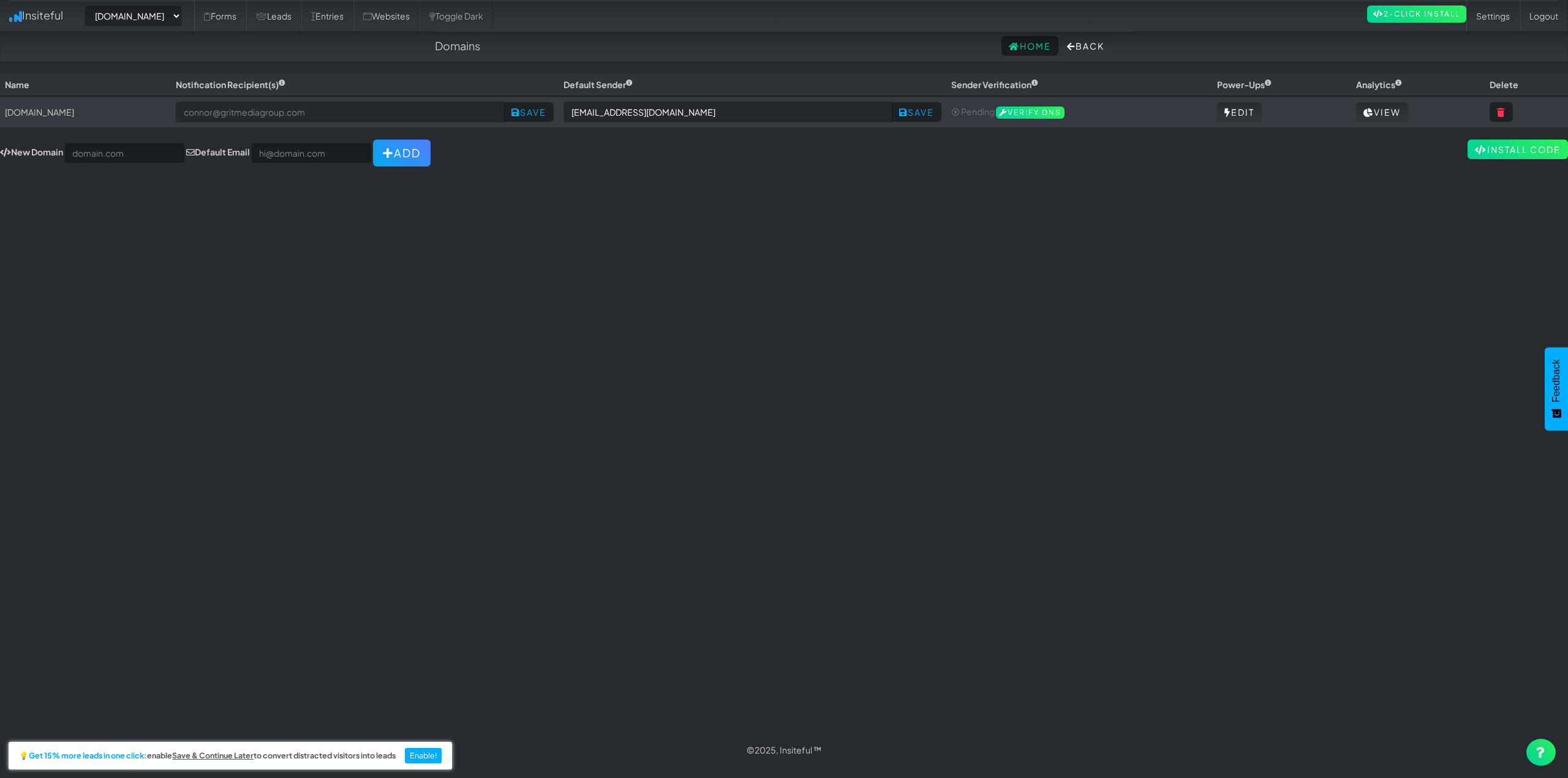
select select "2420"
drag, startPoint x: 101, startPoint y: 120, endPoint x: 89, endPoint y: 116, distance: 12.6
click at [100, 120] on td "[DOMAIN_NAME]" at bounding box center [85, 111] width 171 height 31
click at [87, 110] on td "[DOMAIN_NAME]" at bounding box center [85, 111] width 171 height 31
click at [129, 157] on input "text" at bounding box center [124, 153] width 121 height 20
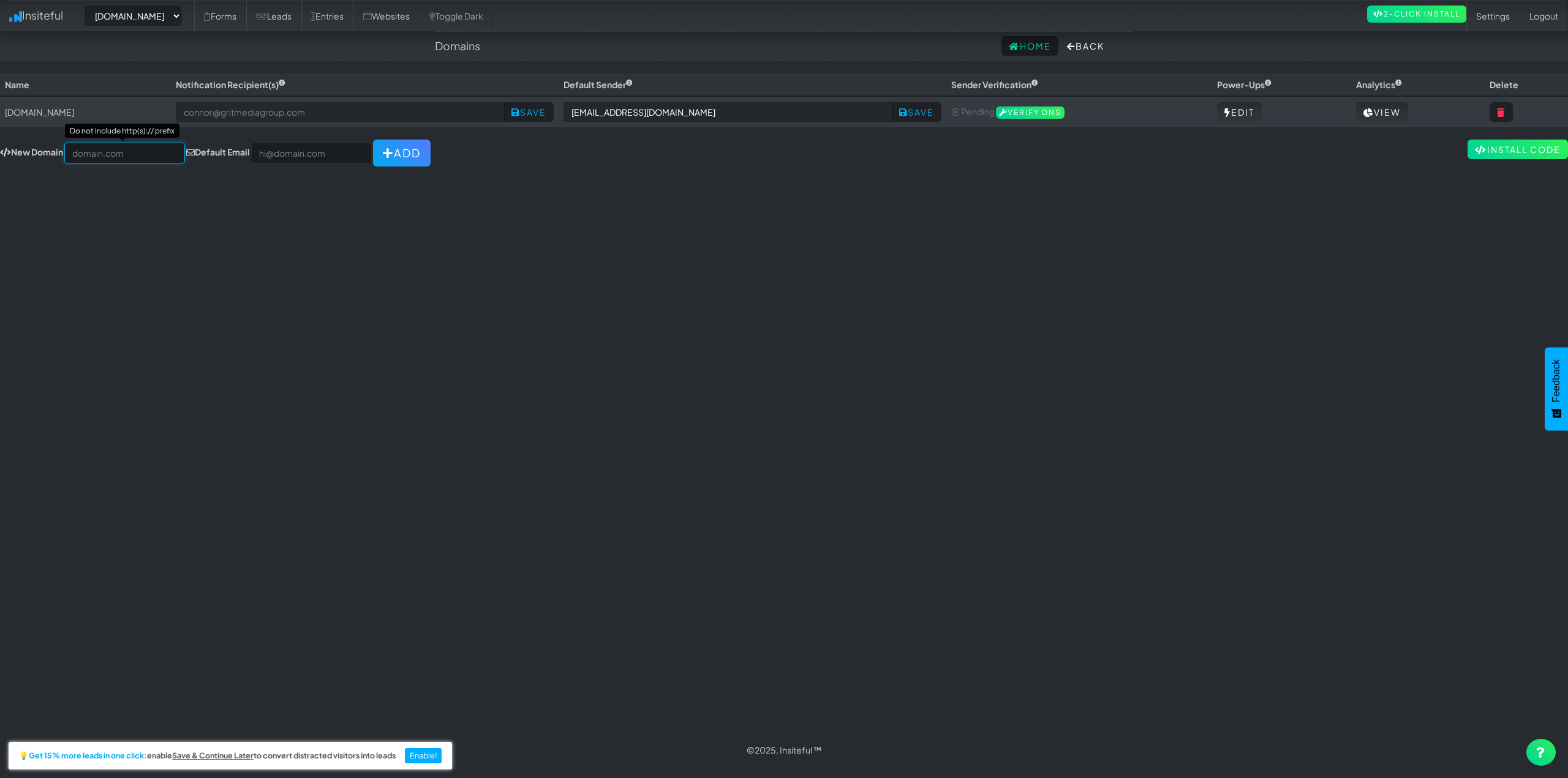
click at [129, 157] on input "text" at bounding box center [124, 153] width 121 height 20
click at [99, 110] on td "[DOMAIN_NAME]" at bounding box center [85, 111] width 171 height 31
click at [31, 116] on td "[DOMAIN_NAME]" at bounding box center [85, 111] width 171 height 31
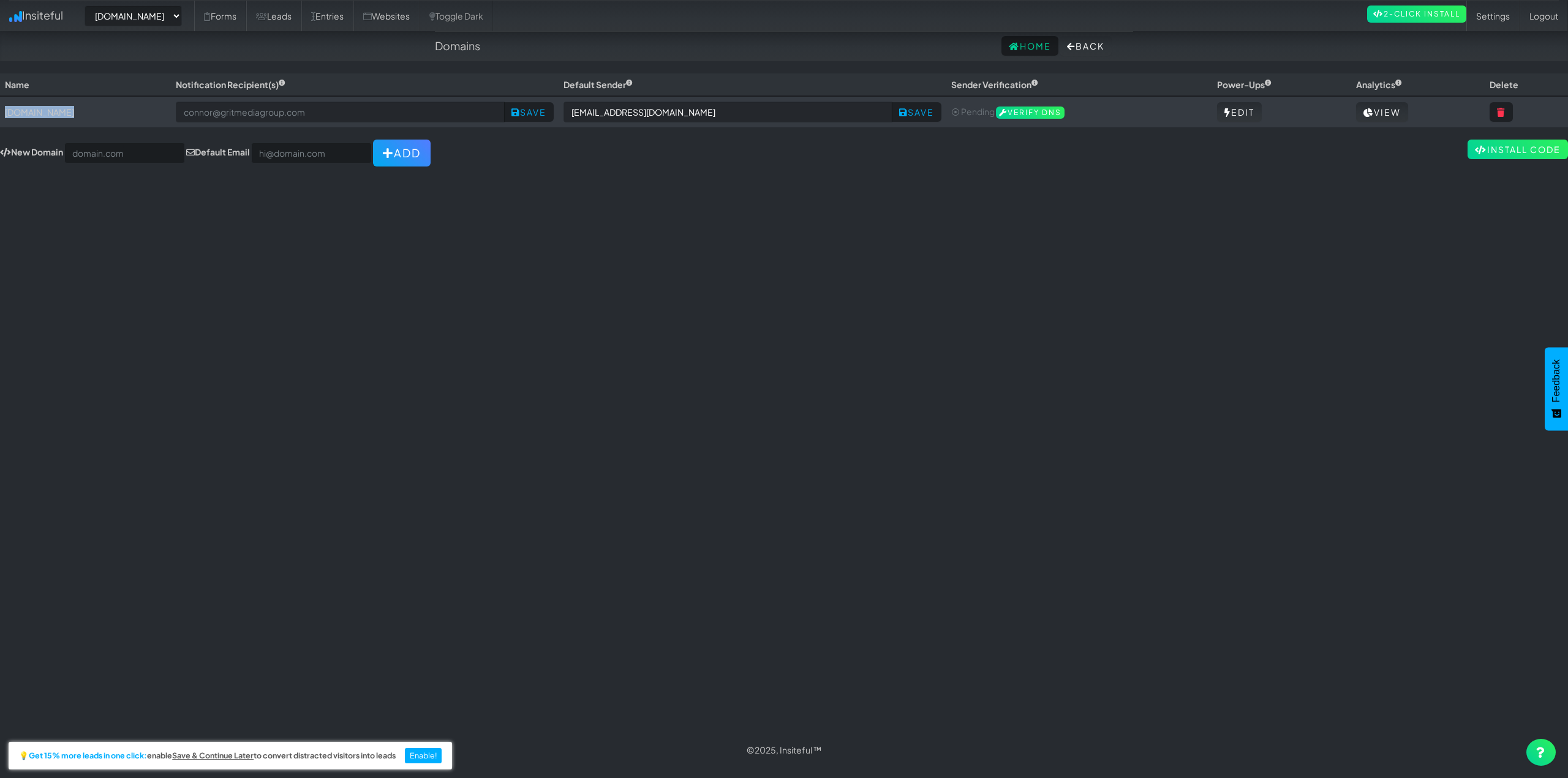
click at [31, 116] on td "[DOMAIN_NAME]" at bounding box center [85, 111] width 171 height 31
drag, startPoint x: 148, startPoint y: 276, endPoint x: 136, endPoint y: 262, distance: 18.4
click at [145, 280] on div "Toggle navigation Insiteful -- None -- houstonpaintprotection.com Forms Leads E…" at bounding box center [784, 404] width 1568 height 662
click at [122, 154] on input "text" at bounding box center [124, 153] width 121 height 20
paste input "JLGZTPnLTx7CufNJ0WE209x0hoh9KKPh"
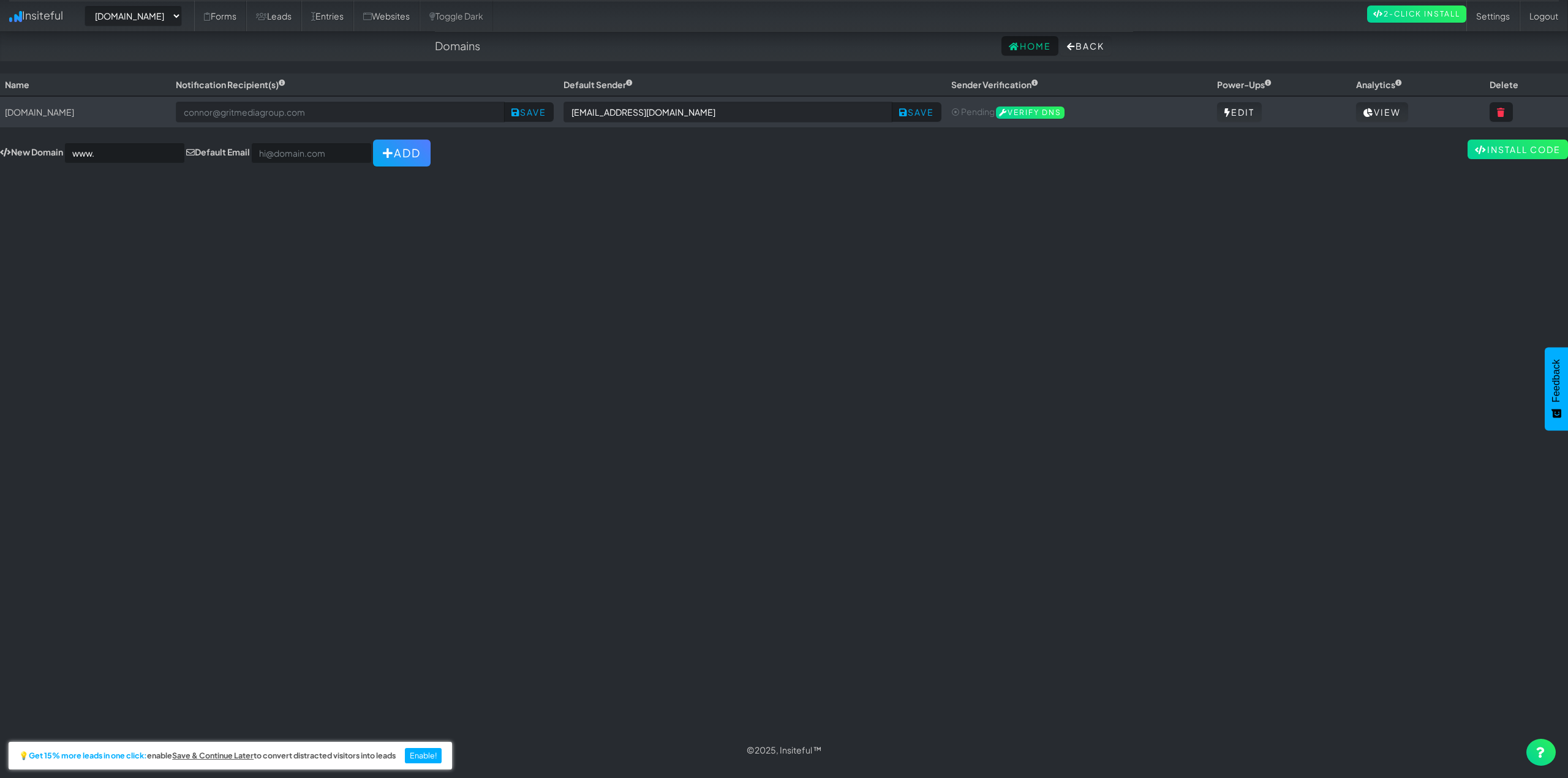
drag, startPoint x: 136, startPoint y: 112, endPoint x: 1, endPoint y: 118, distance: 135.1
click at [1, 118] on td "[DOMAIN_NAME]" at bounding box center [85, 111] width 171 height 31
copy td "[DOMAIN_NAME]"
click at [125, 158] on input "www." at bounding box center [124, 153] width 121 height 20
paste input "[DOMAIN_NAME]"
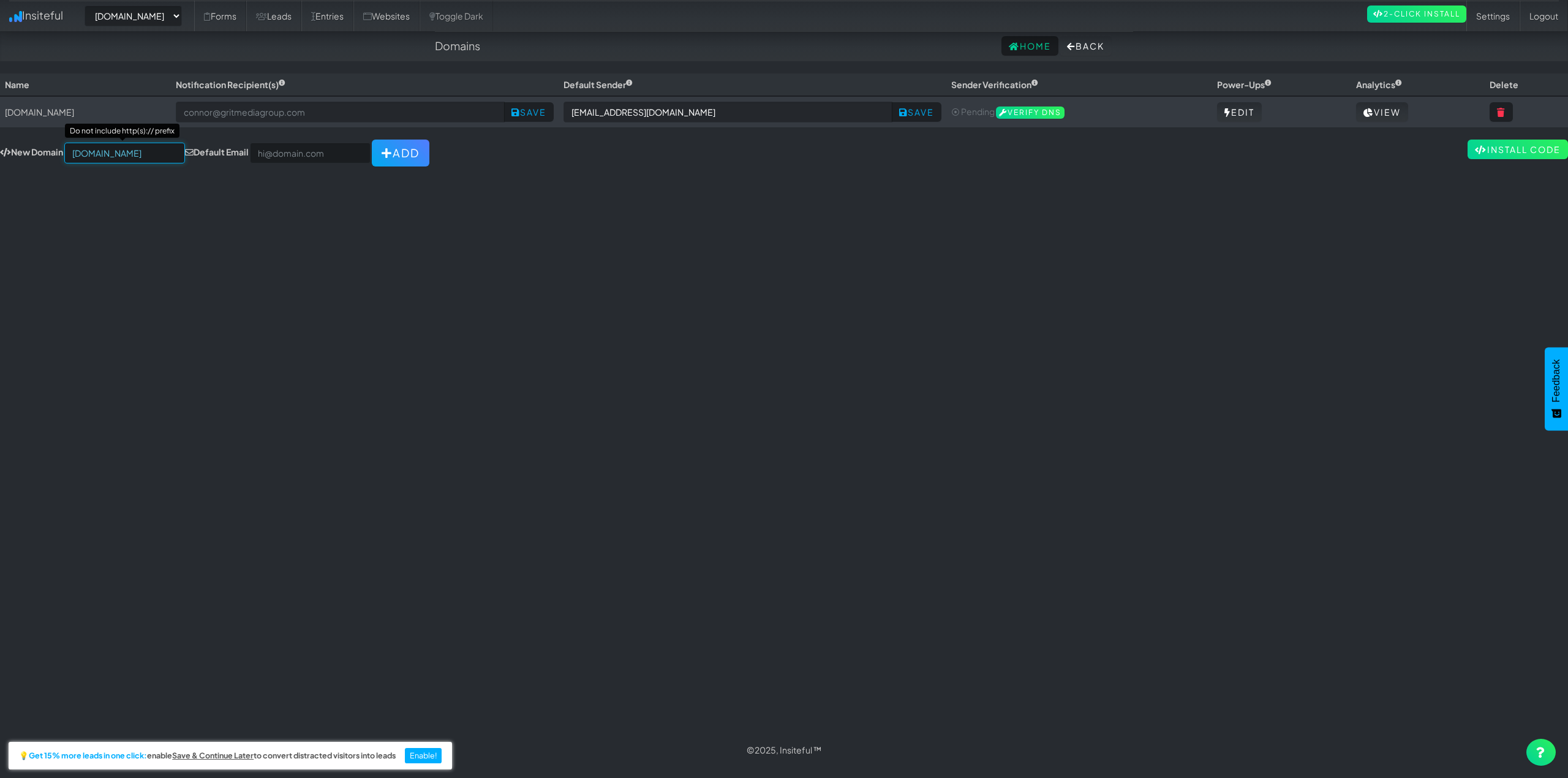
scroll to position [0, 47]
type input "[DOMAIN_NAME]"
click at [287, 154] on input "email" at bounding box center [310, 153] width 121 height 20
click at [387, 169] on div "Toggle navigation Insiteful -- None -- houstonpaintprotection.com Forms Leads E…" at bounding box center [784, 404] width 1568 height 662
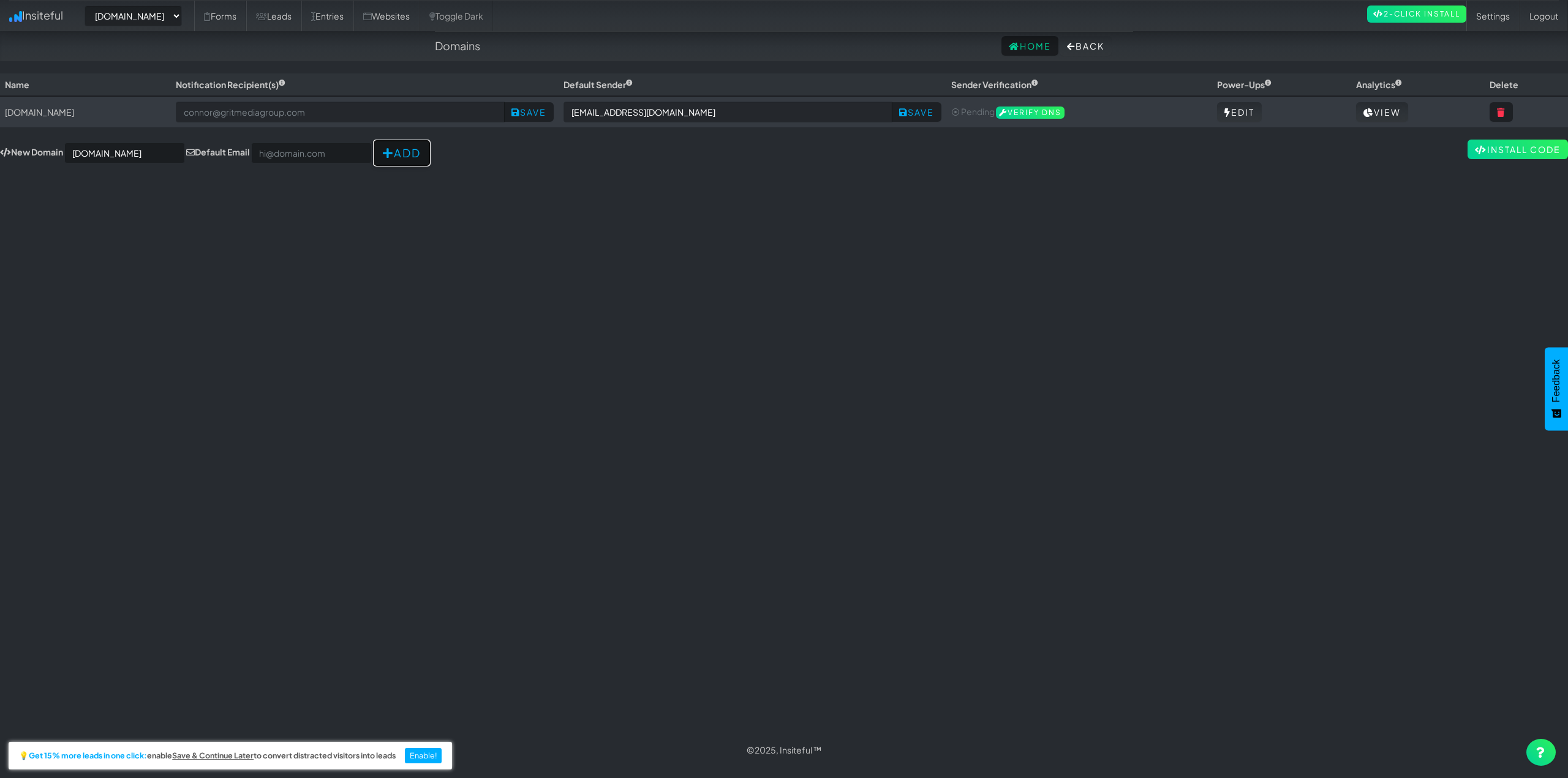
click at [390, 151] on button "Add" at bounding box center [401, 153] width 58 height 27
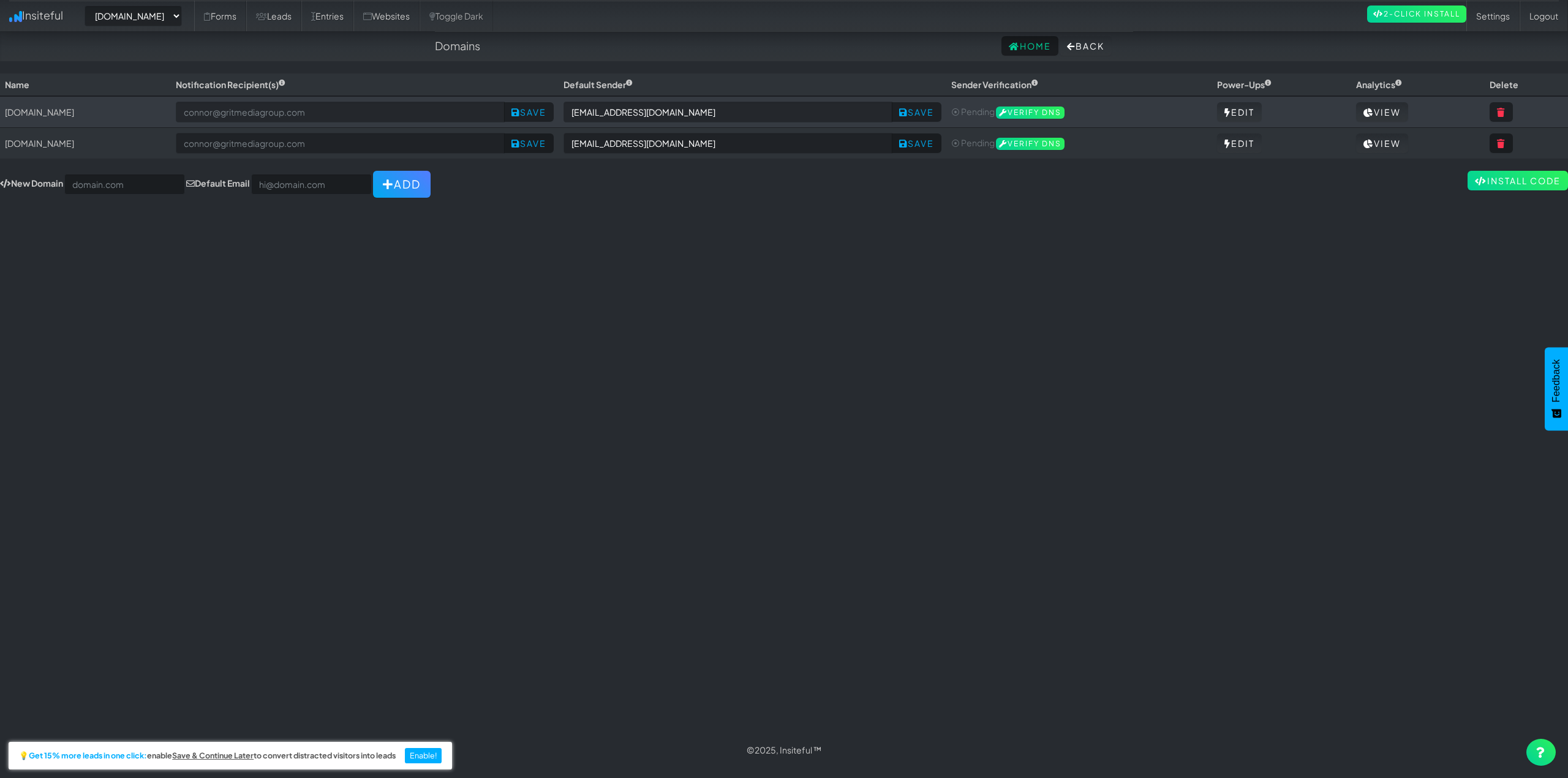
select select "2420"
click at [229, 273] on div "Toggle navigation Insiteful -- None -- [DOMAIN_NAME] [DOMAIN_NAME] Forms Leads …" at bounding box center [784, 404] width 1568 height 662
click at [301, 13] on link "Leads" at bounding box center [273, 16] width 55 height 30
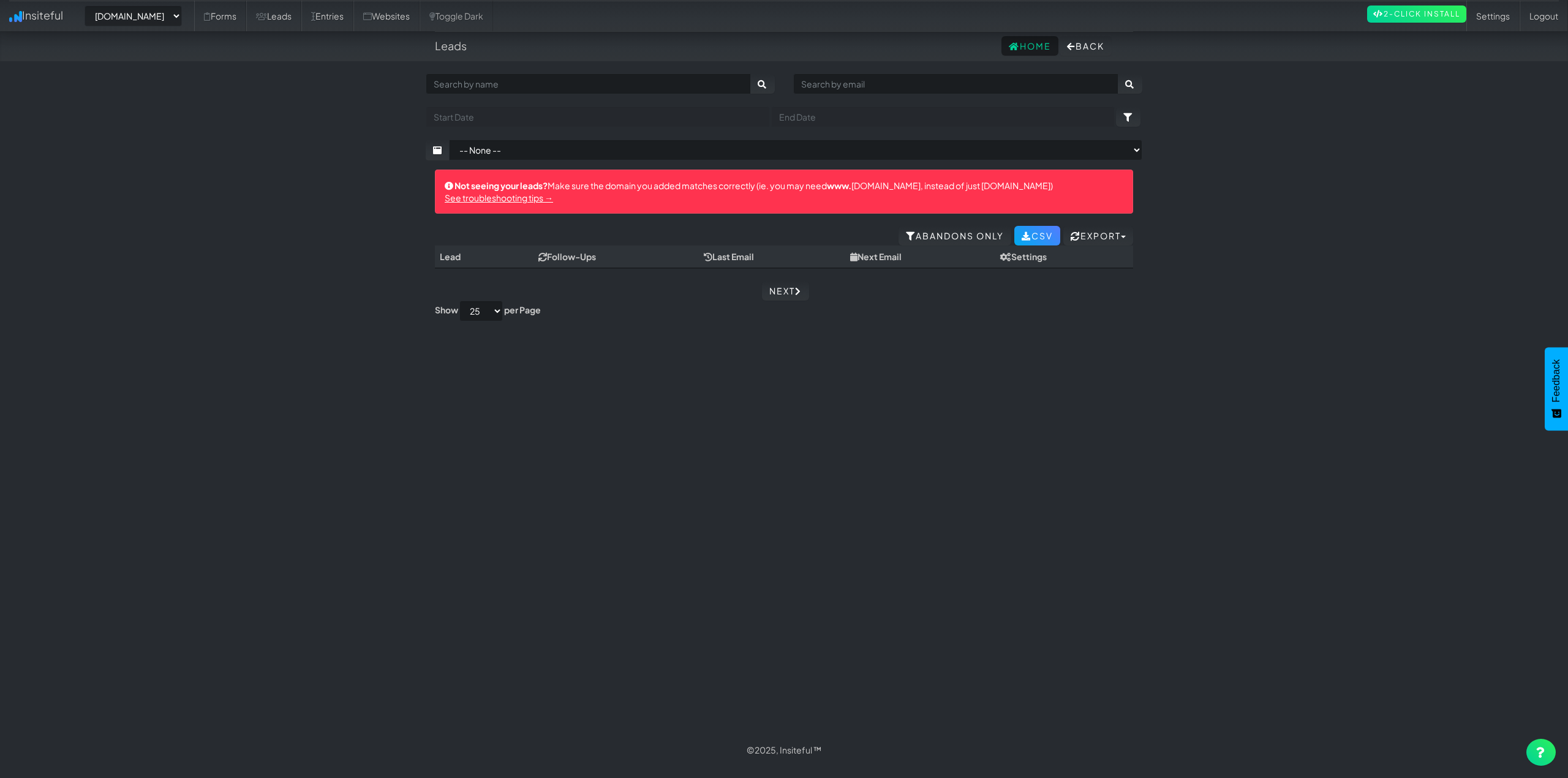
click at [177, 24] on select "-- None -- www.houstonpaintprotection.com houstonpaintprotection.com" at bounding box center [133, 15] width 97 height 20
select select "2421"
click at [88, 5] on select "-- None -- www.houstonpaintprotection.com houstonpaintprotection.com" at bounding box center [133, 15] width 97 height 20
select select "2421"
click at [354, 13] on link "Entries" at bounding box center [327, 16] width 52 height 30
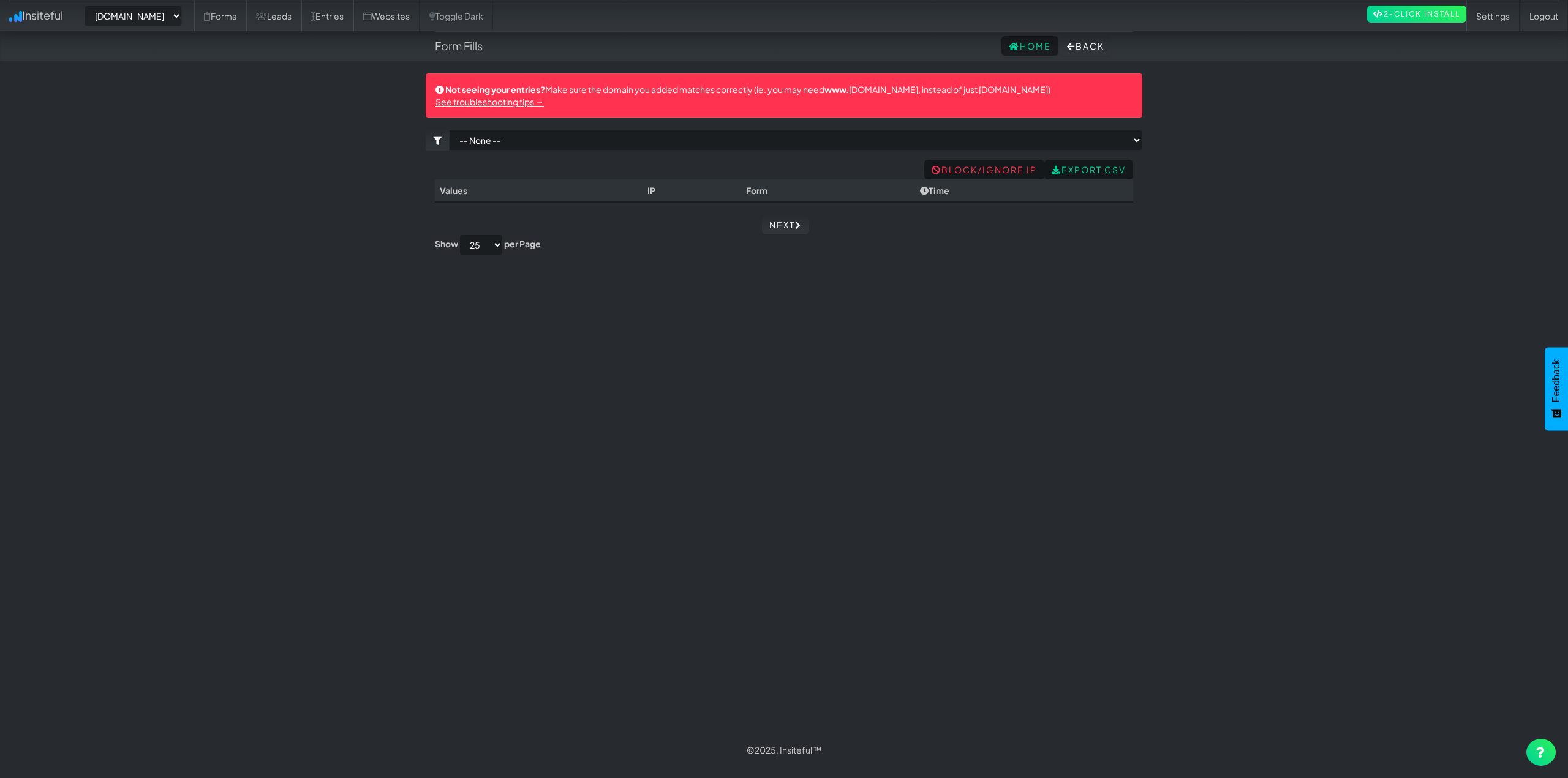
select select "2421"
click at [301, 11] on link "Leads" at bounding box center [273, 16] width 55 height 30
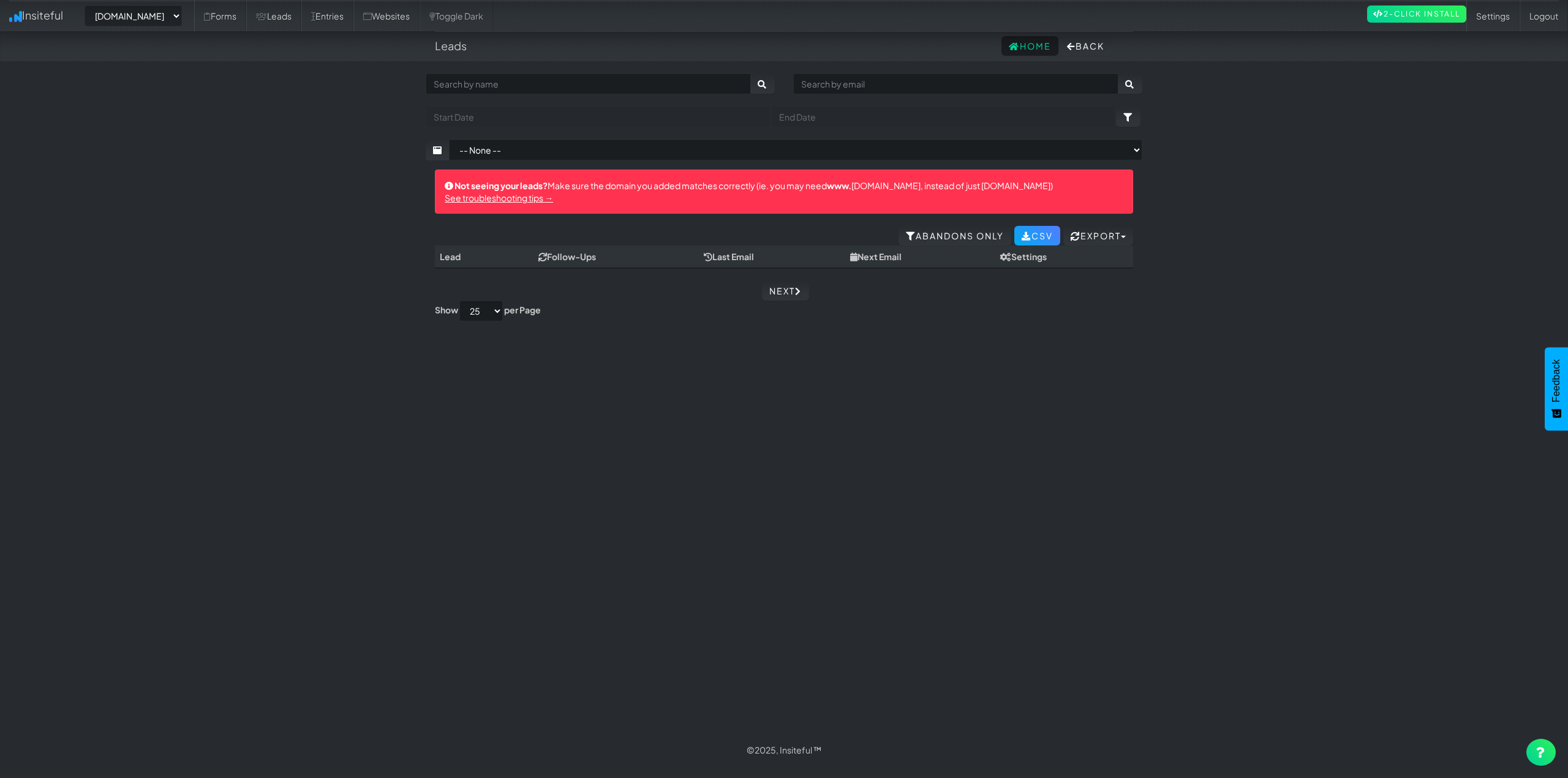
select select "2421"
click at [246, 20] on link "Forms" at bounding box center [220, 16] width 52 height 30
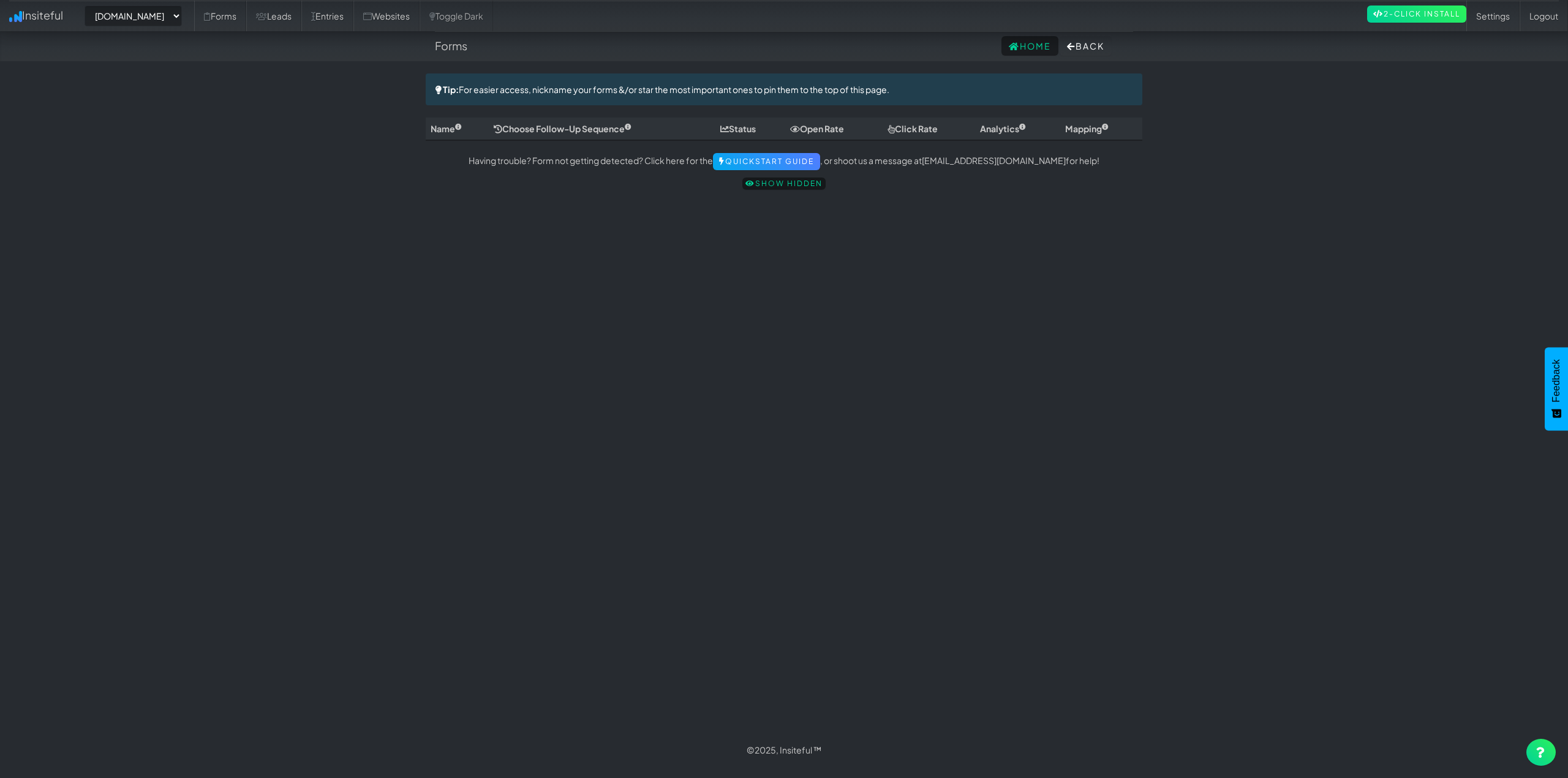
select select "2421"
drag, startPoint x: 584, startPoint y: 159, endPoint x: 700, endPoint y: 168, distance: 116.3
click at [701, 168] on p "Having trouble? Form not getting detected? Click here for the Quickstart Guide …" at bounding box center [784, 162] width 717 height 17
click at [669, 202] on div "Toggle navigation Insiteful -- None -- [DOMAIN_NAME] [DOMAIN_NAME] Forms Leads …" at bounding box center [784, 404] width 717 height 662
click at [772, 354] on div "Toggle navigation Insiteful -- None -- www.houstonpaintprotection.com houstonpa…" at bounding box center [784, 404] width 717 height 662
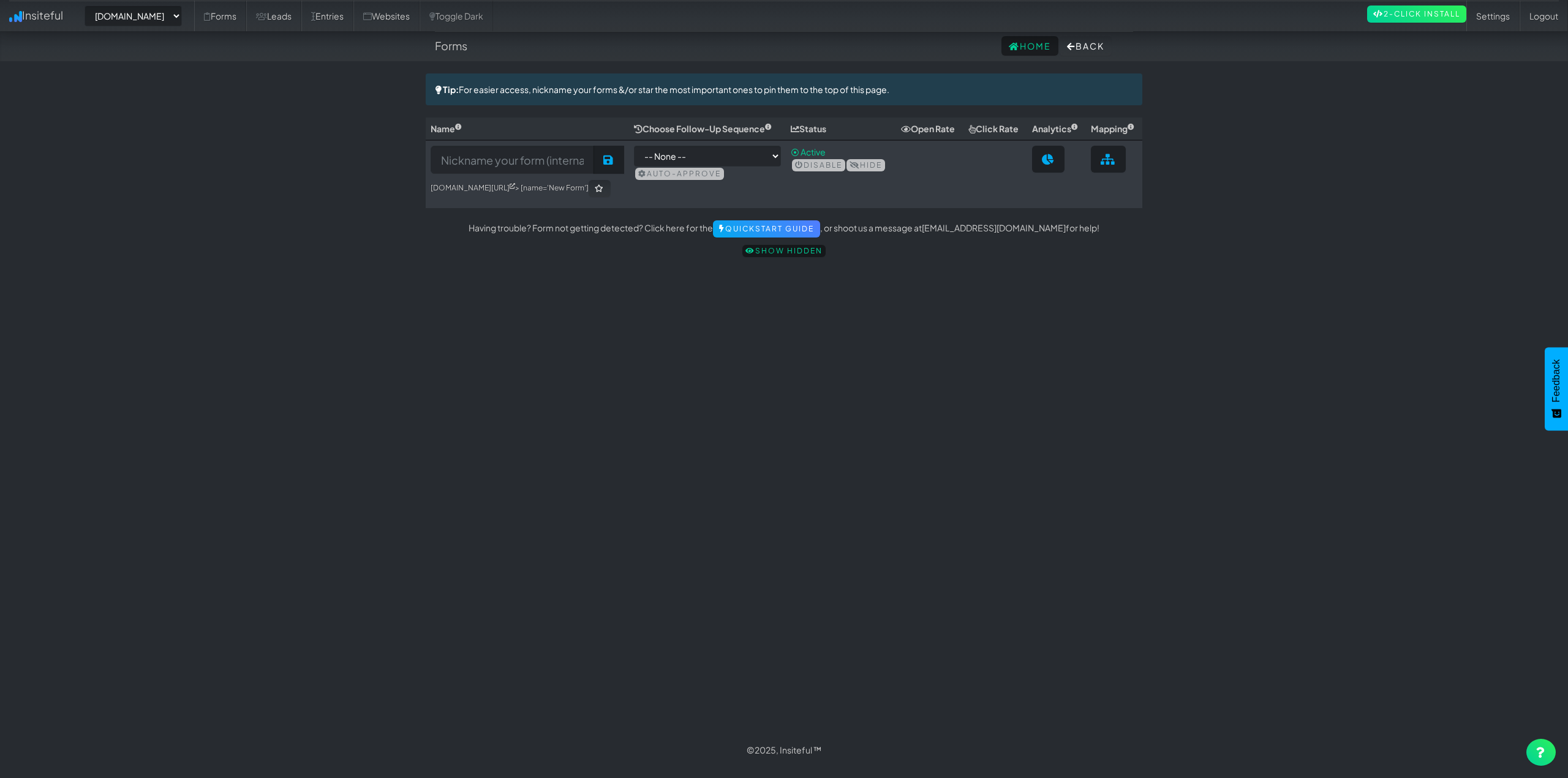
select select "2421"
click at [577, 174] on input at bounding box center [512, 159] width 163 height 28
click at [519, 165] on input at bounding box center [512, 159] width 163 height 28
type input "Website Form"
click at [734, 167] on select "-- None --" at bounding box center [707, 155] width 146 height 20
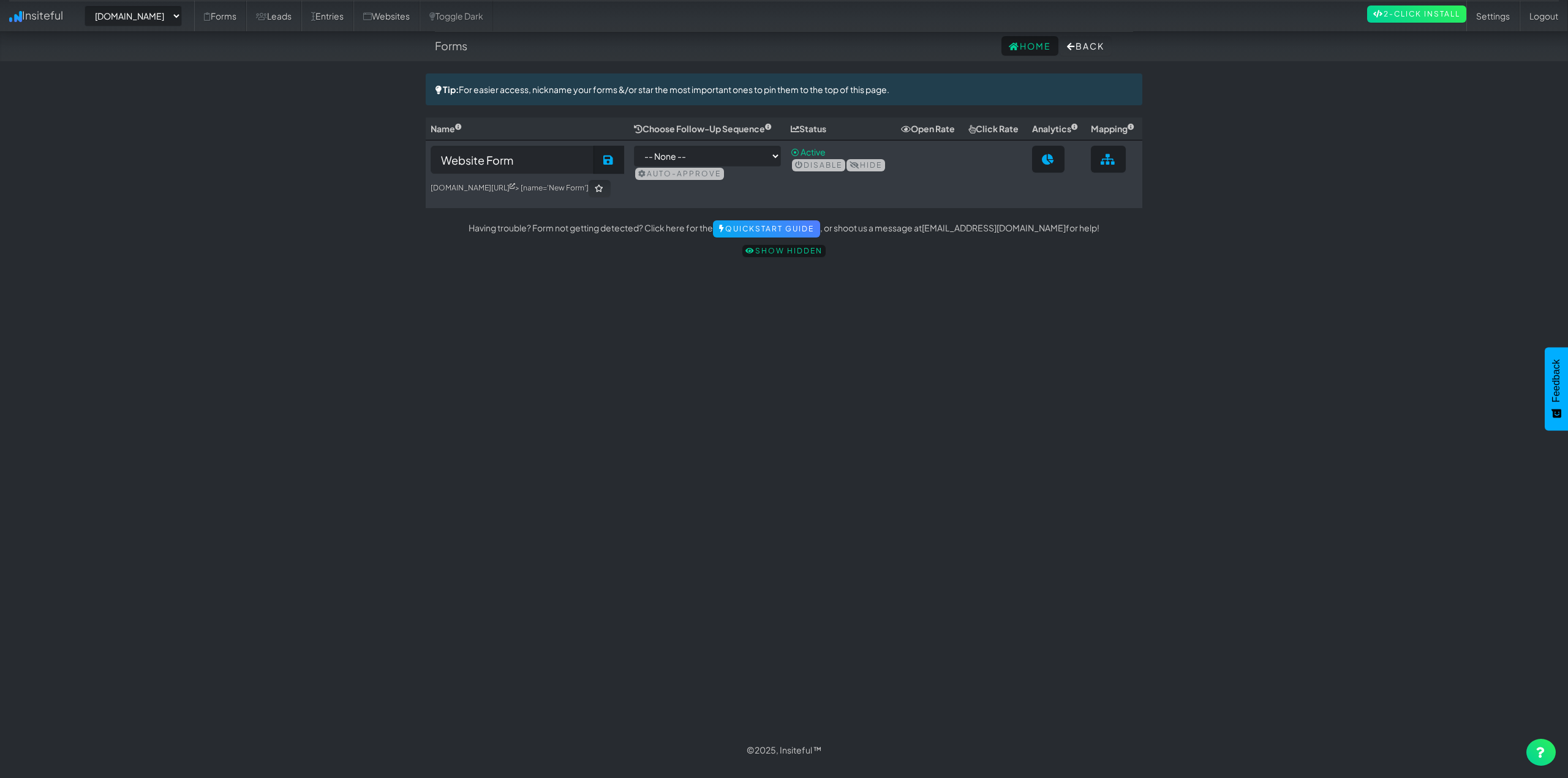
click at [233, 149] on body "Forms Home Back Toggle navigation Insiteful -- None -- www.houstonpaintprotecti…" at bounding box center [784, 383] width 1568 height 765
click at [1071, 325] on div "Toggle navigation Insiteful -- None -- www.houstonpaintprotection.com houstonpa…" at bounding box center [784, 404] width 717 height 662
click at [296, 25] on link "Leads" at bounding box center [273, 16] width 55 height 30
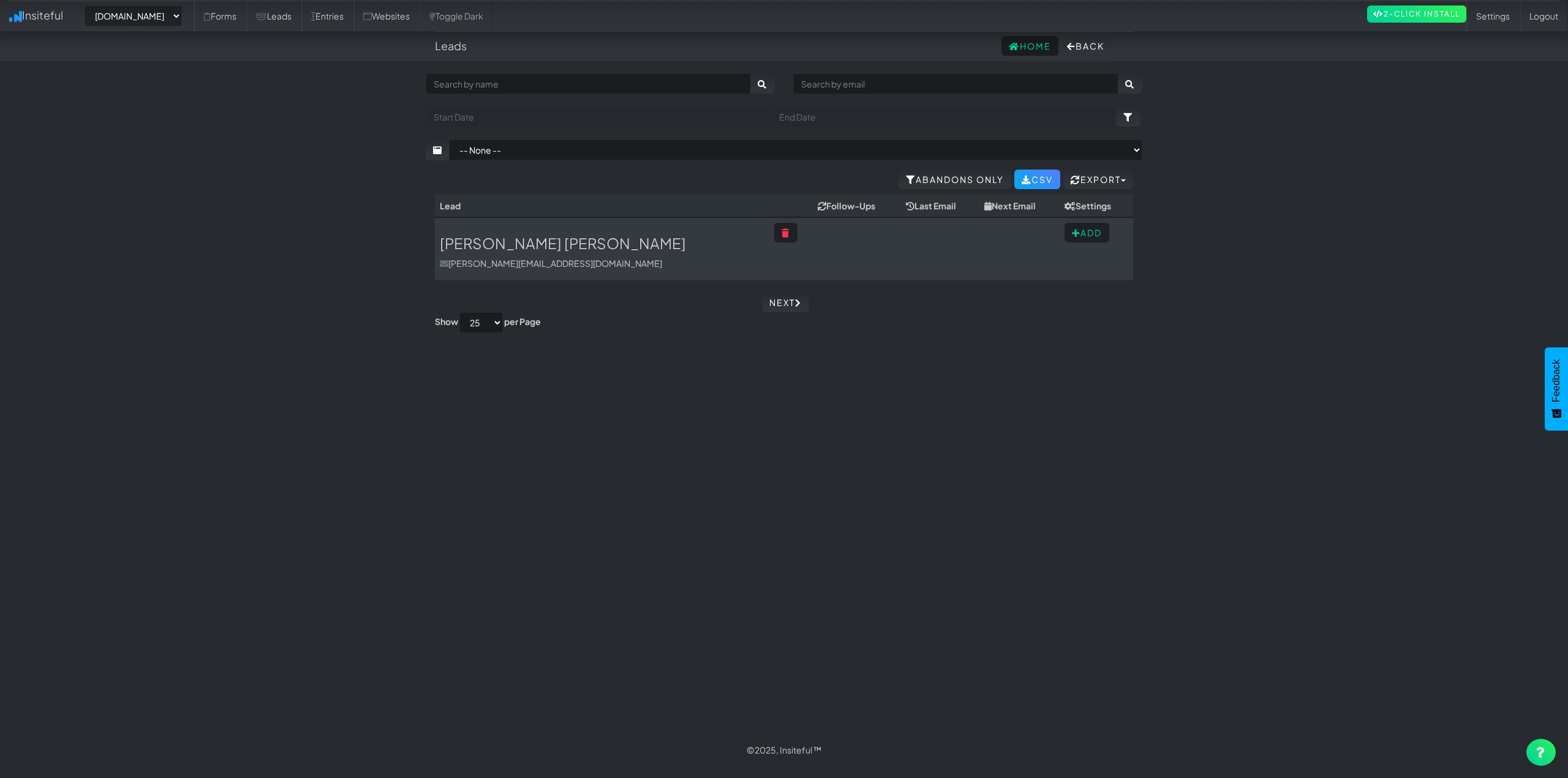
select select "2421"
click at [472, 241] on h3 "[PERSON_NAME] [PERSON_NAME]" at bounding box center [602, 243] width 325 height 16
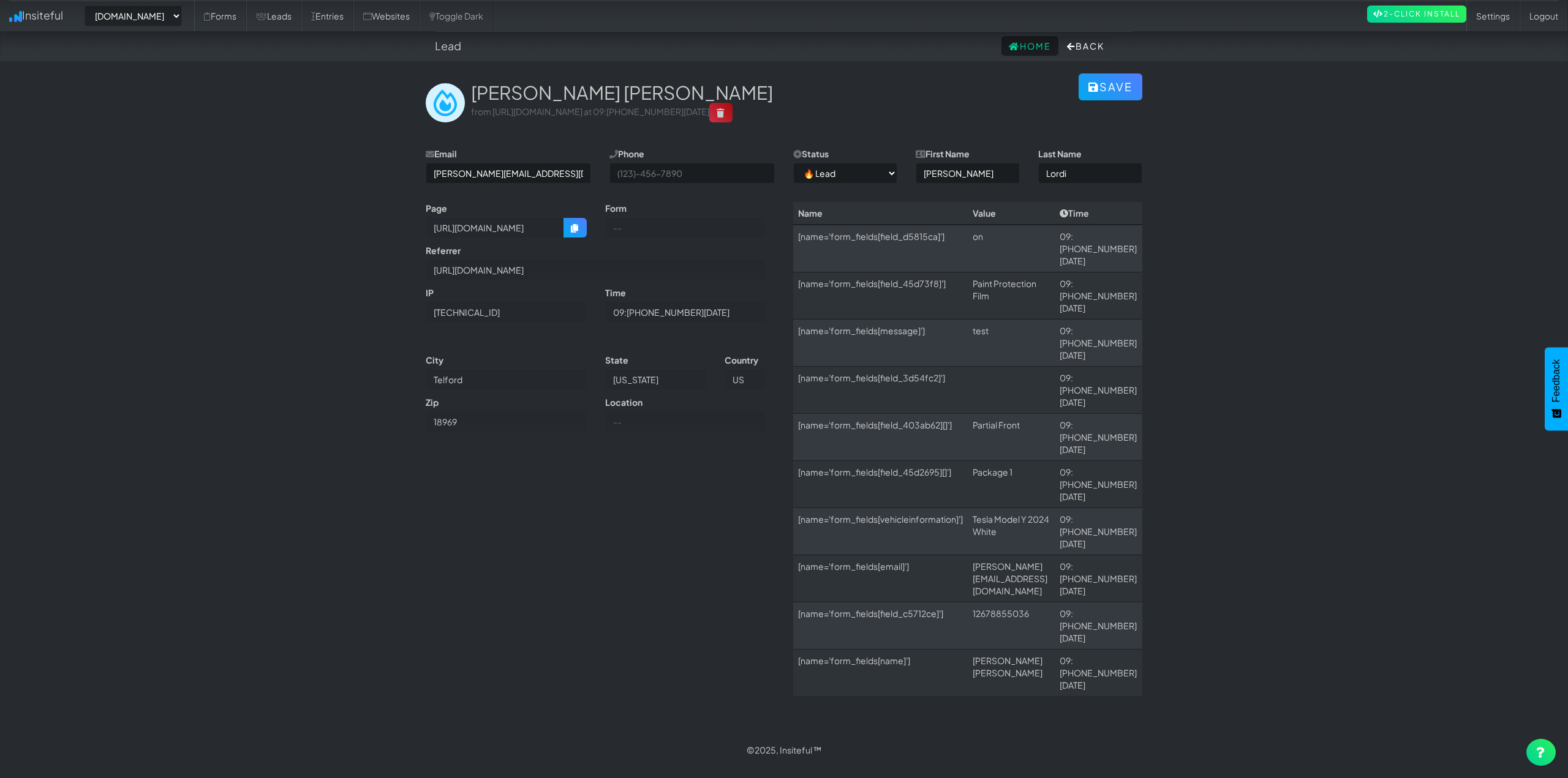
select select "2421"
select select "0"
click at [229, 211] on body "Lead Home Back Toggle navigation Insiteful -- None -- [DOMAIN_NAME] [DOMAIN_NAM…" at bounding box center [784, 383] width 1568 height 765
drag, startPoint x: 988, startPoint y: 250, endPoint x: 1228, endPoint y: 597, distance: 421.9
click at [1156, 587] on body "Lead Home Back Toggle navigation Insiteful -- None -- [DOMAIN_NAME] [DOMAIN_NAM…" at bounding box center [784, 383] width 1568 height 765
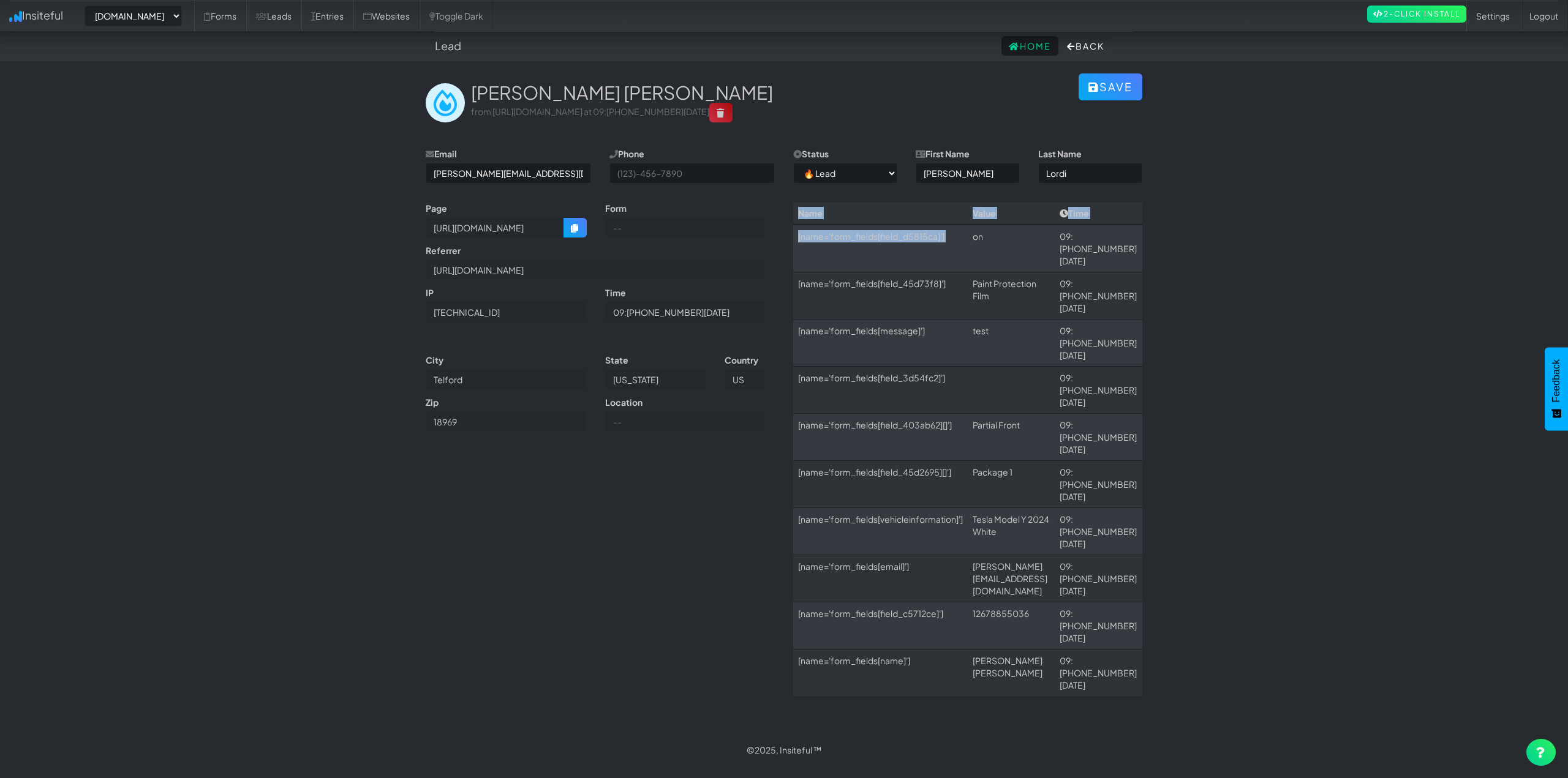
click at [1291, 550] on body "Lead Home Back Toggle navigation Insiteful -- None -- [DOMAIN_NAME] [DOMAIN_NAM…" at bounding box center [784, 383] width 1568 height 765
click at [155, 195] on body "Lead Home Back Toggle navigation Insiteful -- None -- [DOMAIN_NAME] [DOMAIN_NAM…" at bounding box center [784, 383] width 1568 height 765
click at [1495, 16] on link "Settings" at bounding box center [1493, 16] width 54 height 30
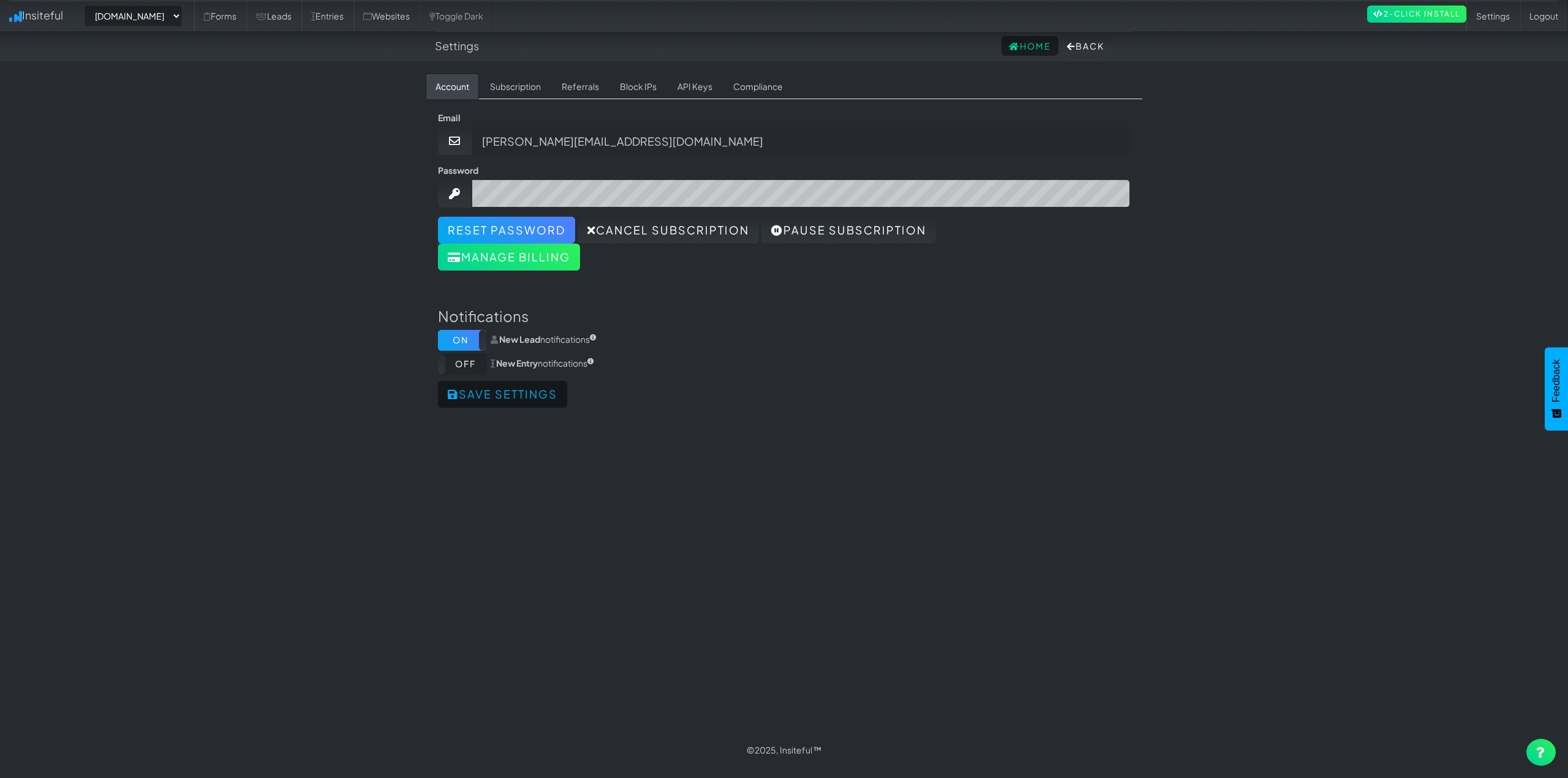
select select "2421"
click at [678, 80] on link "API Keys" at bounding box center [695, 86] width 54 height 26
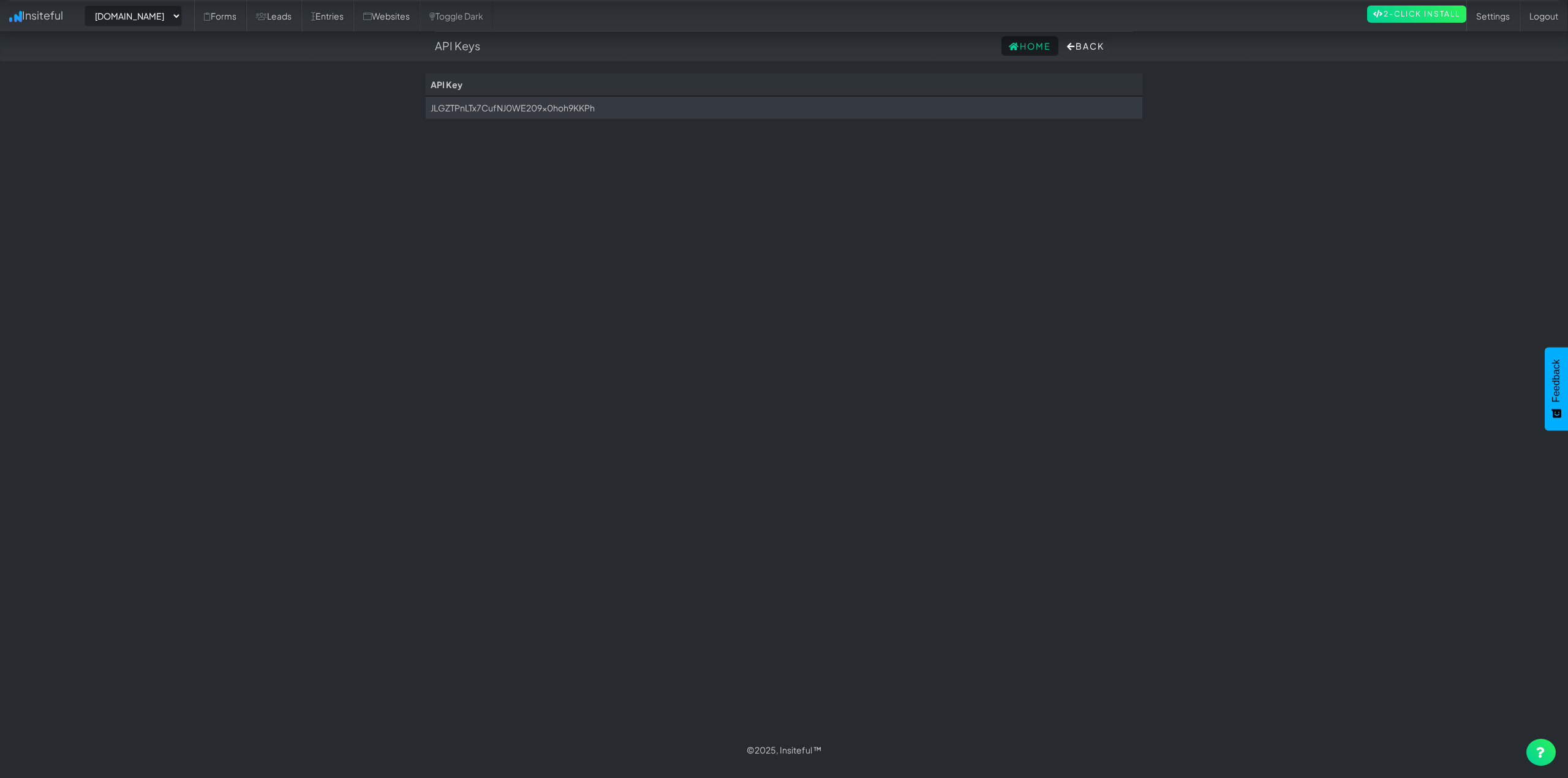
select select "2421"
click at [494, 102] on td "JLGZTPnLTx7CufNJ0WE209x0hoh9KKPh" at bounding box center [784, 107] width 717 height 22
copy body "JLGZTPnLTx7CufNJ0WE209x0hoh9KKPh"
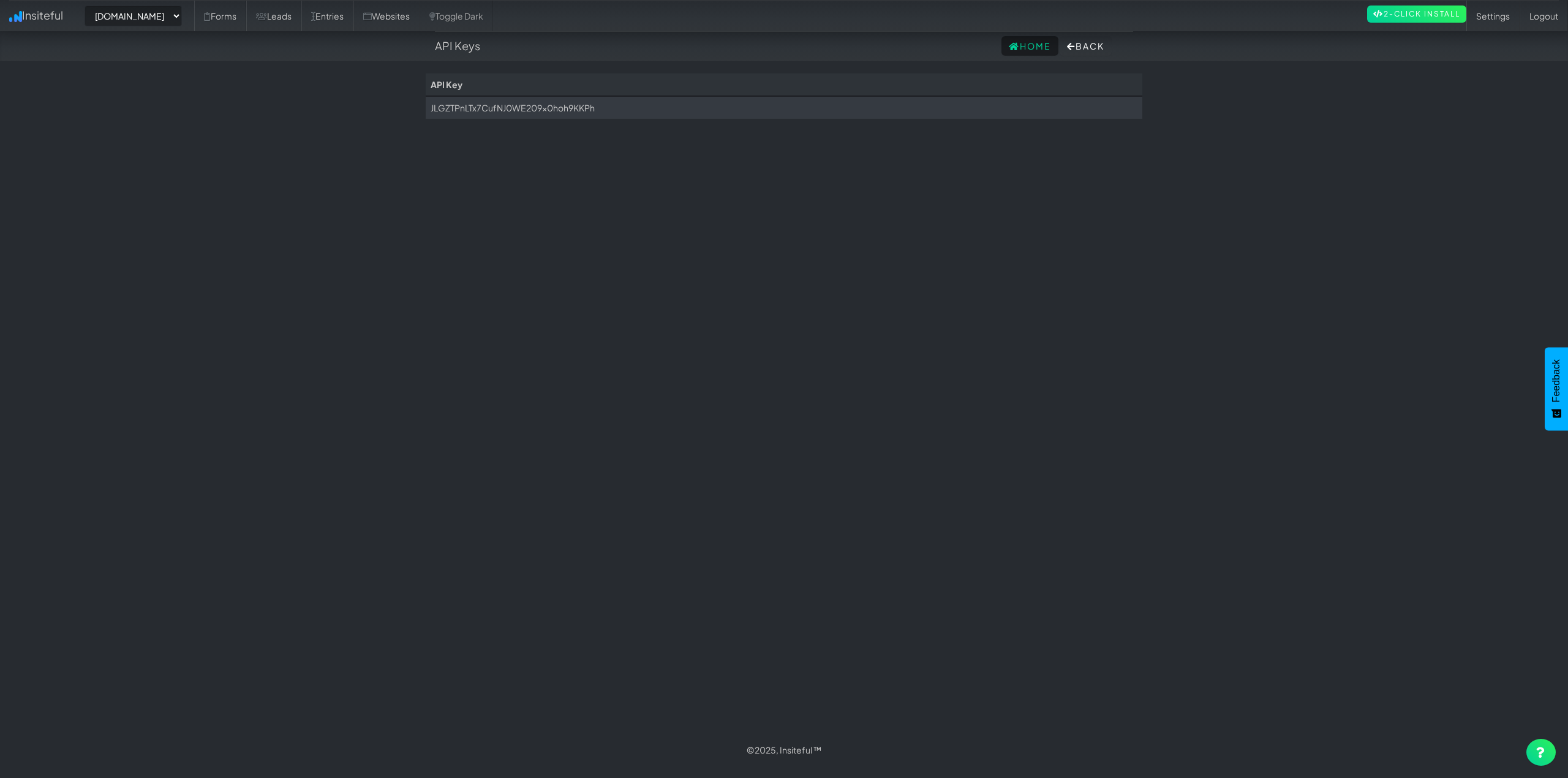
click at [409, 322] on body "API Keys Home Back Toggle navigation Insiteful -- None -- www.houstonpaintprote…" at bounding box center [784, 383] width 1568 height 765
click at [169, 23] on select "-- None -- www.houstonpaintprotection.com houstonpaintprotection.com" at bounding box center [133, 15] width 97 height 20
click at [88, 5] on select "-- None -- www.houstonpaintprotection.com houstonpaintprotection.com" at bounding box center [133, 15] width 97 height 20
click at [301, 22] on link "Leads" at bounding box center [273, 16] width 55 height 30
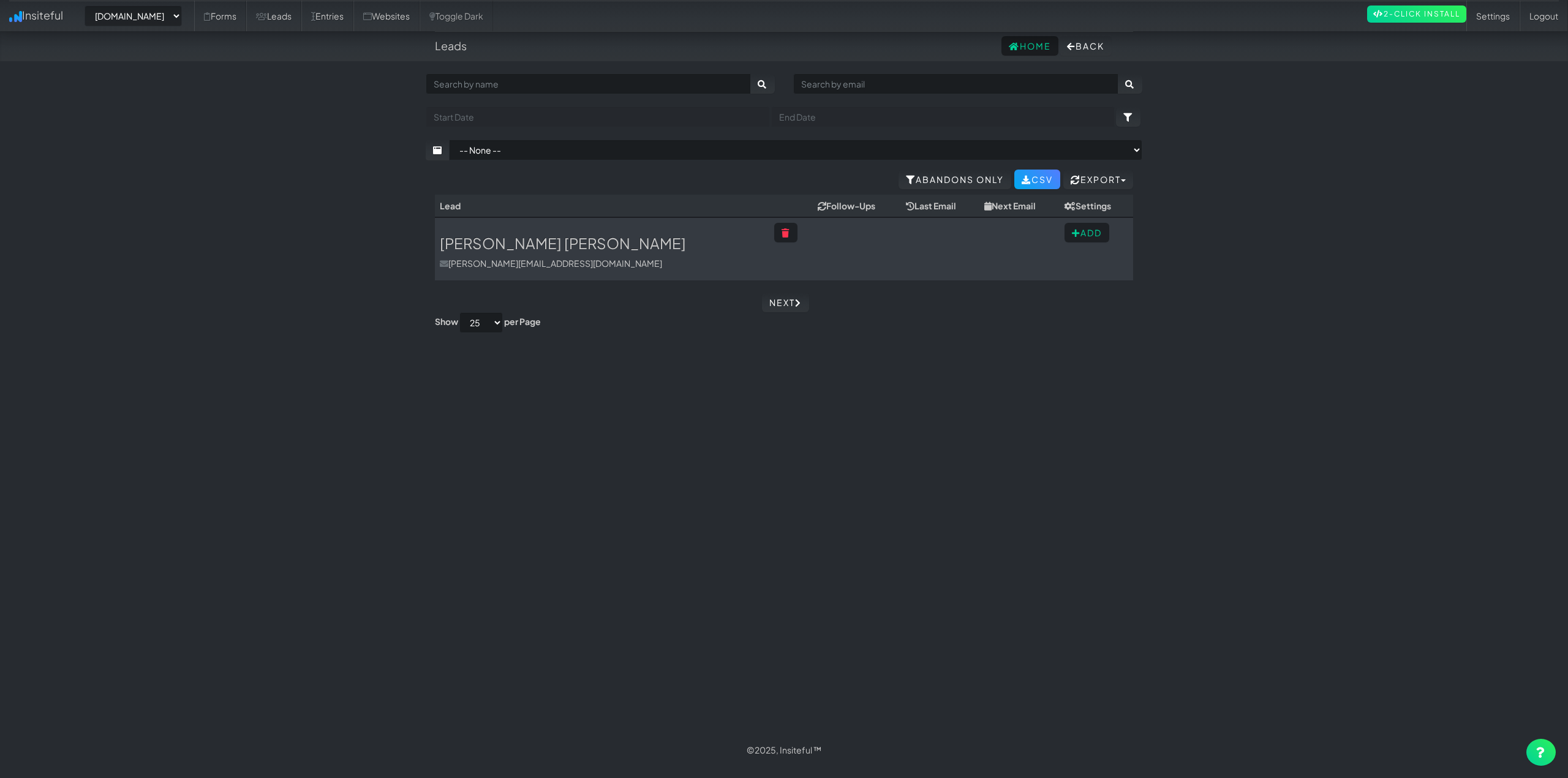
select select "2421"
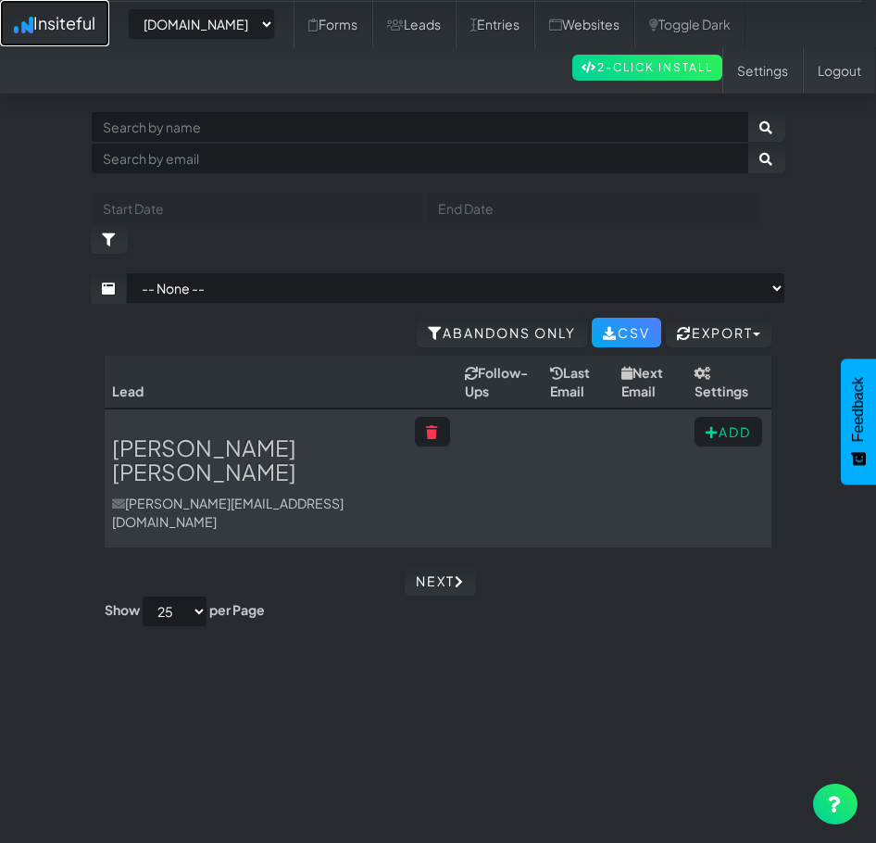
click at [60, 29] on link "Insiteful" at bounding box center [54, 23] width 109 height 46
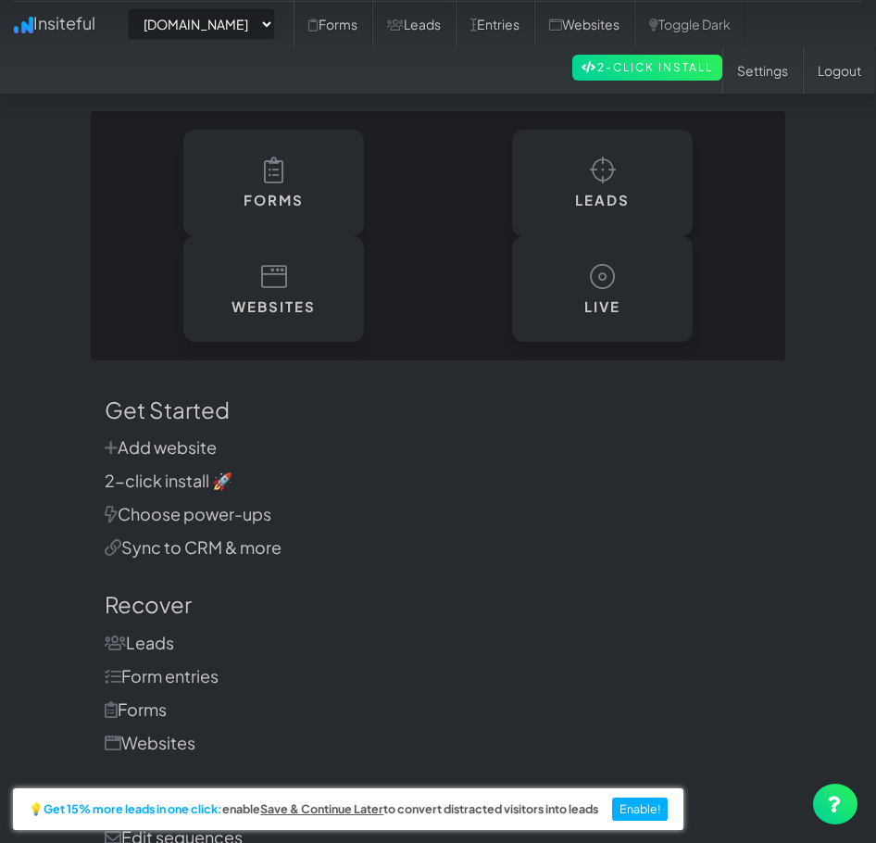
select select "2421"
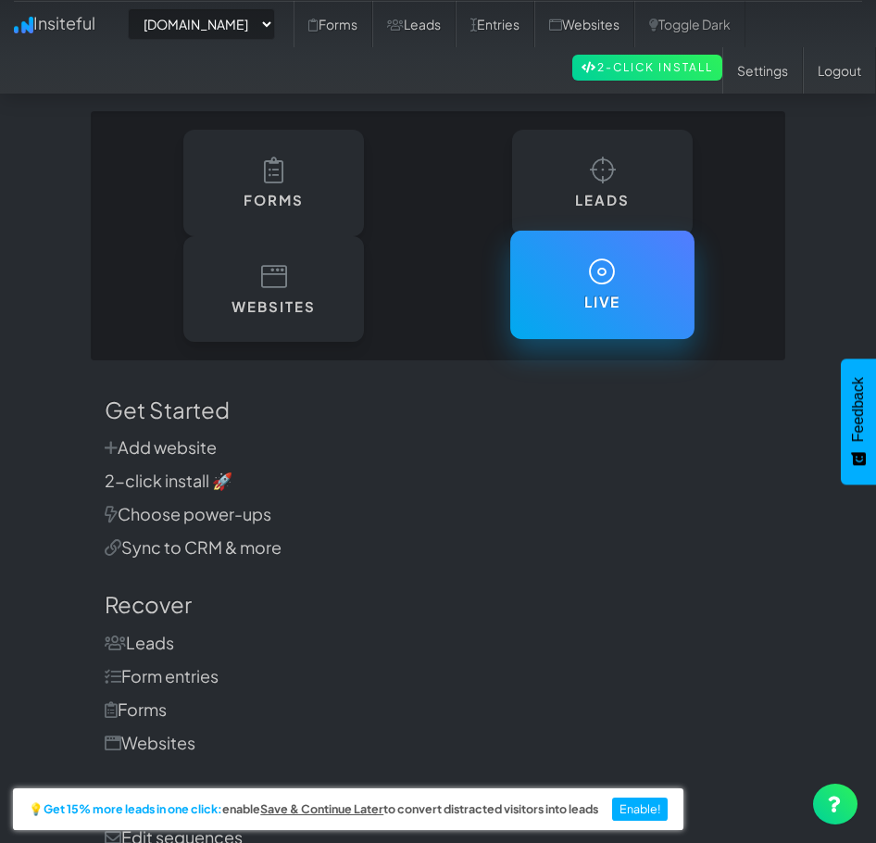
drag, startPoint x: 524, startPoint y: 711, endPoint x: 579, endPoint y: 259, distance: 454.5
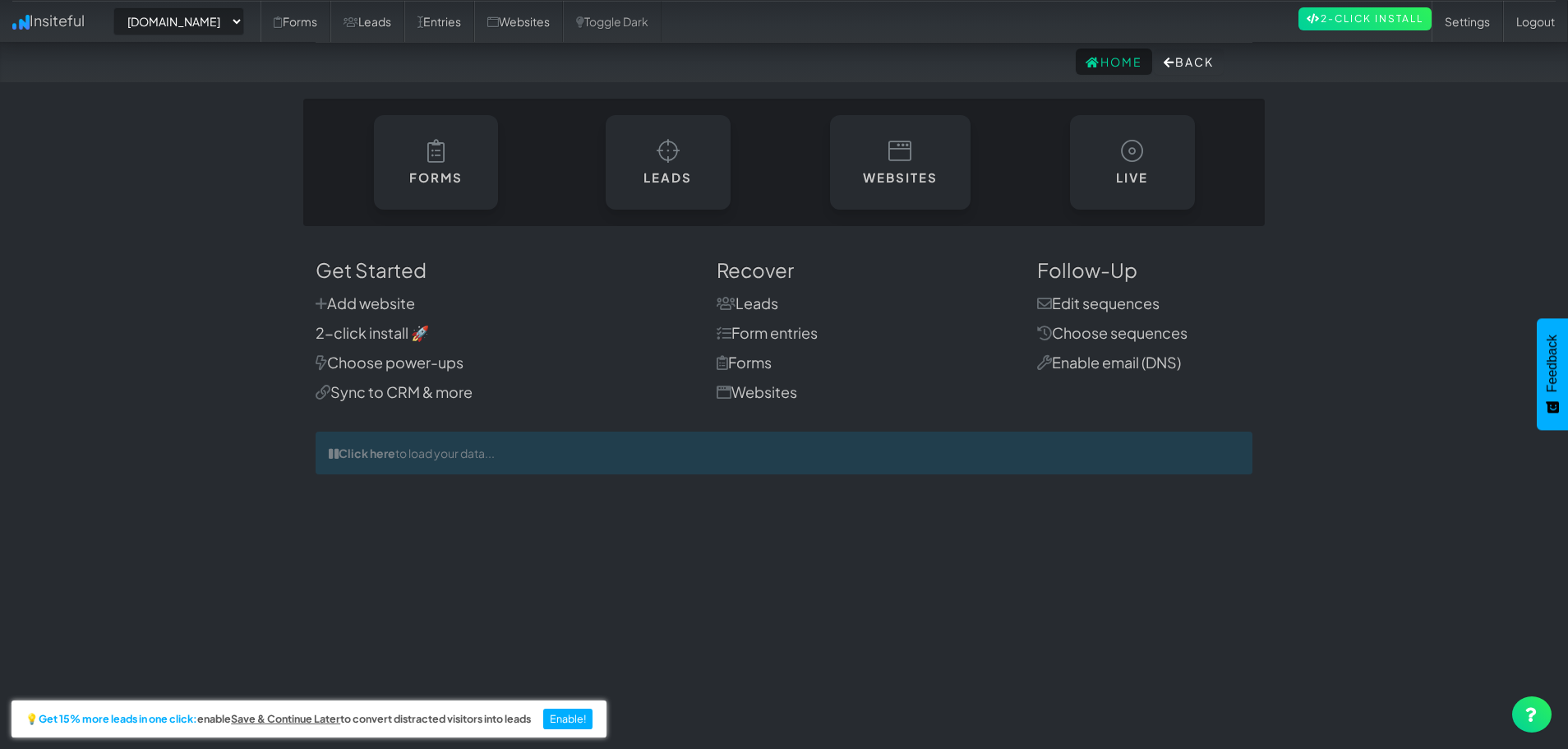
drag, startPoint x: 1363, startPoint y: 353, endPoint x: 1385, endPoint y: 174, distance: 180.3
drag, startPoint x: 1371, startPoint y: 396, endPoint x: 1337, endPoint y: 249, distance: 150.9
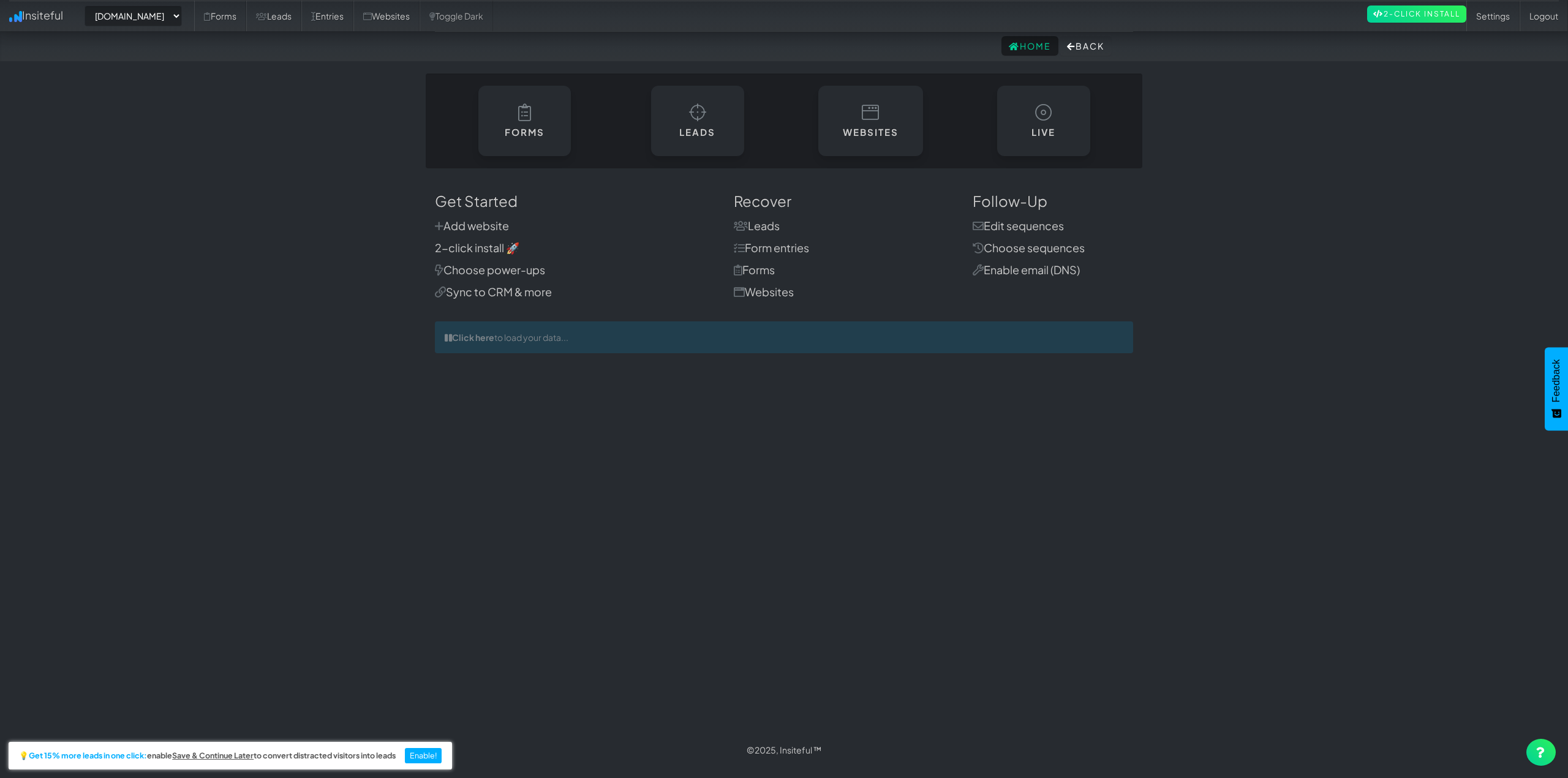
click at [187, 186] on body "Home Back Toggle navigation Insiteful -- None -- [DOMAIN_NAME] [DOMAIN_NAME] Fo…" at bounding box center [784, 383] width 1568 height 765
click at [251, 173] on body "Home Back Toggle navigation Insiteful -- None -- [DOMAIN_NAME] [DOMAIN_NAME] Fo…" at bounding box center [784, 383] width 1568 height 765
click at [225, 198] on body "Home Back Toggle navigation Insiteful -- None -- [DOMAIN_NAME] [DOMAIN_NAME] Fo…" at bounding box center [784, 383] width 1568 height 765
click at [279, 167] on body "Home Back Toggle navigation Insiteful -- None -- [DOMAIN_NAME] [DOMAIN_NAME] Fo…" at bounding box center [784, 383] width 1568 height 765
click at [301, 23] on link "Leads" at bounding box center [273, 16] width 55 height 30
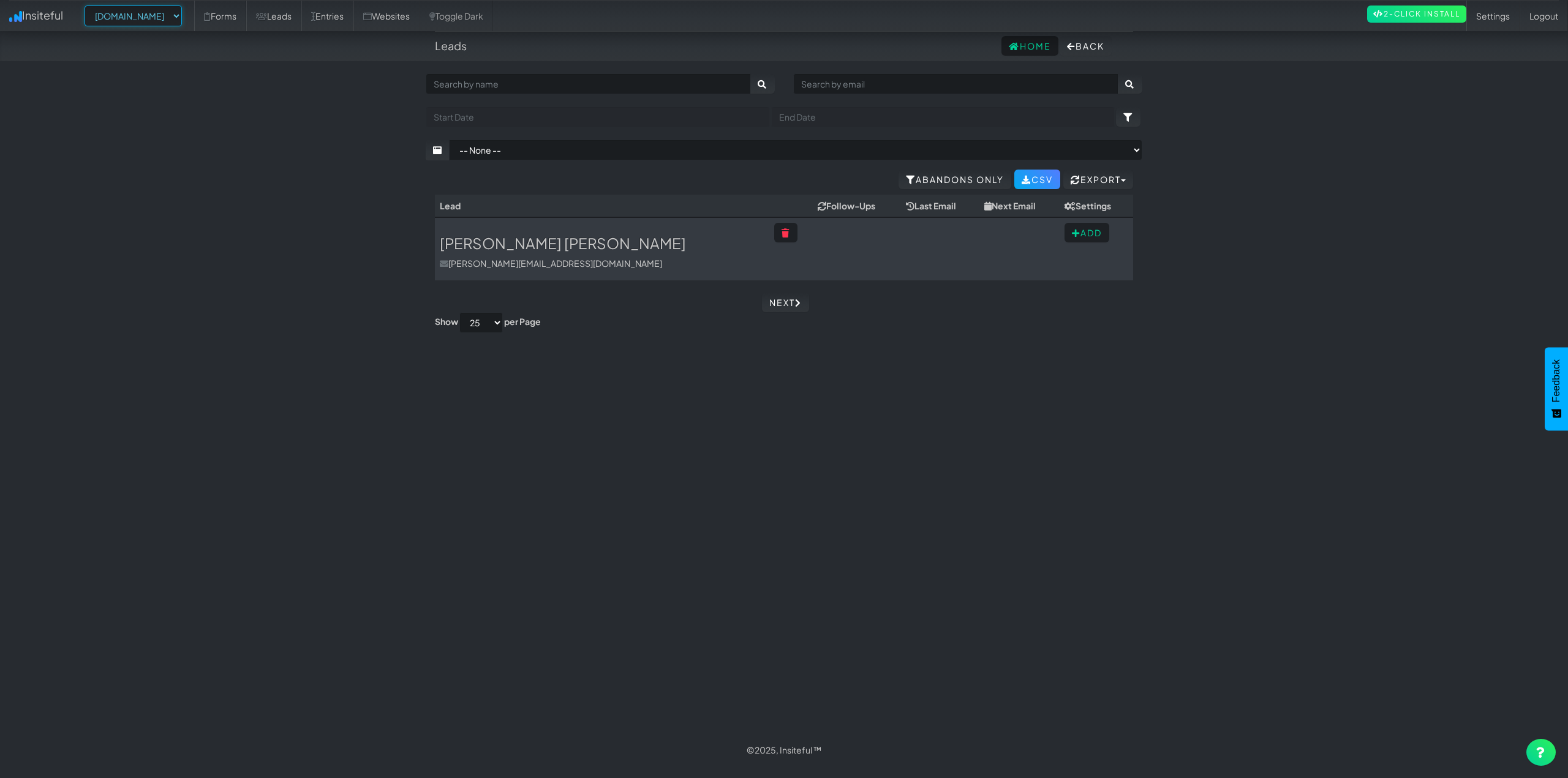
click at [177, 20] on select "-- None -- [DOMAIN_NAME] [DOMAIN_NAME]" at bounding box center [133, 15] width 97 height 20
click at [88, 5] on select "-- None -- www.houstonpaintprotection.com houstonpaintprotection.com" at bounding box center [133, 15] width 97 height 20
drag, startPoint x: 149, startPoint y: 17, endPoint x: 151, endPoint y: 26, distance: 9.2
click at [149, 19] on select "-- None -- [DOMAIN_NAME] [DOMAIN_NAME]" at bounding box center [133, 15] width 97 height 20
select select "2420"
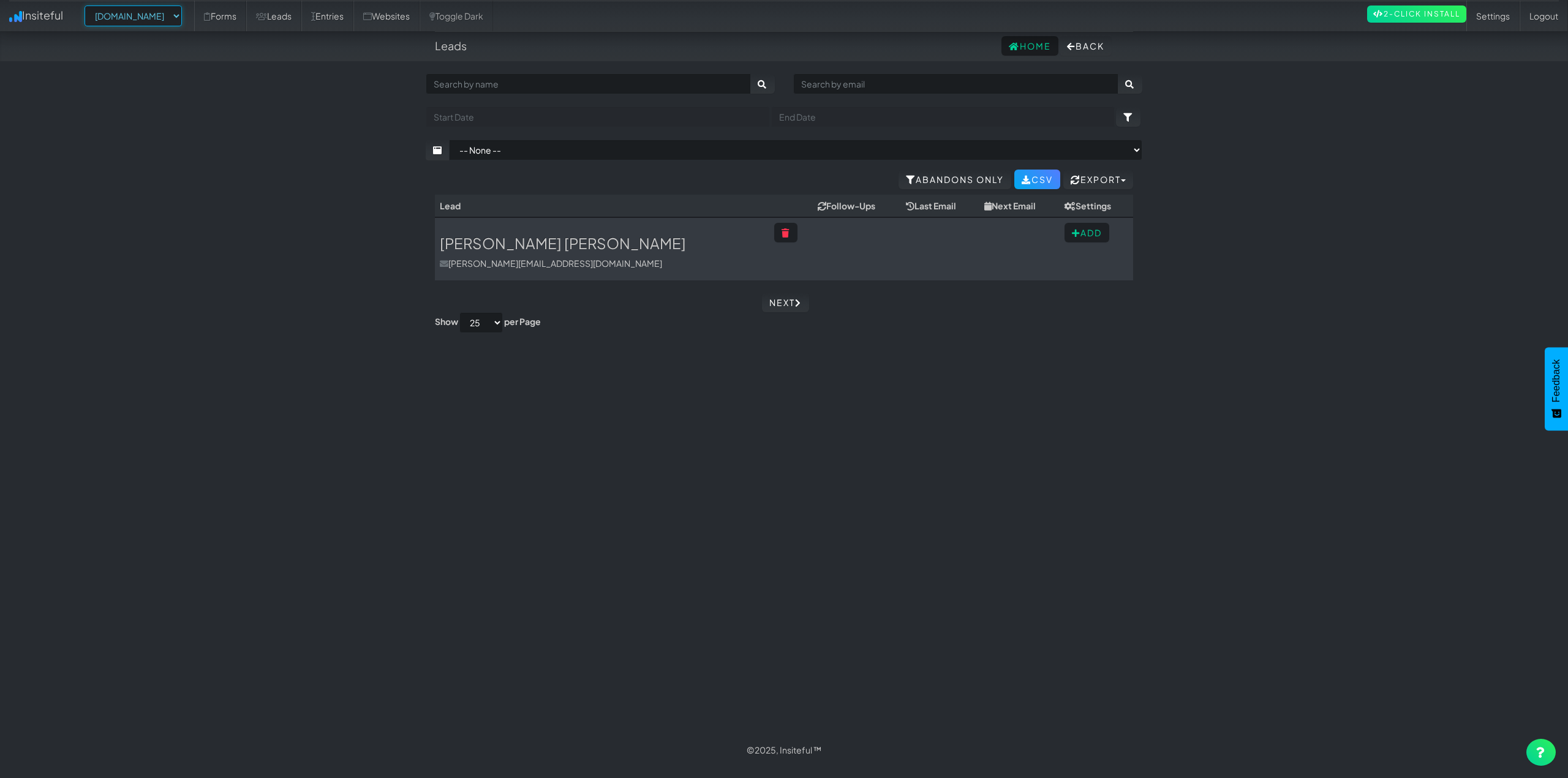
click at [88, 5] on select "-- None -- [DOMAIN_NAME] [DOMAIN_NAME]" at bounding box center [133, 15] width 97 height 20
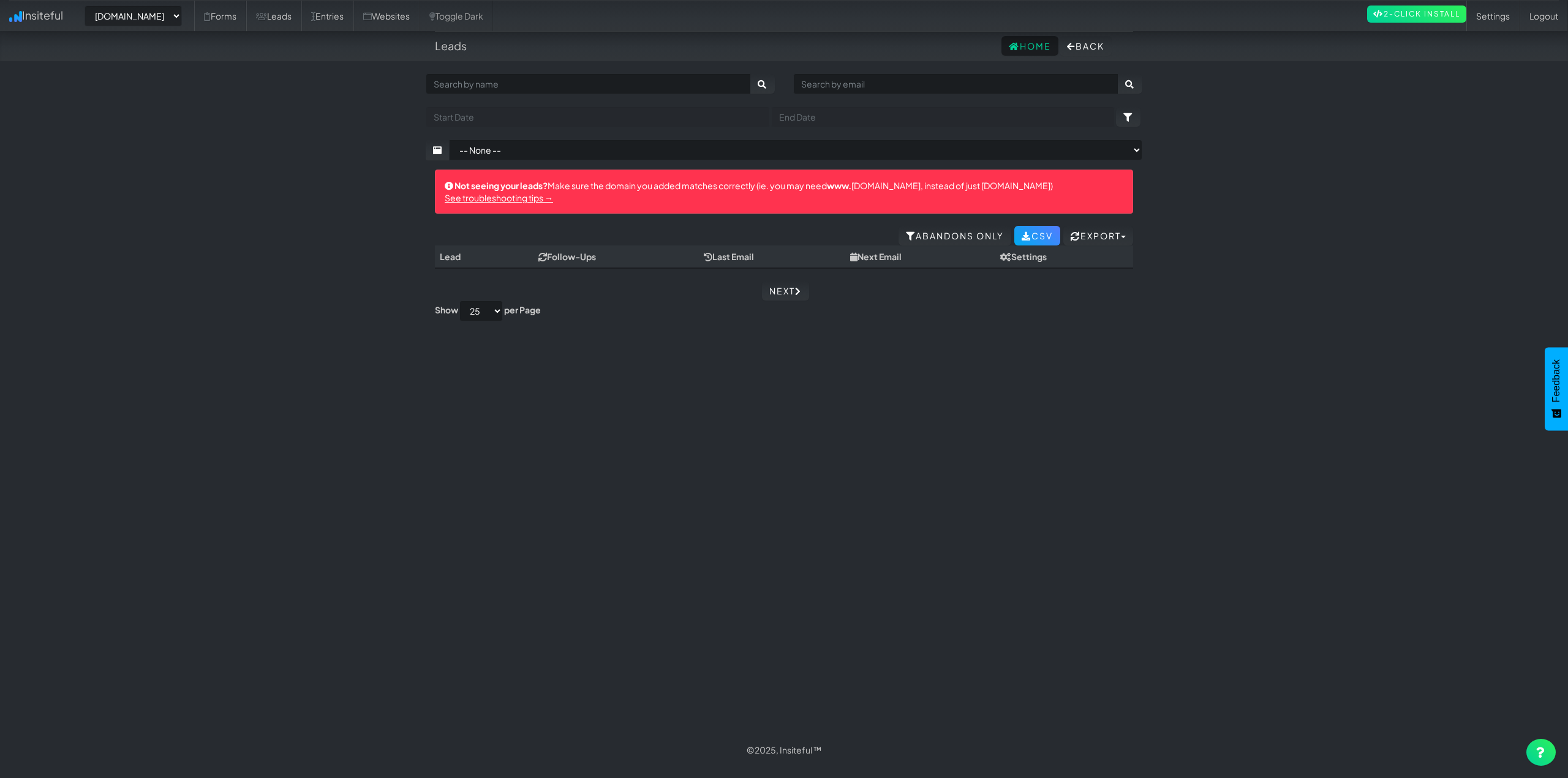
drag, startPoint x: 150, startPoint y: 5, endPoint x: 158, endPoint y: 18, distance: 15.3
click at [151, 6] on div "-- None -- www.houstonpaintprotection.com houstonpaintprotection.com Forms Lead…" at bounding box center [784, 15] width 1549 height 31
drag, startPoint x: 158, startPoint y: 18, endPoint x: 157, endPoint y: 26, distance: 8.1
click at [158, 18] on select "-- None -- www.houstonpaintprotection.com houstonpaintprotection.com" at bounding box center [133, 15] width 97 height 20
select select "2421"
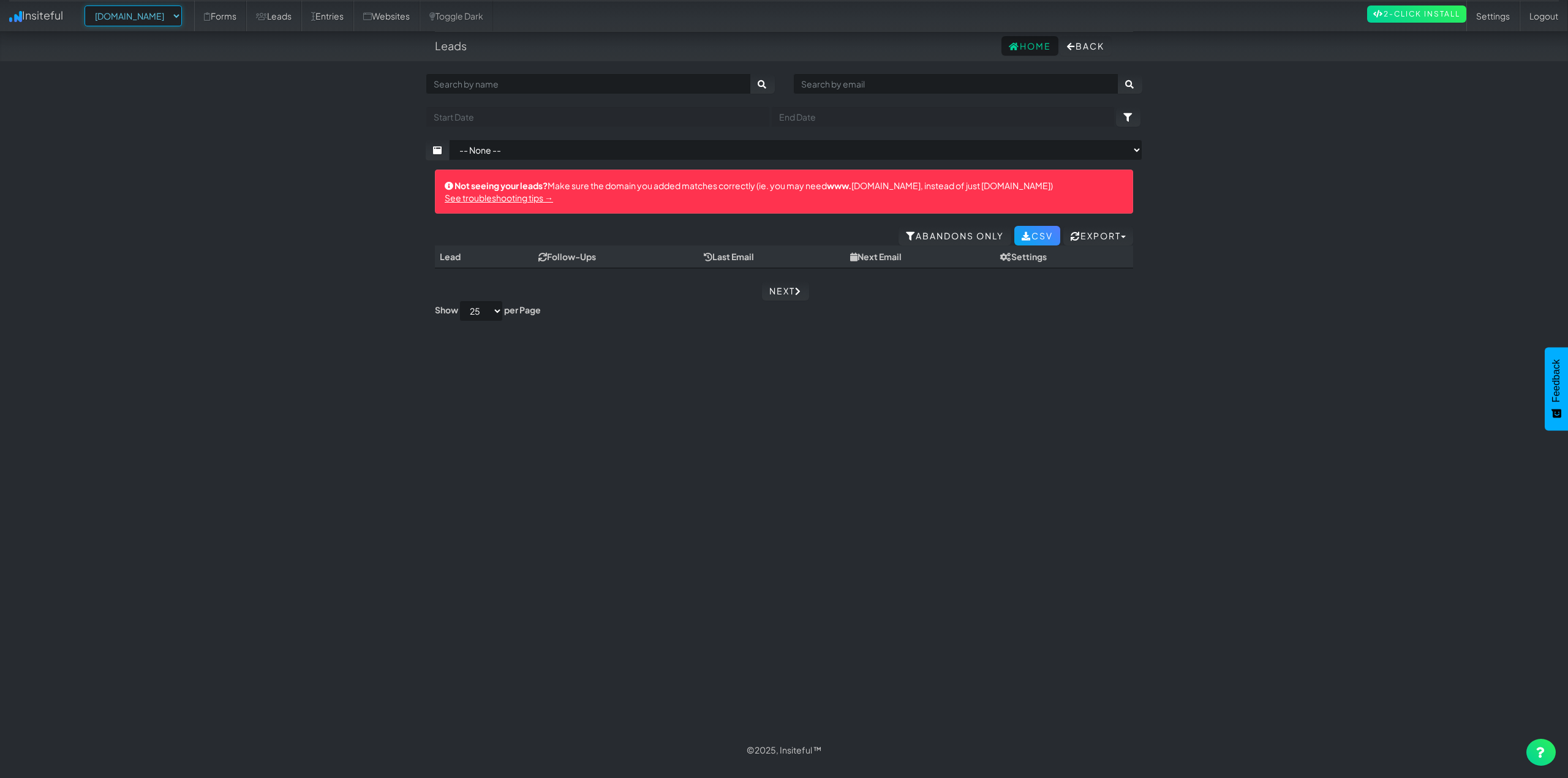
click at [88, 5] on select "-- None -- [DOMAIN_NAME] [DOMAIN_NAME]" at bounding box center [133, 15] width 97 height 20
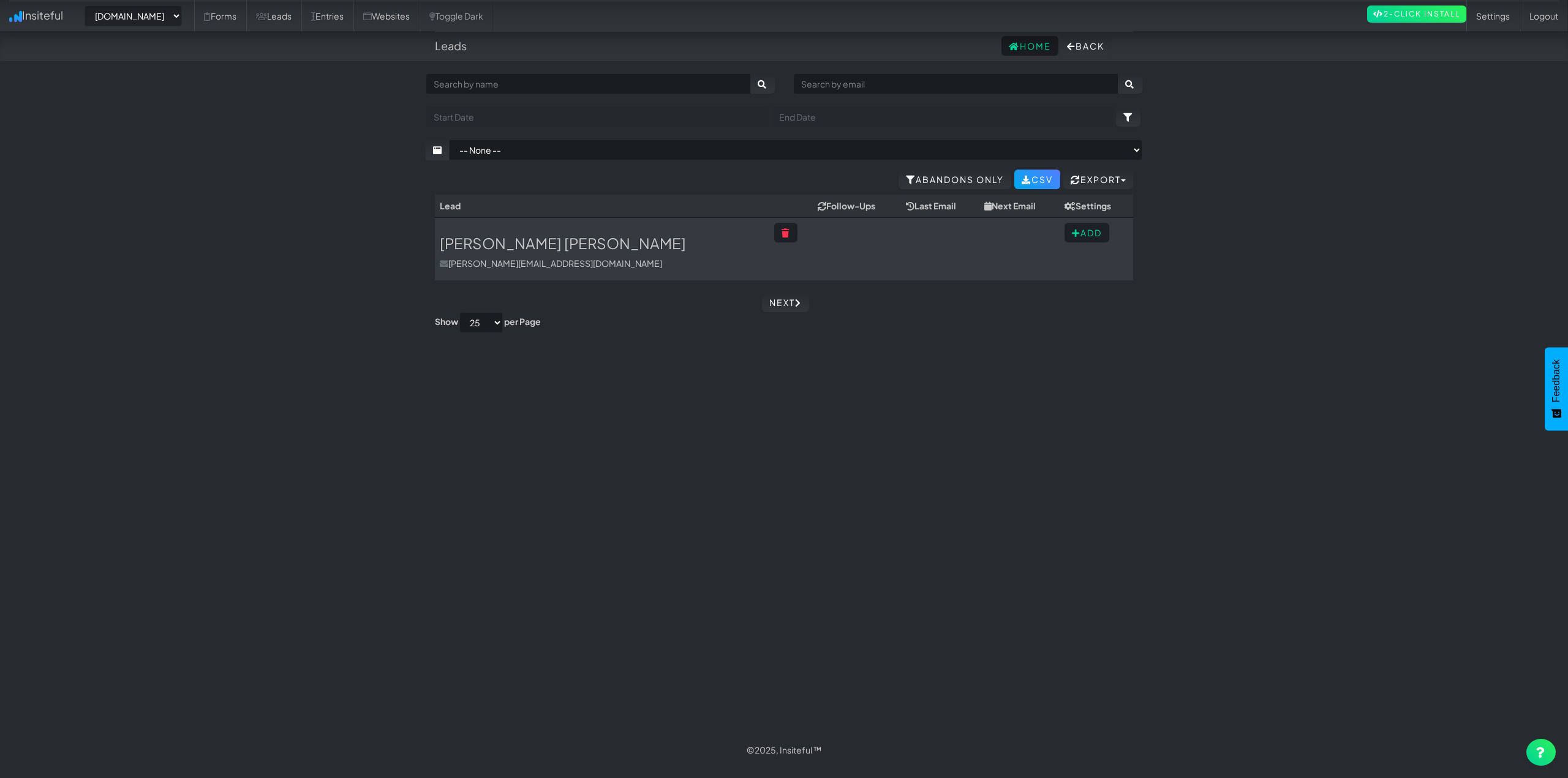
select select "2421"
click at [301, 22] on link "Leads" at bounding box center [273, 16] width 55 height 30
select select "2421"
click at [354, 17] on link "Entries" at bounding box center [327, 16] width 52 height 30
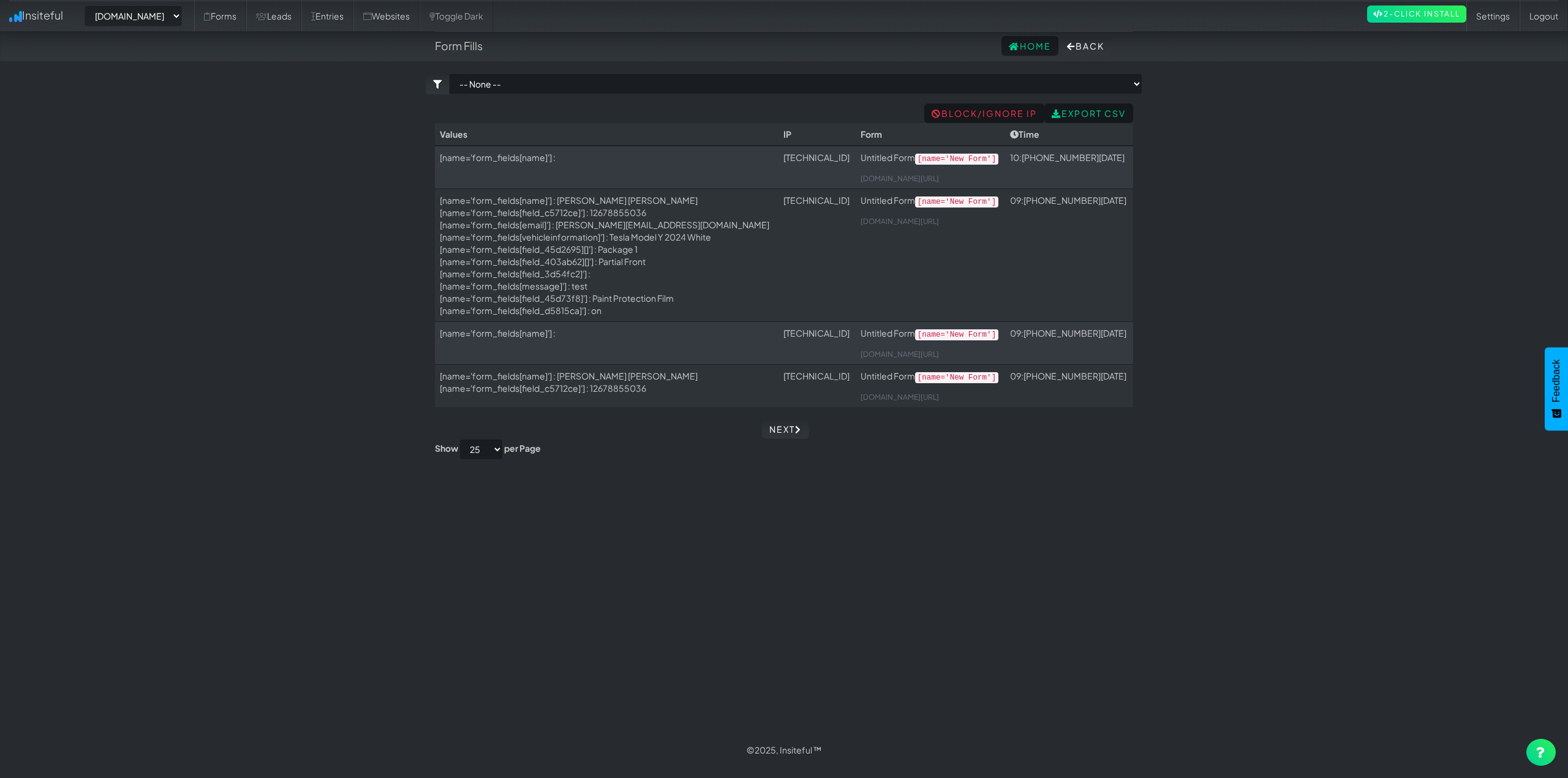
select select "2421"
click at [483, 163] on td "[name='form_fields[name]'] :" at bounding box center [607, 167] width 344 height 43
click at [651, 172] on td "[name='form_fields[name]'] :" at bounding box center [607, 167] width 344 height 43
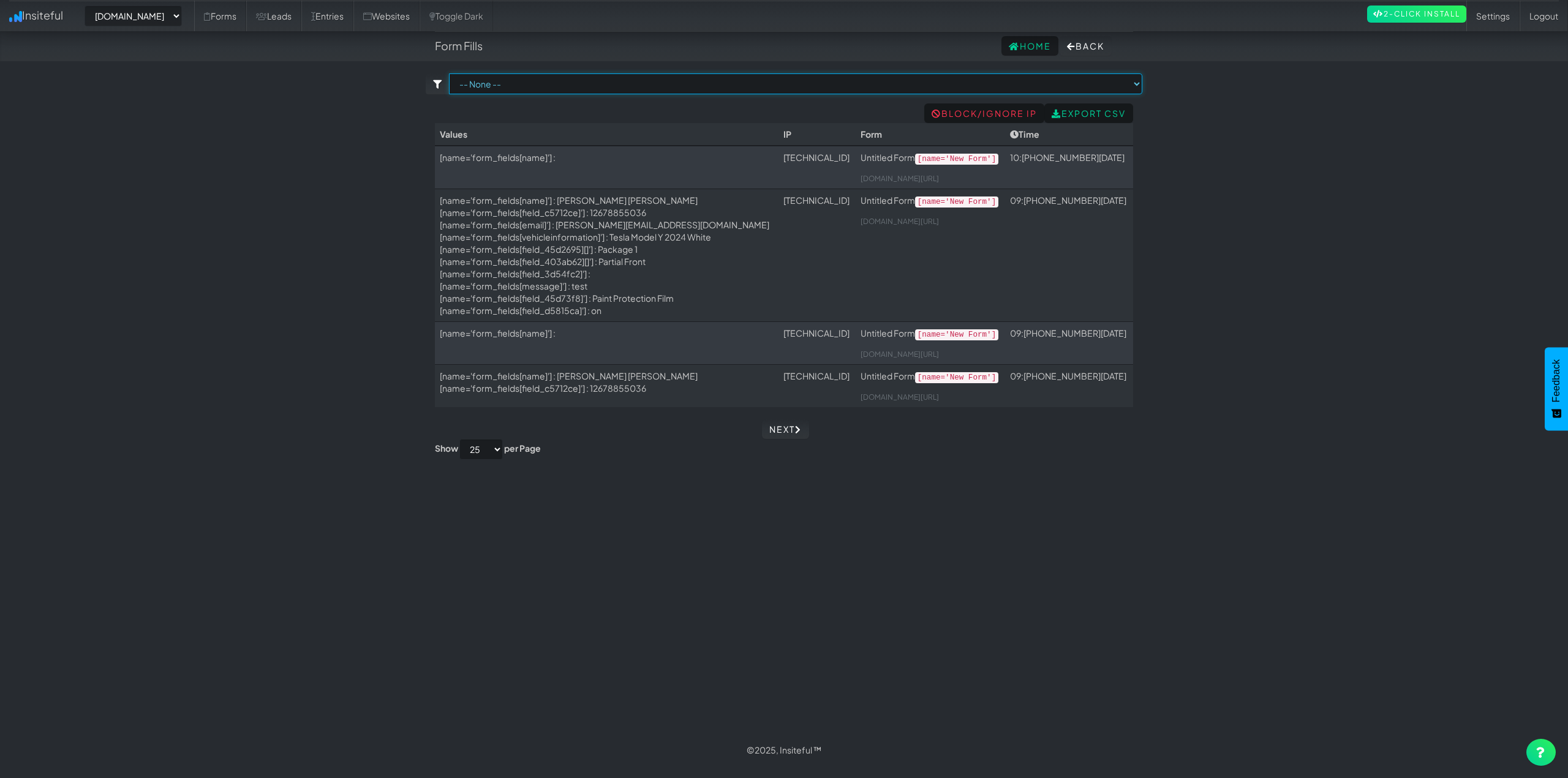
click at [496, 84] on select "-- None -- Untitled Form (www.houstonpaintprotection.com/contact-us/[name='New …" at bounding box center [795, 83] width 693 height 20
select select "f68b05b01202951.62041027"
click at [449, 73] on select "-- None -- Untitled Form (www.houstonpaintprotection.com/contact-us/[name='New …" at bounding box center [795, 83] width 693 height 20
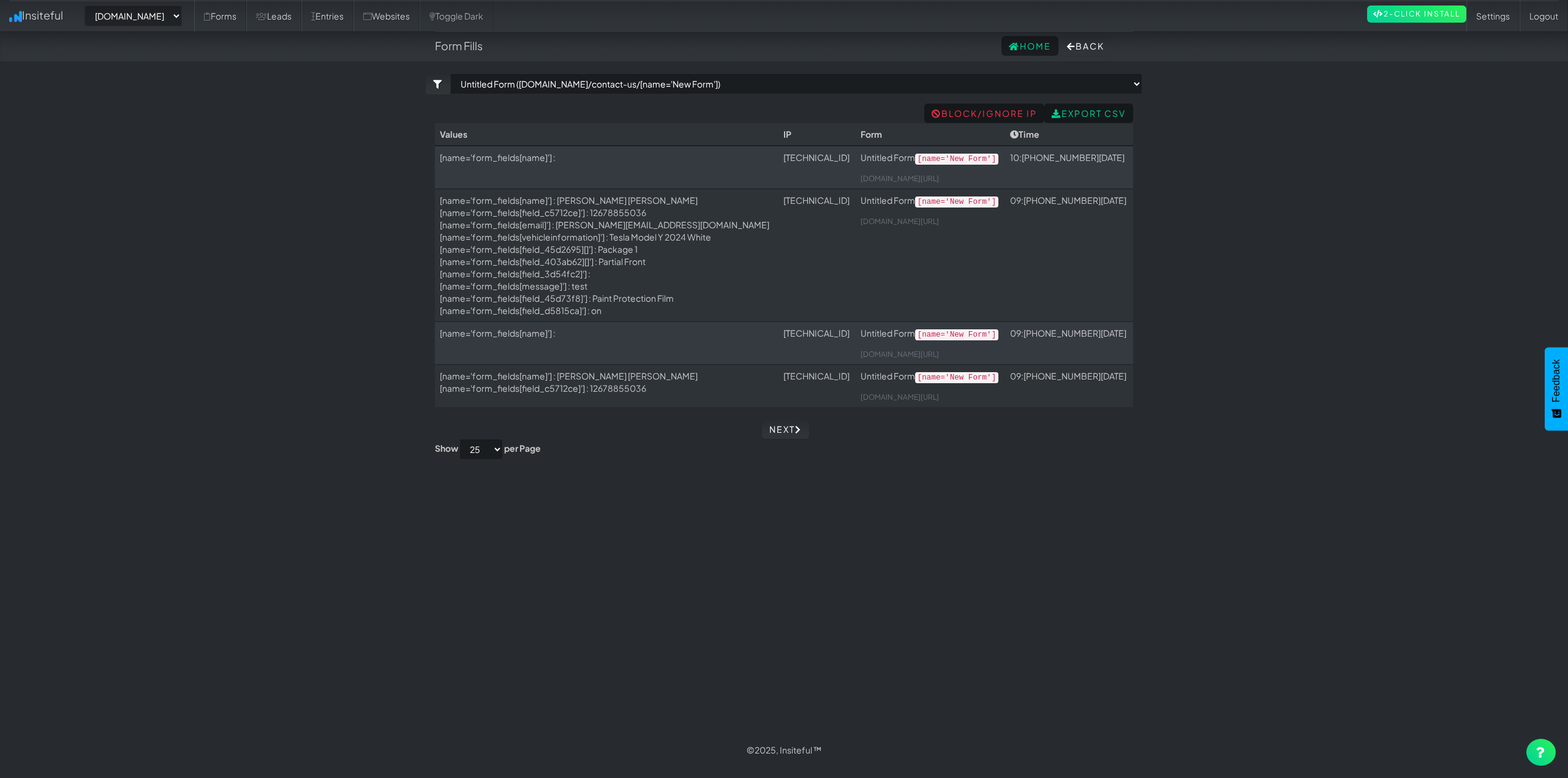
select select "2421"
select select "f68b05b01202951.62041027"
click at [550, 189] on td "[name='form_fields[name]'] : [PERSON_NAME] [PERSON_NAME] [name='form_fields[fie…" at bounding box center [607, 254] width 344 height 133
click at [172, 18] on select "-- None -- [DOMAIN_NAME] [DOMAIN_NAME]" at bounding box center [133, 15] width 97 height 20
click at [262, 250] on body "Form Fills Home Back Toggle navigation Insiteful -- None -- [DOMAIN_NAME] [DOMA…" at bounding box center [784, 383] width 1568 height 765
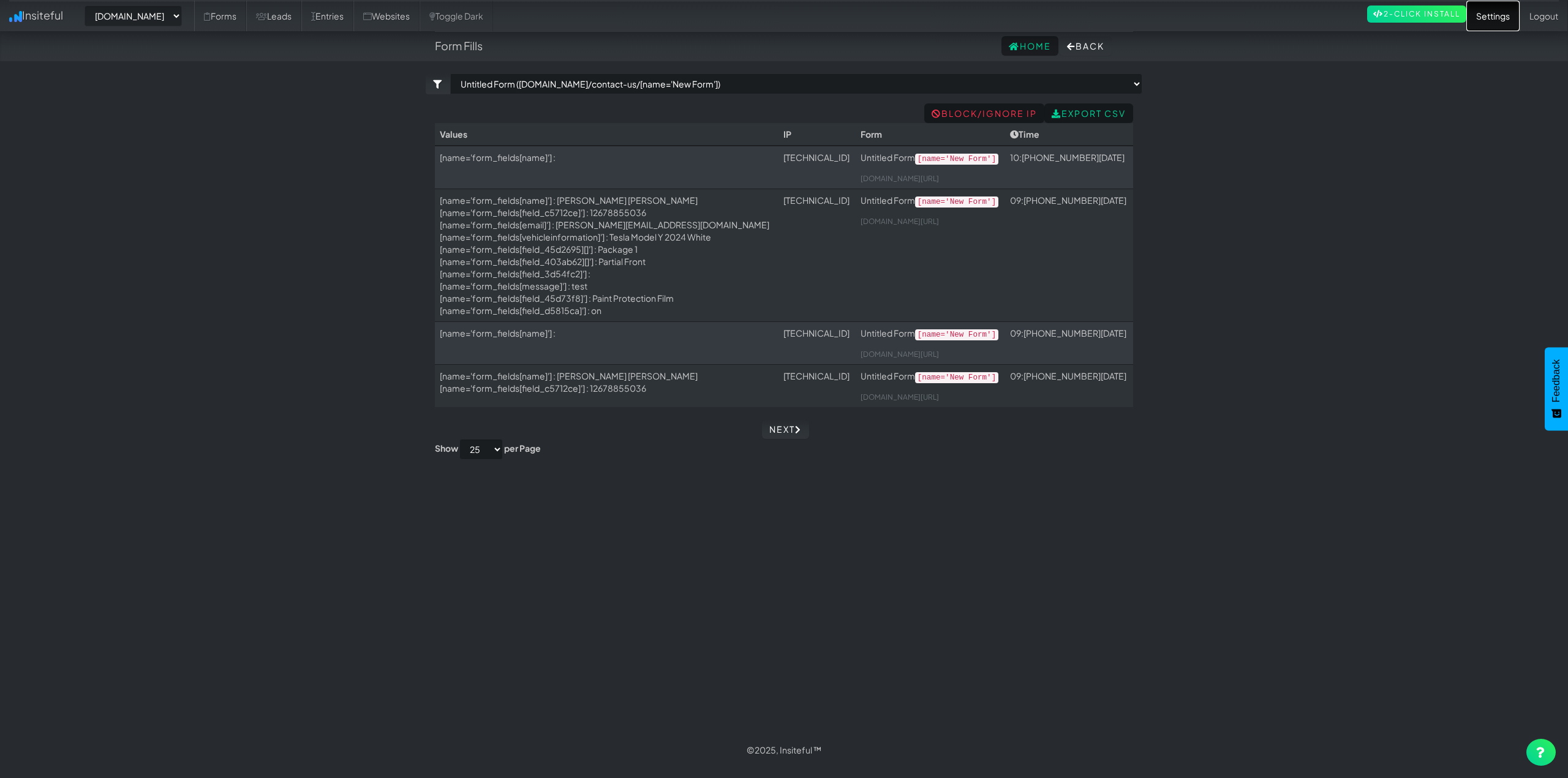
click at [1493, 15] on link "Settings" at bounding box center [1493, 16] width 54 height 30
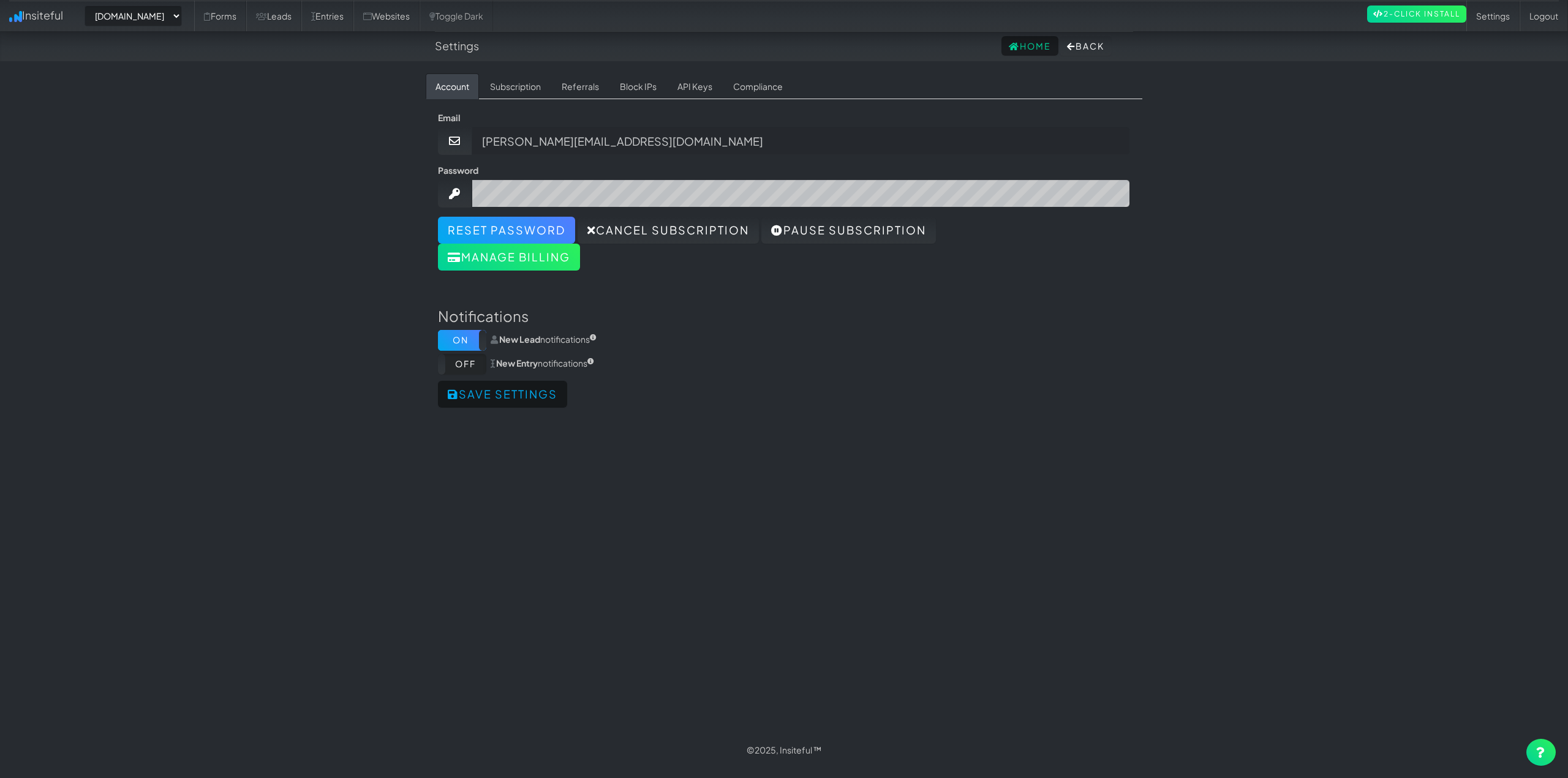
select select "2421"
click at [1077, 47] on button "Back" at bounding box center [1085, 46] width 52 height 20
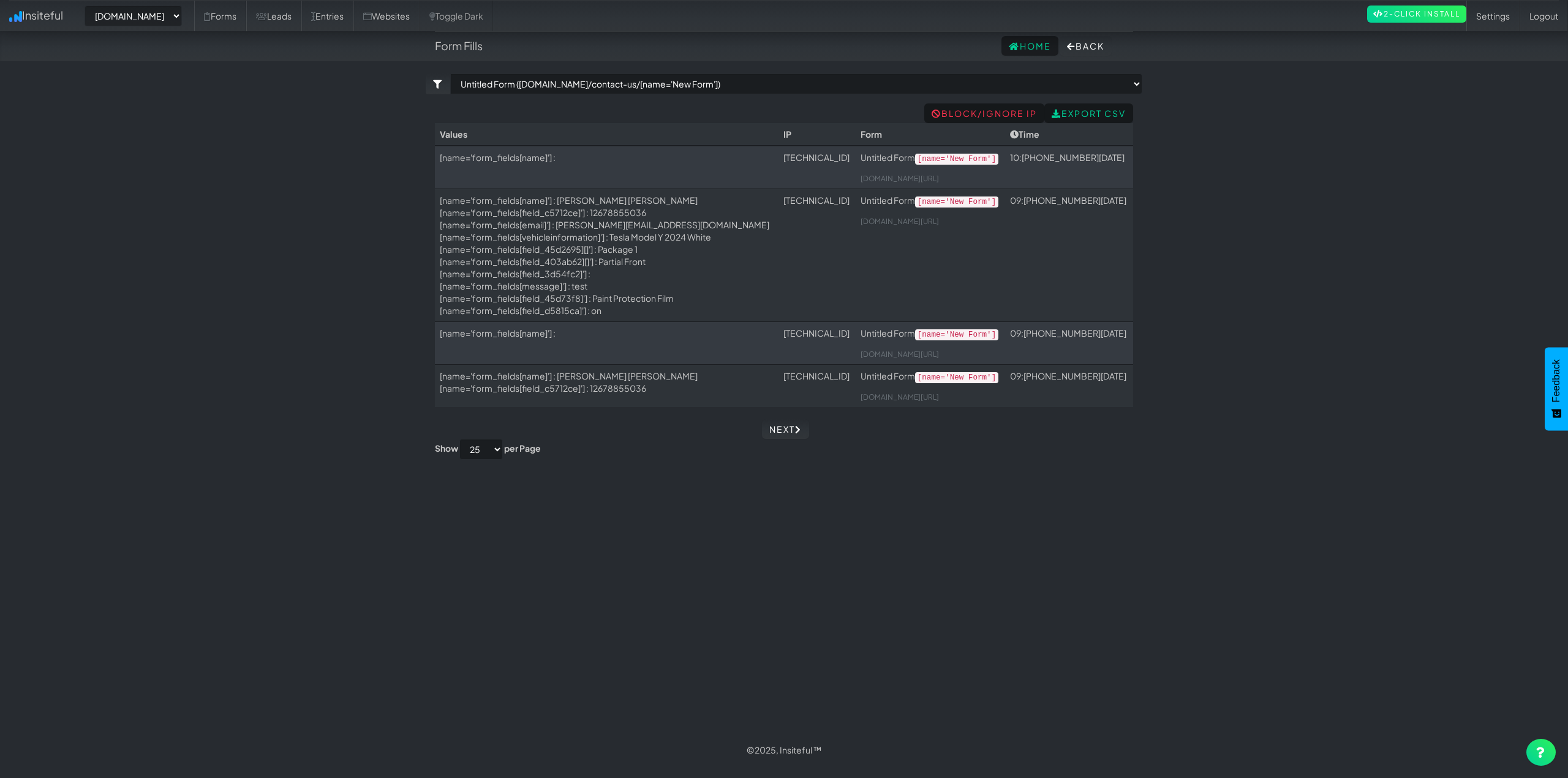
select select "2421"
select select "f68b05b01202951.62041027"
click at [297, 139] on body "Form Fills Home Back Toggle navigation Insiteful -- None -- www.houstonpaintpro…" at bounding box center [784, 383] width 1568 height 765
click at [138, 173] on body "Form Fills Home Back Toggle navigation Insiteful -- None -- www.houstonpaintpro…" at bounding box center [784, 383] width 1568 height 765
click at [182, 13] on select "-- None -- www.houstonpaintprotection.com houstonpaintprotection.com" at bounding box center [133, 15] width 97 height 20
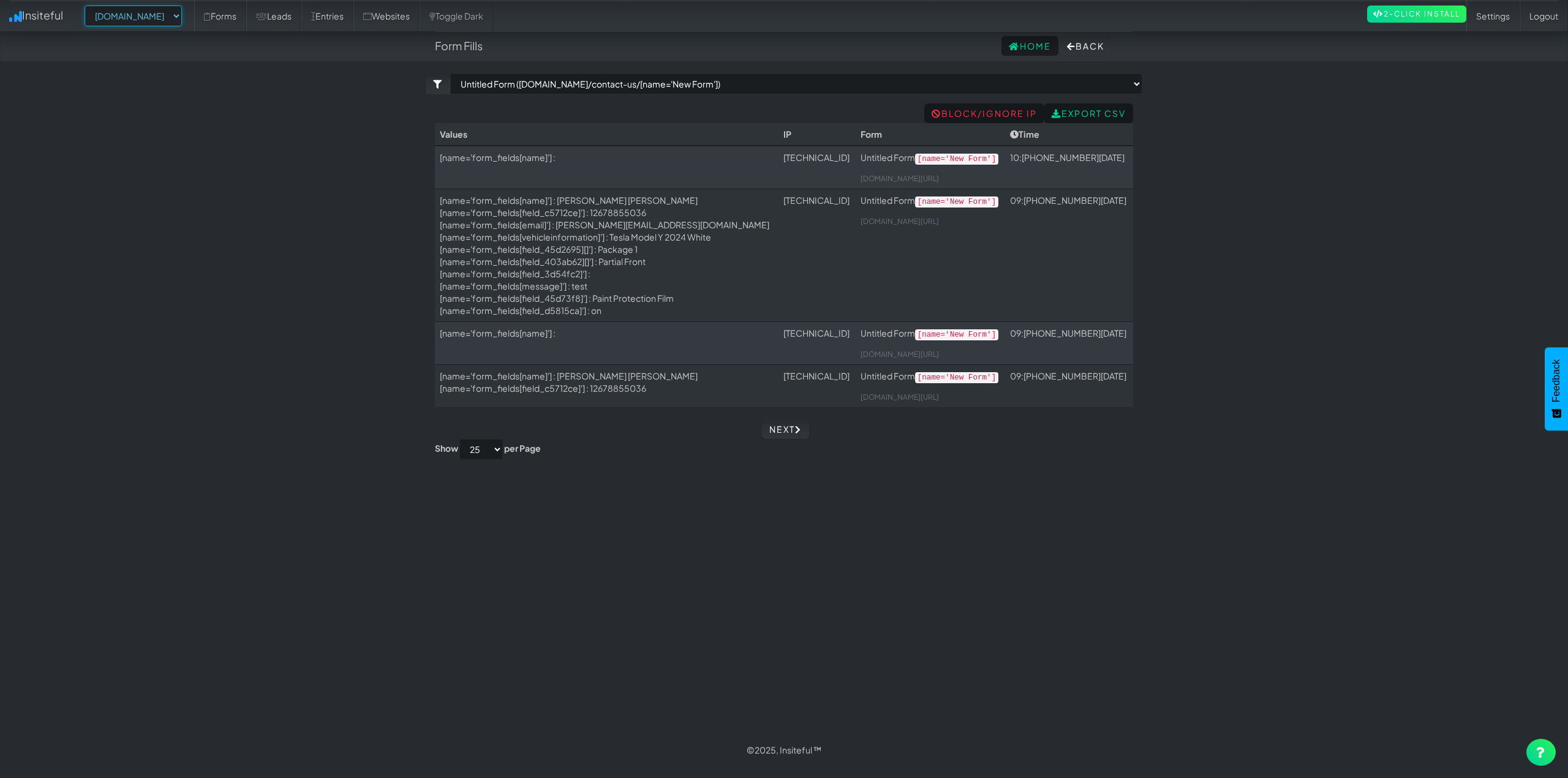
select select "2420"
click at [88, 5] on select "-- None -- www.houstonpaintprotection.com houstonpaintprotection.com" at bounding box center [133, 15] width 97 height 20
select select "2420"
select select "f68b05b01202951.62041027"
click at [145, 13] on select "-- None -- [DOMAIN_NAME] [DOMAIN_NAME]" at bounding box center [133, 15] width 97 height 20
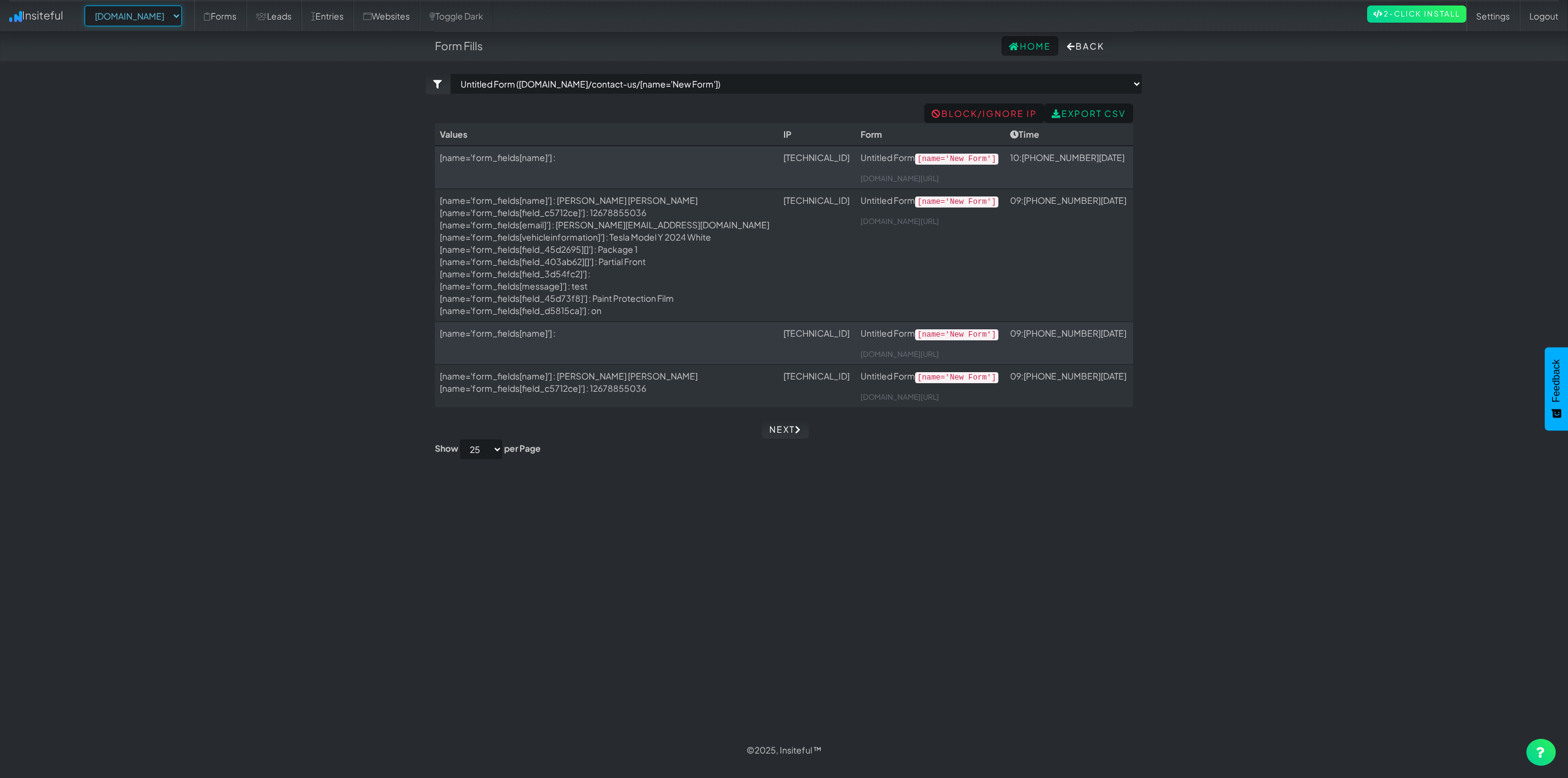
click at [88, 5] on select "-- None -- [DOMAIN_NAME] [DOMAIN_NAME]" at bounding box center [133, 15] width 97 height 20
click at [301, 19] on link "Leads" at bounding box center [273, 16] width 55 height 30
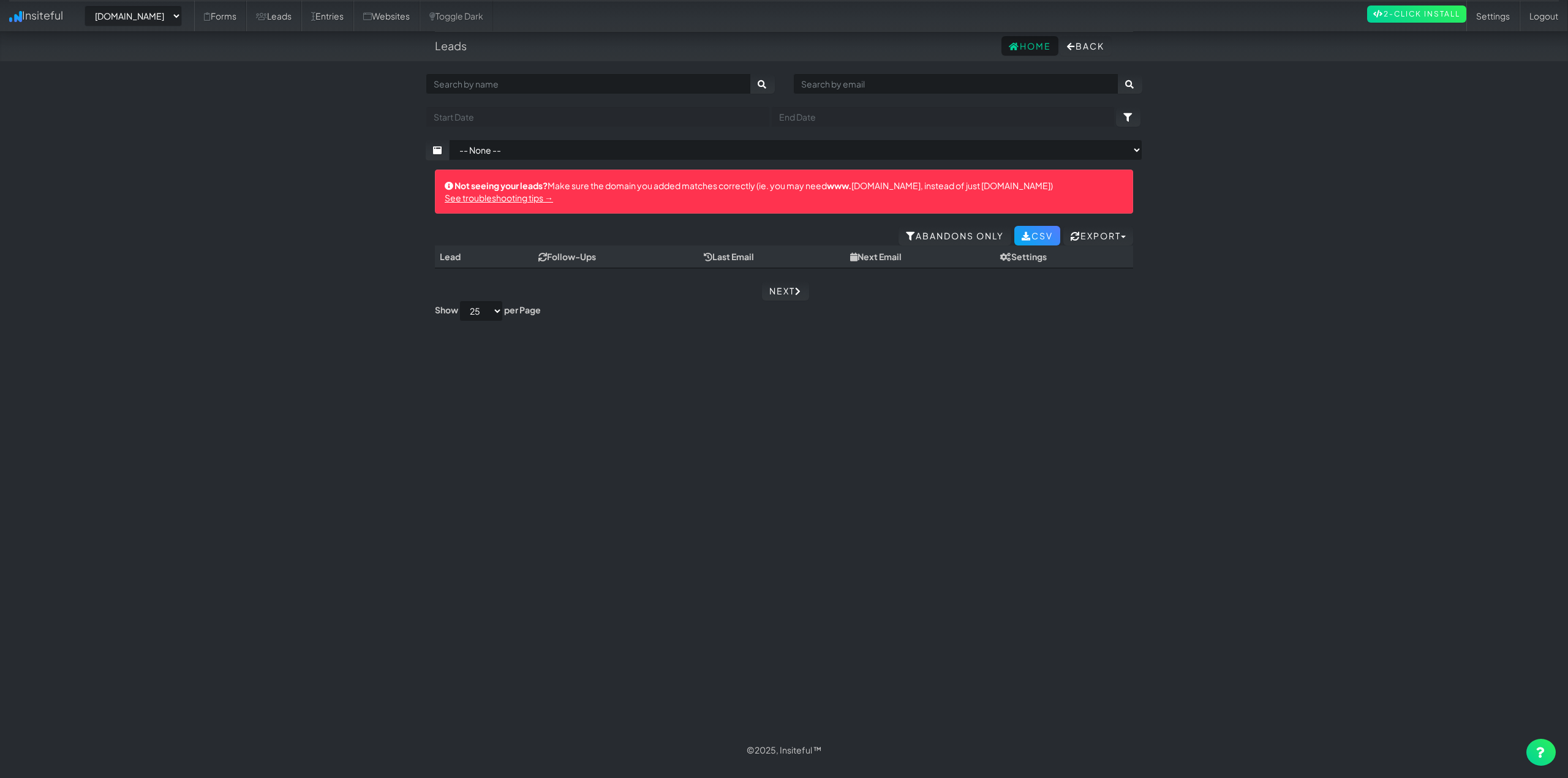
select select "2420"
click at [246, 24] on link "Forms" at bounding box center [220, 16] width 52 height 30
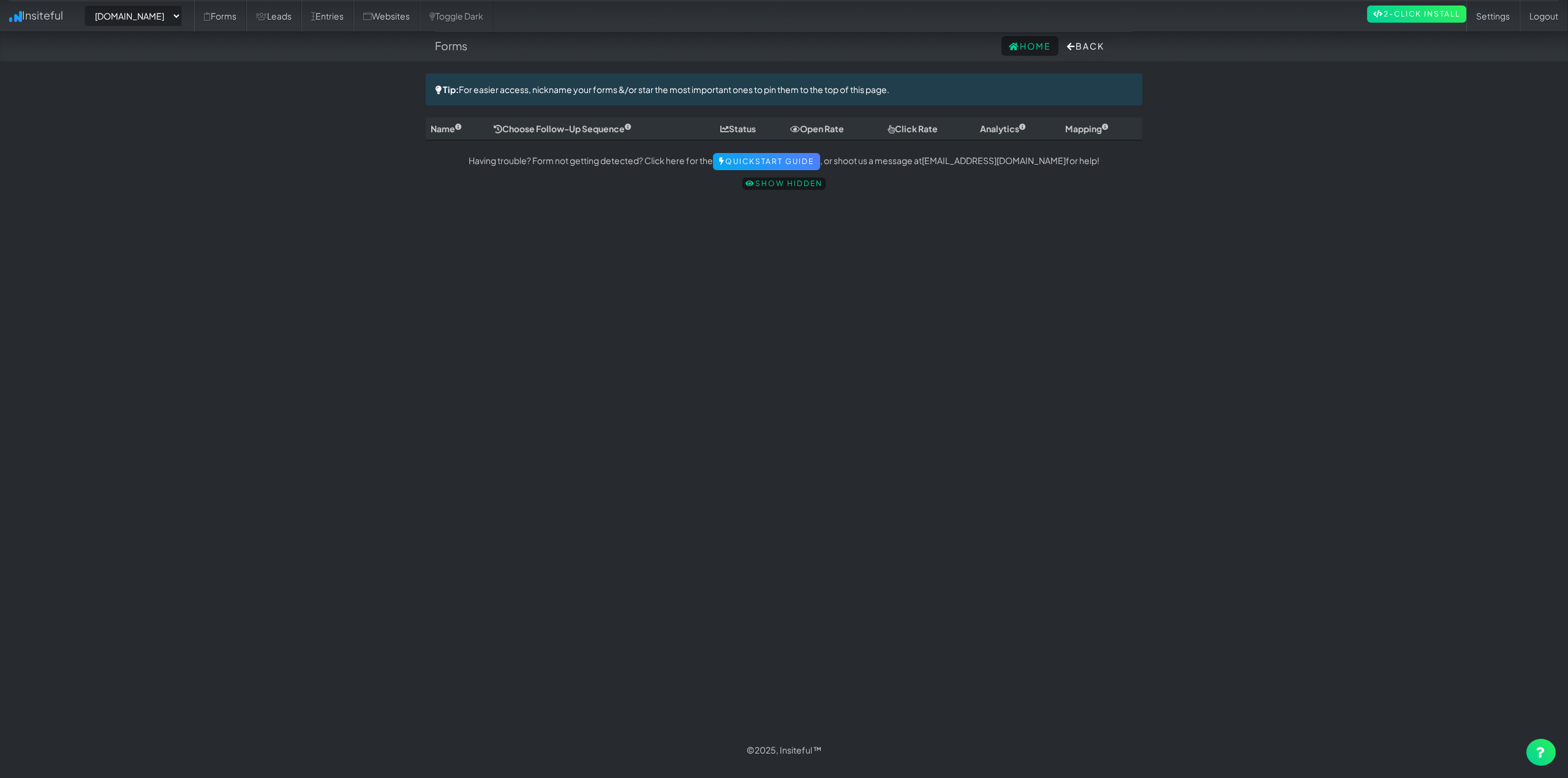
select select "2420"
click at [301, 20] on link "Leads" at bounding box center [273, 16] width 55 height 30
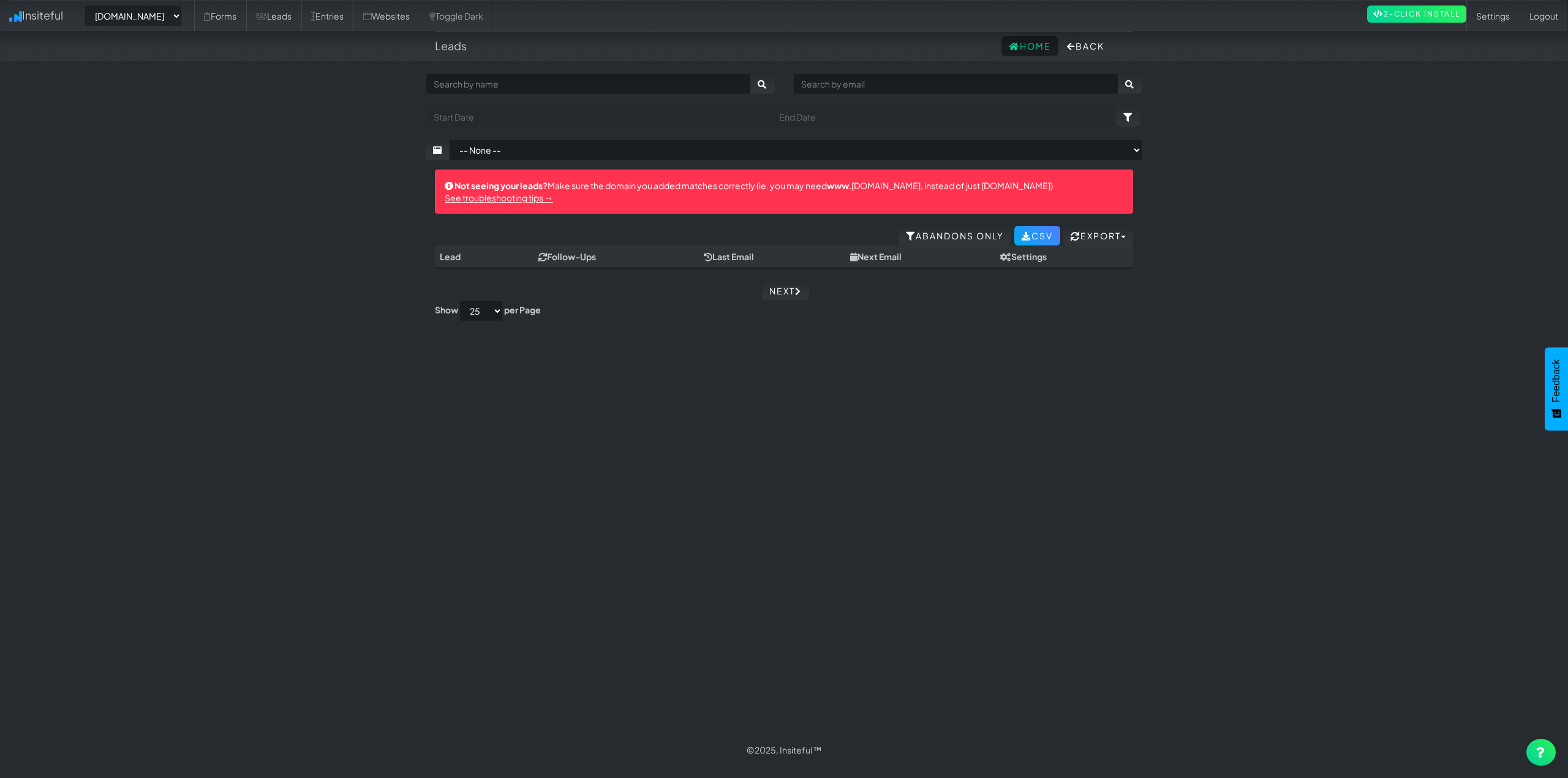
select select "2420"
click at [141, 17] on select "-- None -- www.houstonpaintprotection.com houstonpaintprotection.com" at bounding box center [133, 15] width 97 height 20
click at [207, 165] on body "Leads Home Back Toggle navigation Insiteful -- None -- www.houstonpaintprotecti…" at bounding box center [784, 383] width 1568 height 765
click at [420, 20] on link "Websites" at bounding box center [387, 16] width 66 height 30
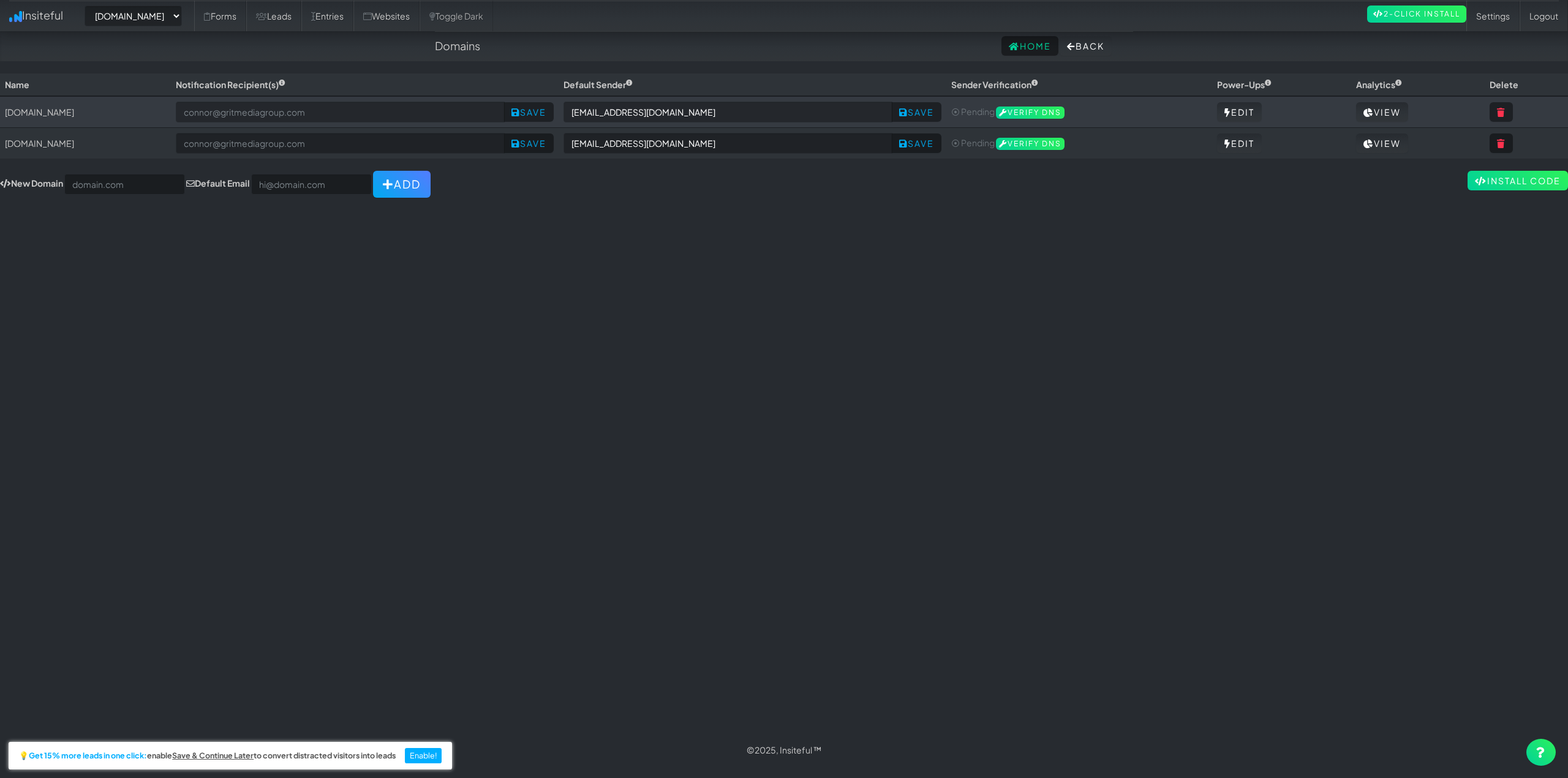
select select "2420"
click at [1505, 110] on icon at bounding box center [1501, 112] width 9 height 9
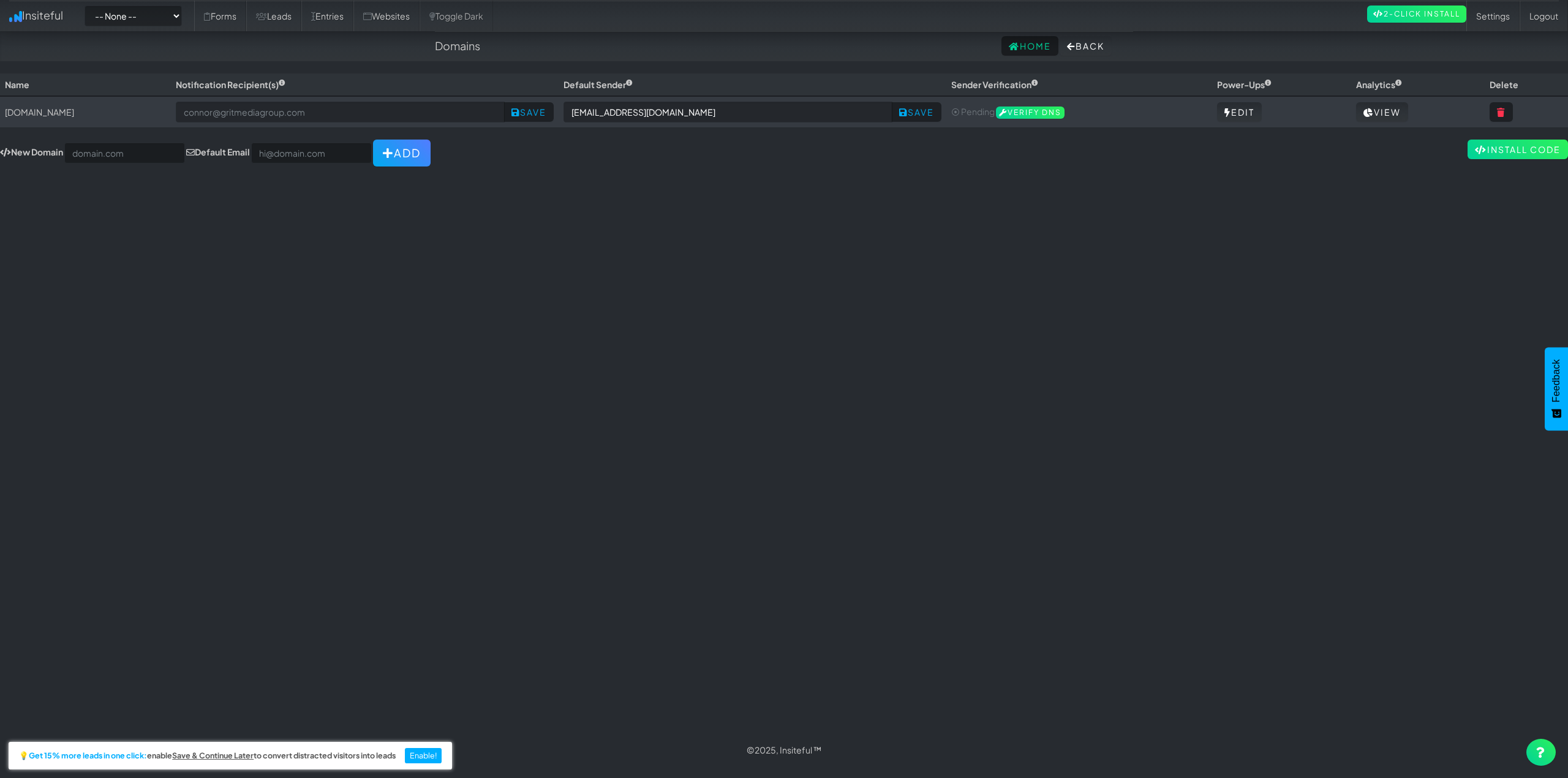
click at [368, 295] on div "Toggle navigation Insiteful -- None -- www.houstonpaintprotection.com Forms Lea…" at bounding box center [784, 404] width 1568 height 662
drag, startPoint x: 1, startPoint y: 113, endPoint x: 137, endPoint y: 114, distance: 136.0
click at [135, 114] on td "[DOMAIN_NAME]" at bounding box center [85, 111] width 171 height 31
click at [158, 116] on td "[DOMAIN_NAME]" at bounding box center [85, 111] width 171 height 31
click at [643, 261] on div "Toggle navigation Insiteful -- None -- www.houstonpaintprotection.com Forms Lea…" at bounding box center [784, 404] width 1568 height 662
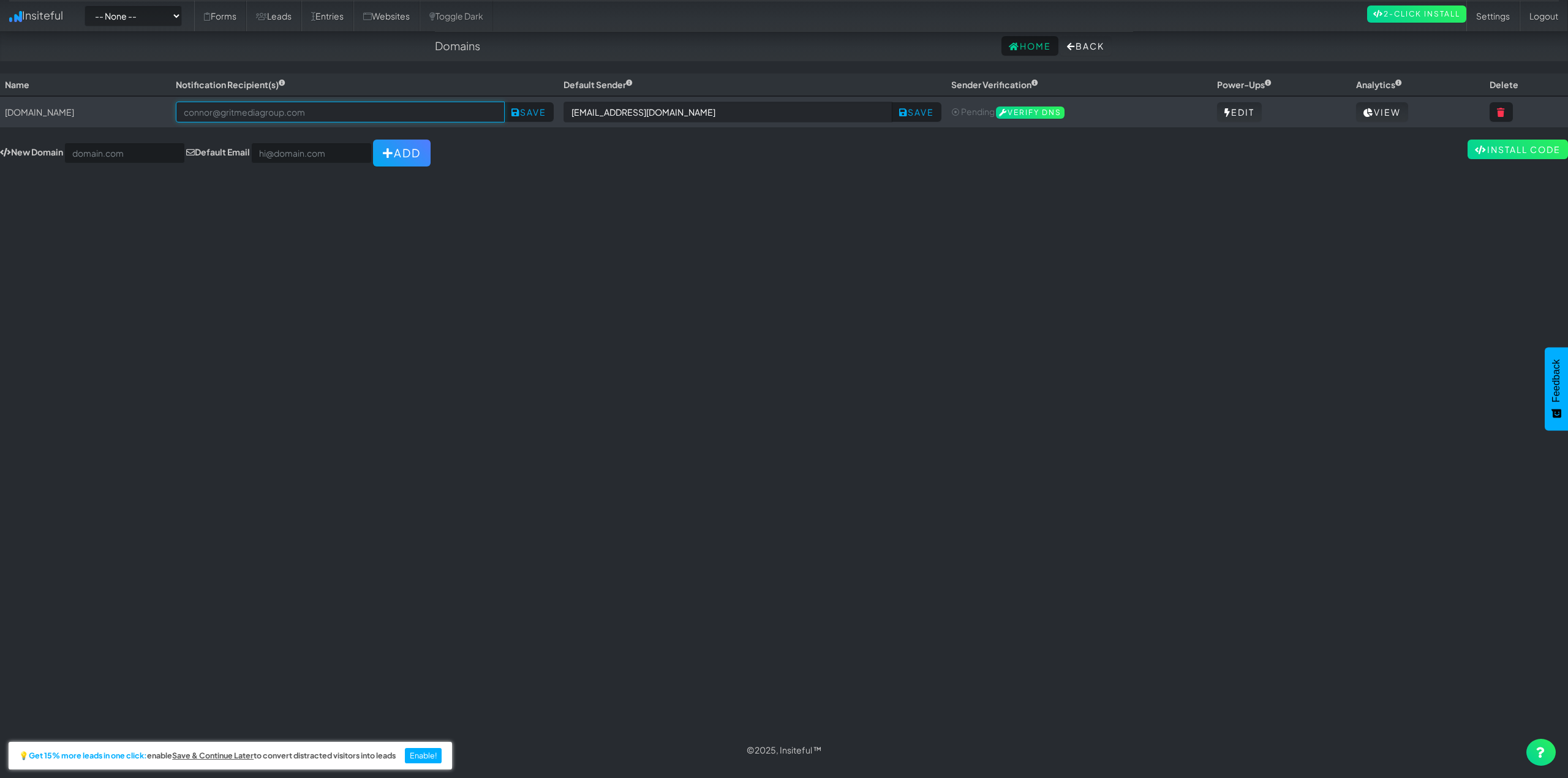
click at [411, 111] on input "email" at bounding box center [340, 112] width 329 height 20
drag, startPoint x: 307, startPoint y: 83, endPoint x: 465, endPoint y: 87, distance: 158.1
click at [438, 85] on th "Notification Recipient(s) For multiple recipients, use comma-separated values (…" at bounding box center [364, 85] width 387 height 22
click at [481, 87] on th "Notification Recipient(s)" at bounding box center [364, 85] width 387 height 22
click at [1486, 26] on link "Settings" at bounding box center [1493, 16] width 54 height 30
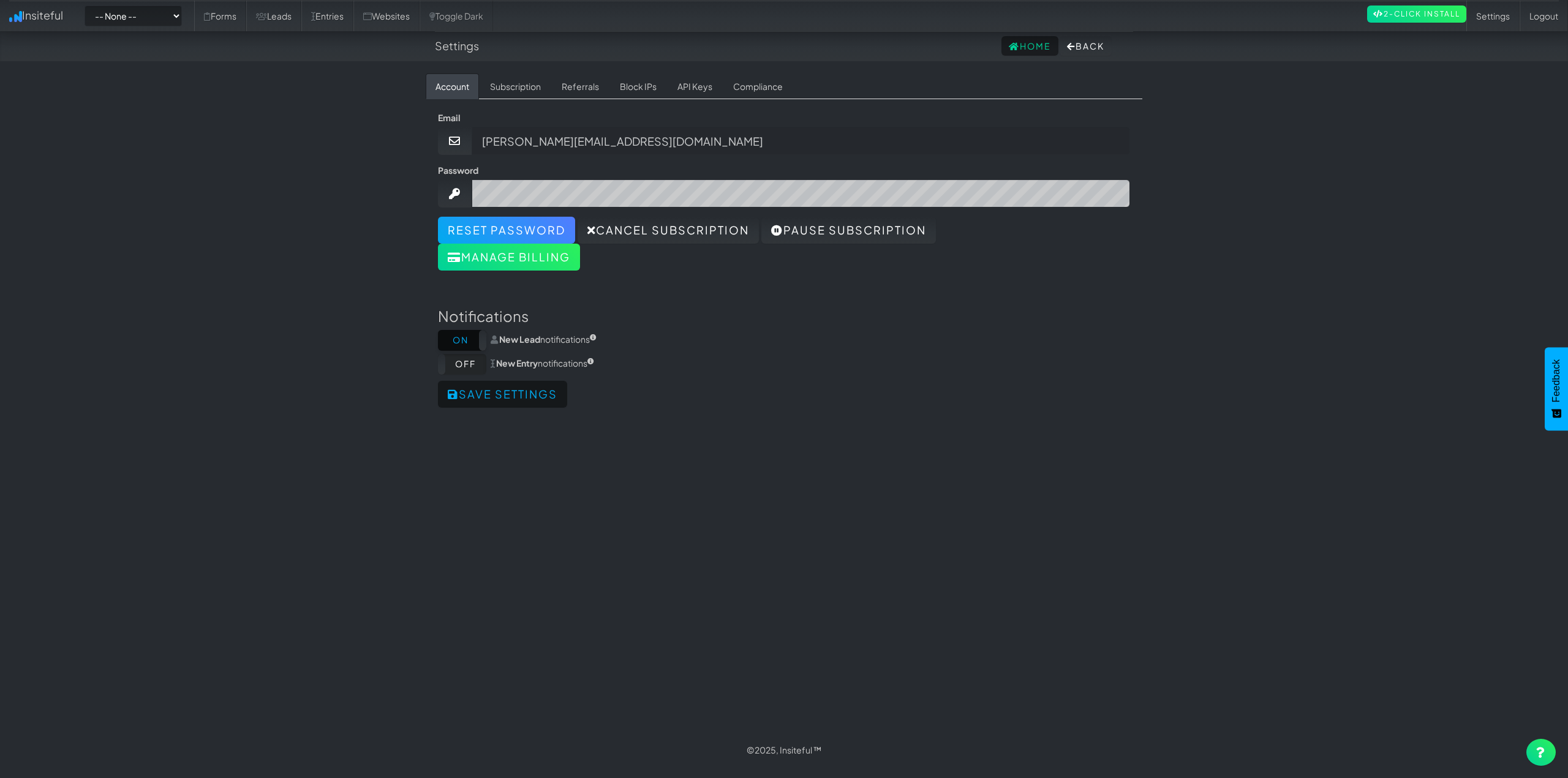
click at [465, 338] on label "On" at bounding box center [461, 340] width 48 height 20
click at [495, 395] on button "Save settings" at bounding box center [502, 394] width 129 height 27
click at [43, 17] on link "Insiteful" at bounding box center [36, 15] width 72 height 30
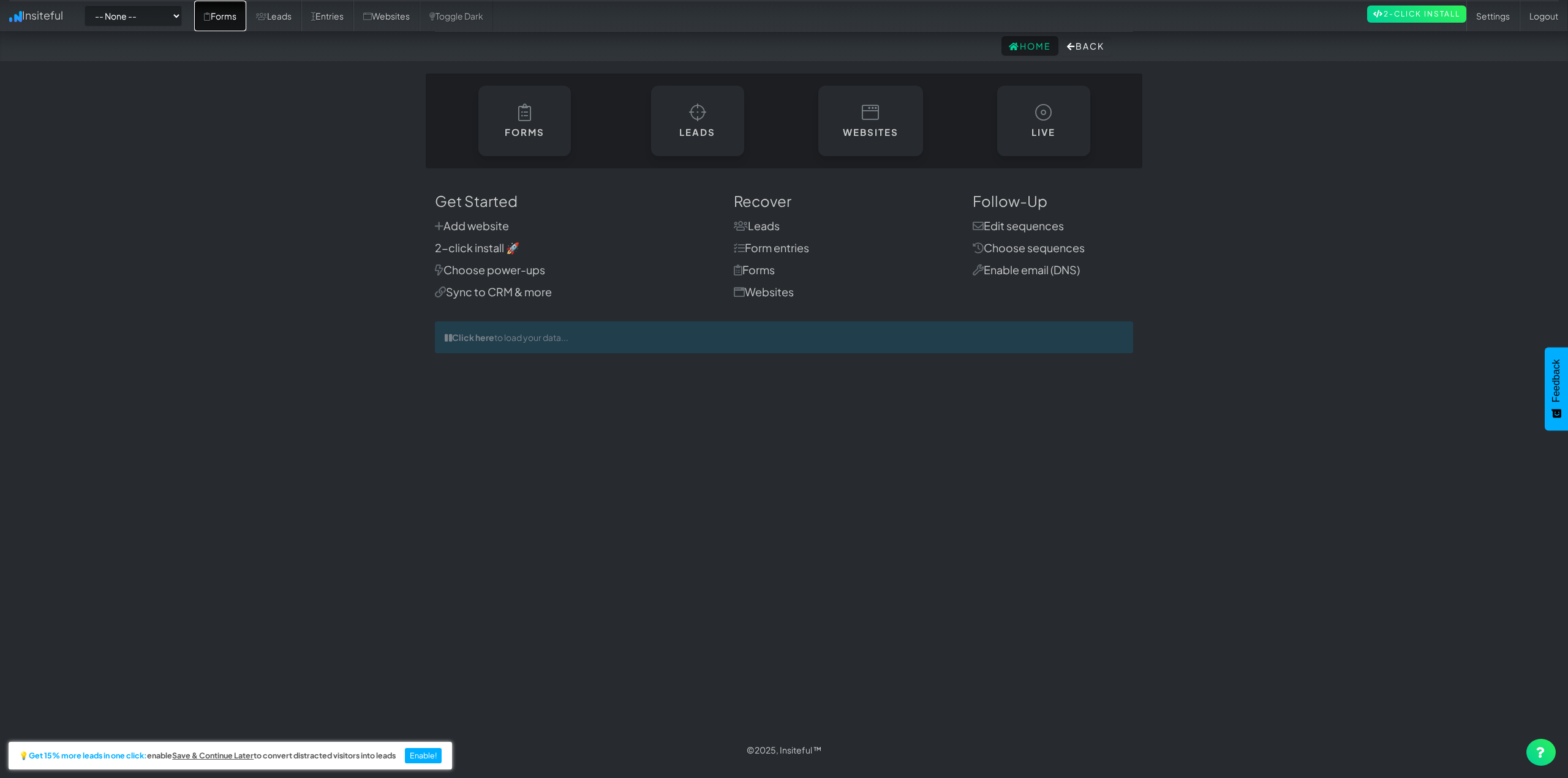
click at [246, 18] on link "Forms" at bounding box center [220, 16] width 52 height 30
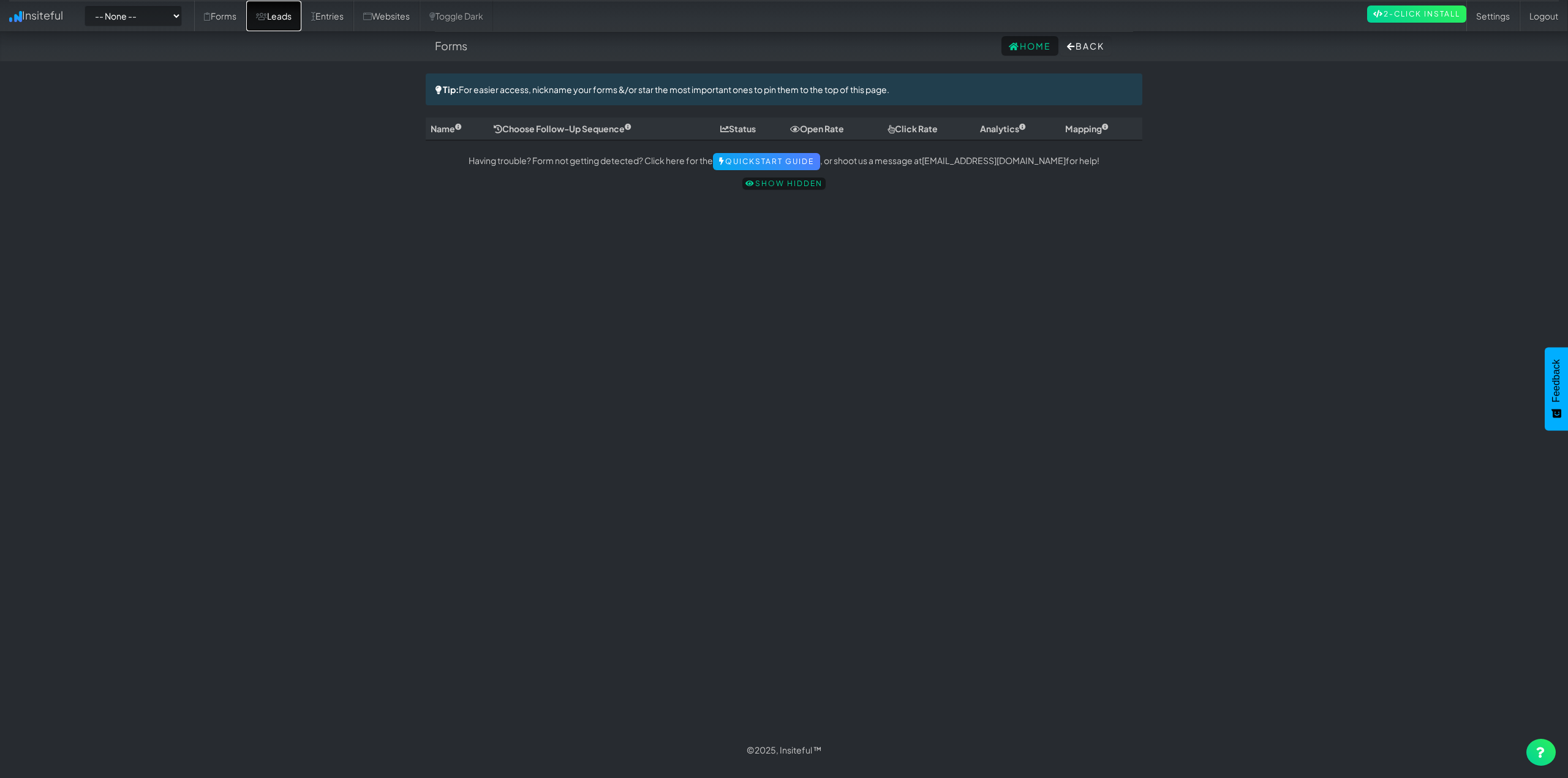
click at [301, 17] on link "Leads" at bounding box center [273, 16] width 55 height 30
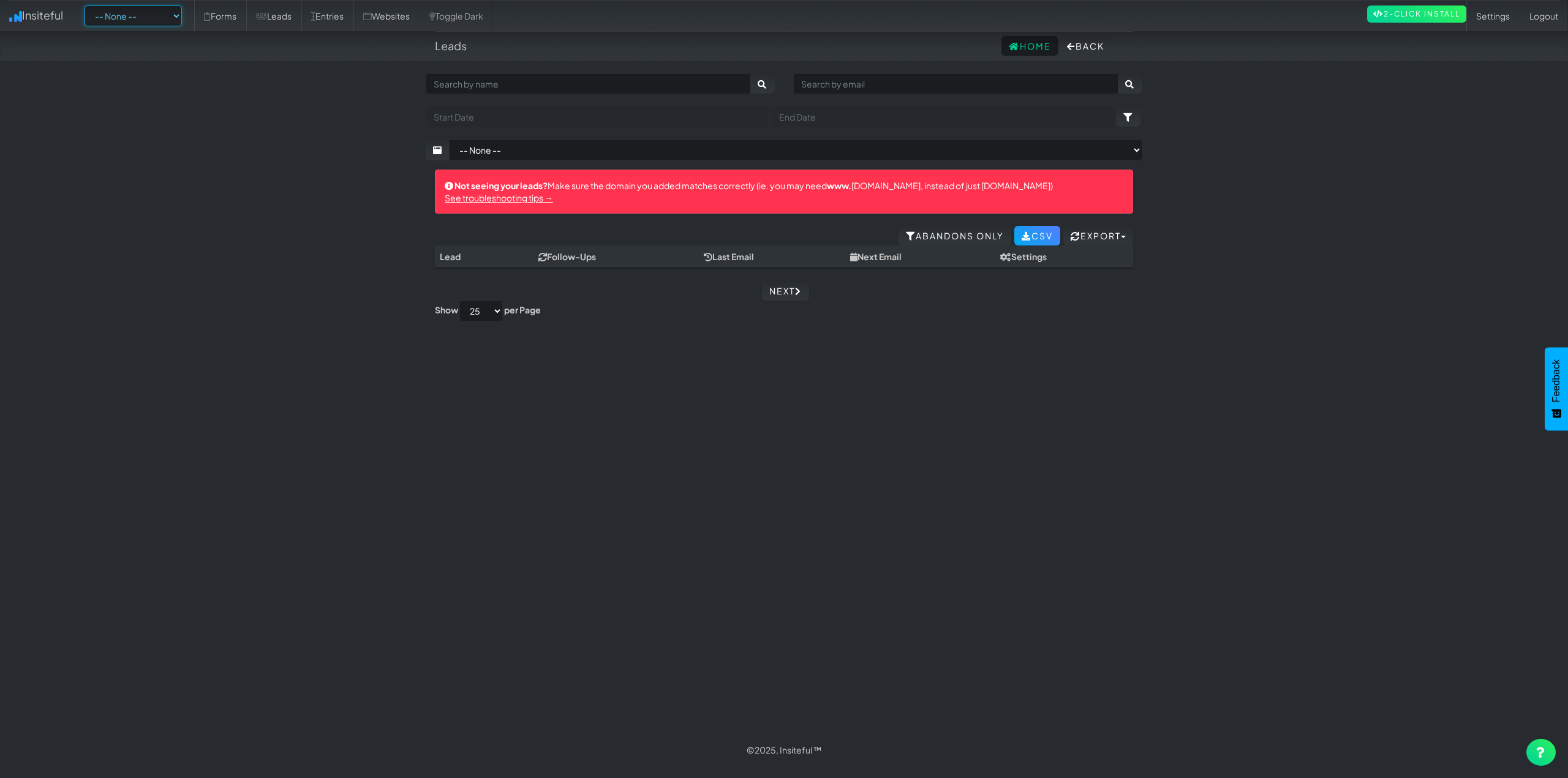
drag, startPoint x: 122, startPoint y: 20, endPoint x: 126, endPoint y: 26, distance: 7.2
click at [122, 20] on select "-- None -- [DOMAIN_NAME]" at bounding box center [133, 15] width 97 height 20
select select "2421"
click at [88, 5] on select "-- None -- [DOMAIN_NAME]" at bounding box center [133, 15] width 97 height 20
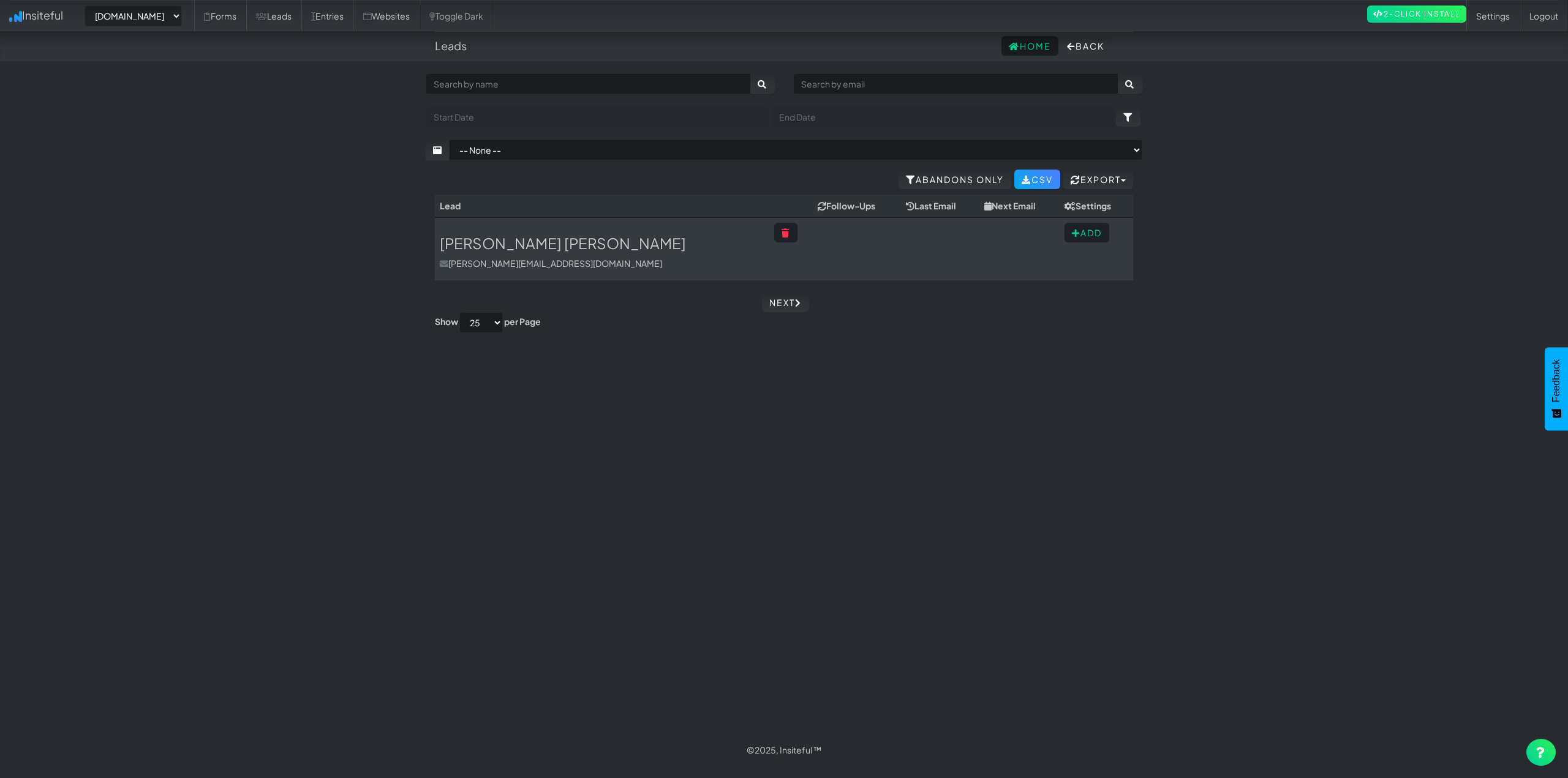
select select "2421"
click at [301, 20] on link "Leads" at bounding box center [273, 16] width 55 height 30
select select "2421"
click at [301, 19] on link "Leads" at bounding box center [273, 16] width 55 height 30
select select "2421"
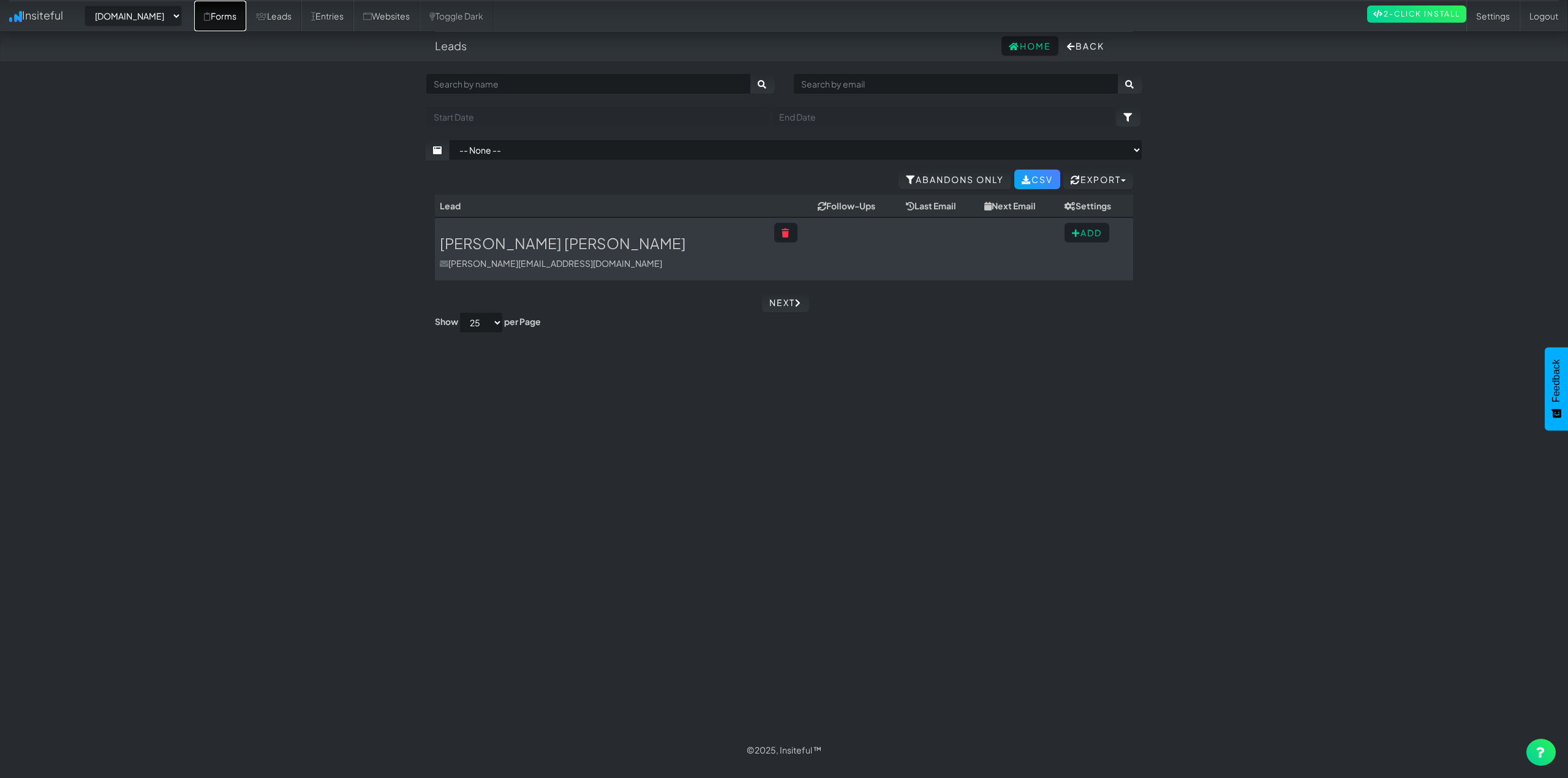
click at [246, 17] on link "Forms" at bounding box center [220, 16] width 52 height 30
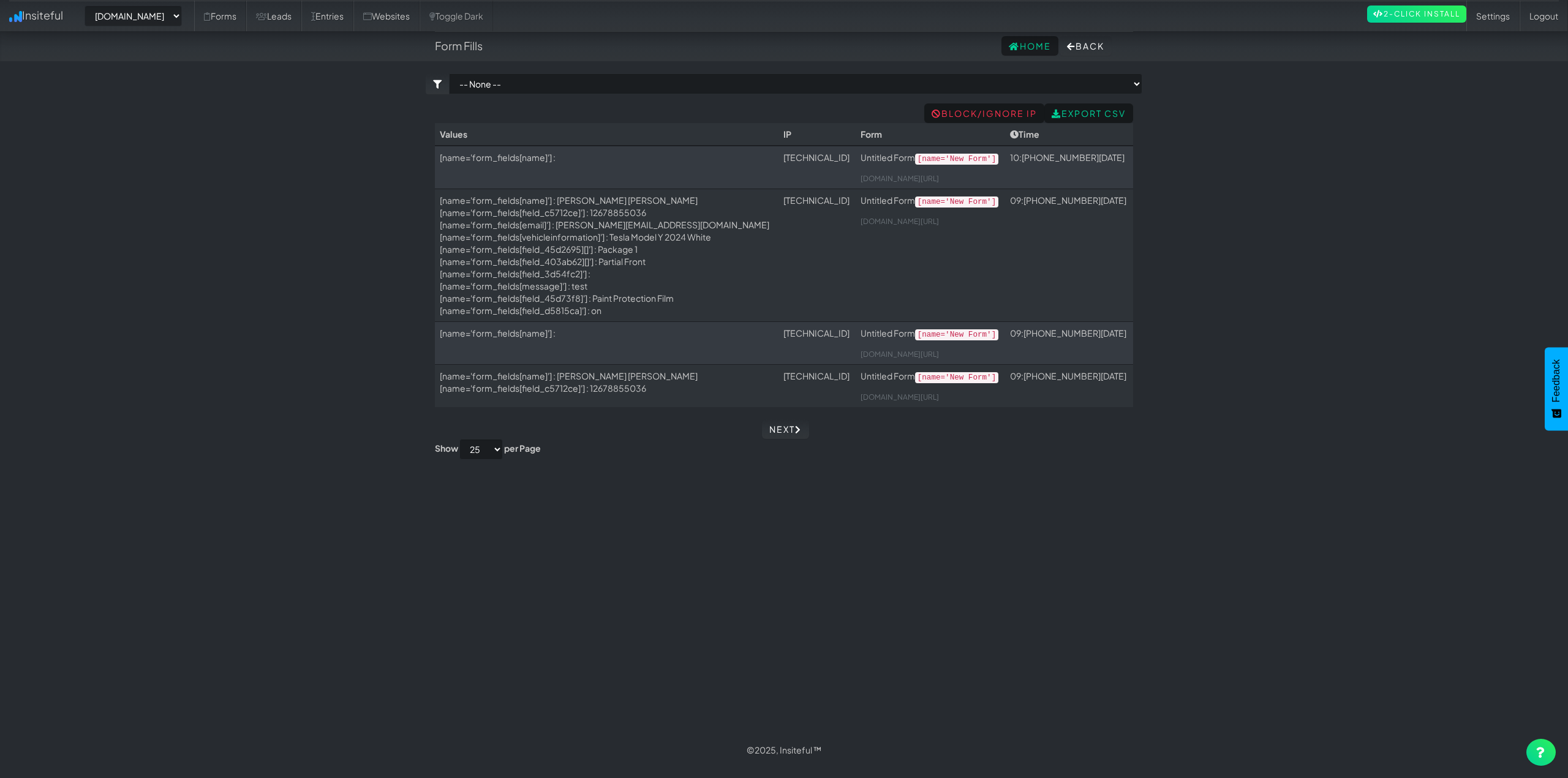
select select "2421"
drag, startPoint x: 223, startPoint y: 224, endPoint x: 262, endPoint y: 214, distance: 40.3
click at [221, 231] on body "Form Fills Home Back Toggle navigation Insiteful -- None -- [DOMAIN_NAME] Forms…" at bounding box center [784, 383] width 1568 height 765
